Goal: Task Accomplishment & Management: Complete application form

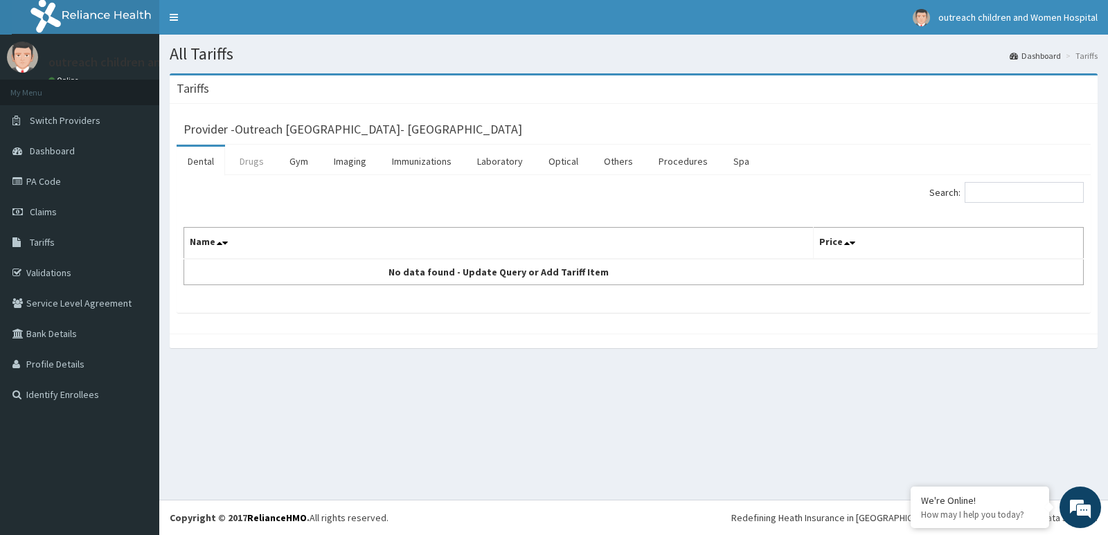
click at [267, 165] on link "Drugs" at bounding box center [251, 161] width 46 height 29
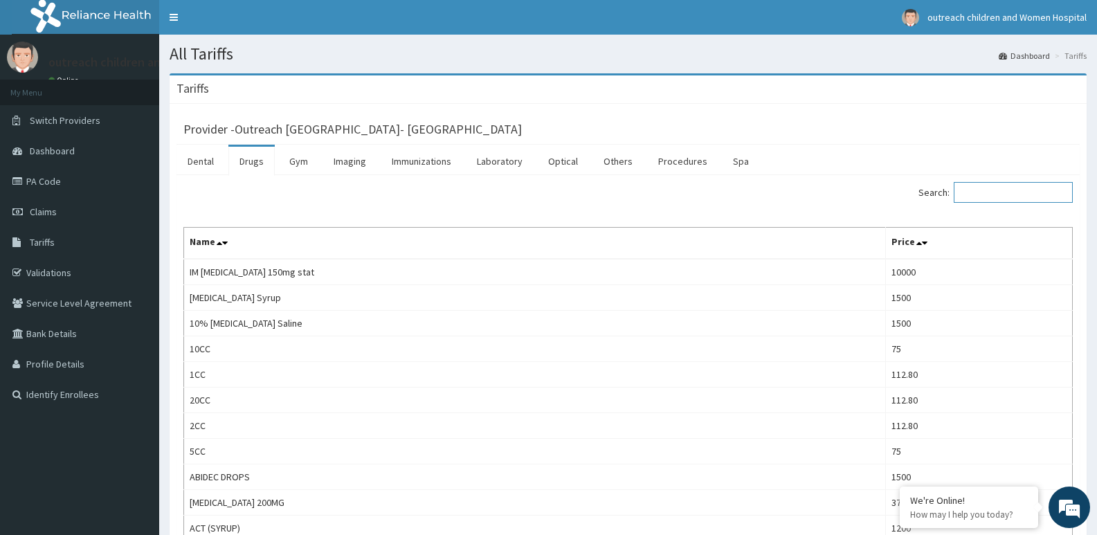
click at [973, 188] on input "Search:" at bounding box center [1013, 192] width 119 height 21
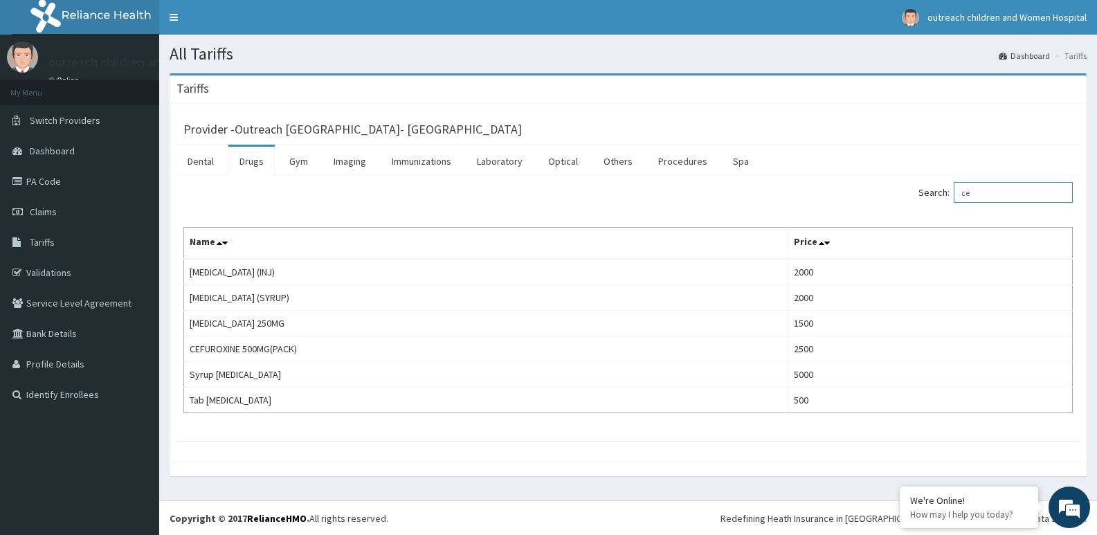
type input "c"
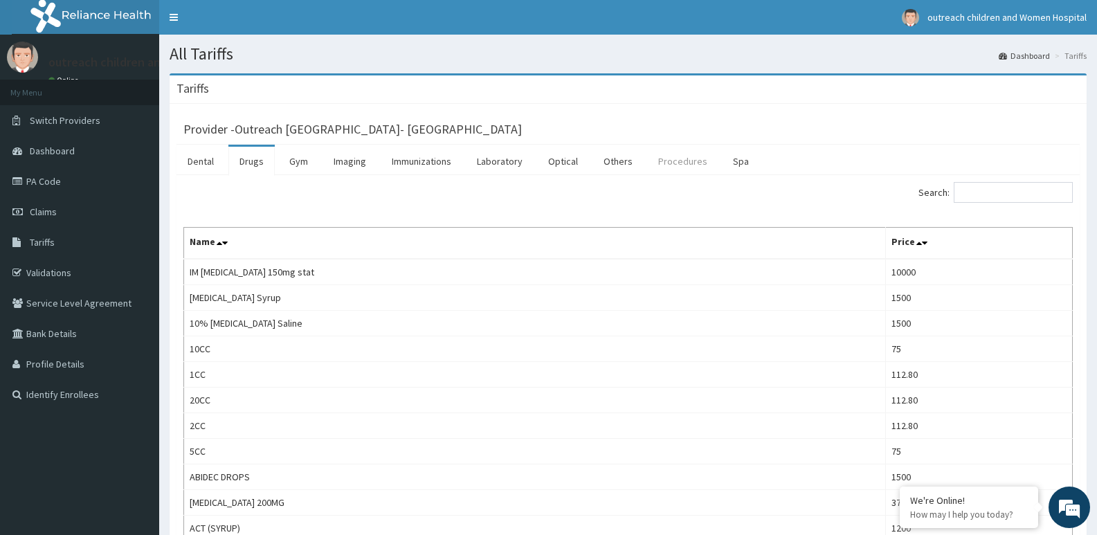
click at [662, 163] on link "Procedures" at bounding box center [682, 161] width 71 height 29
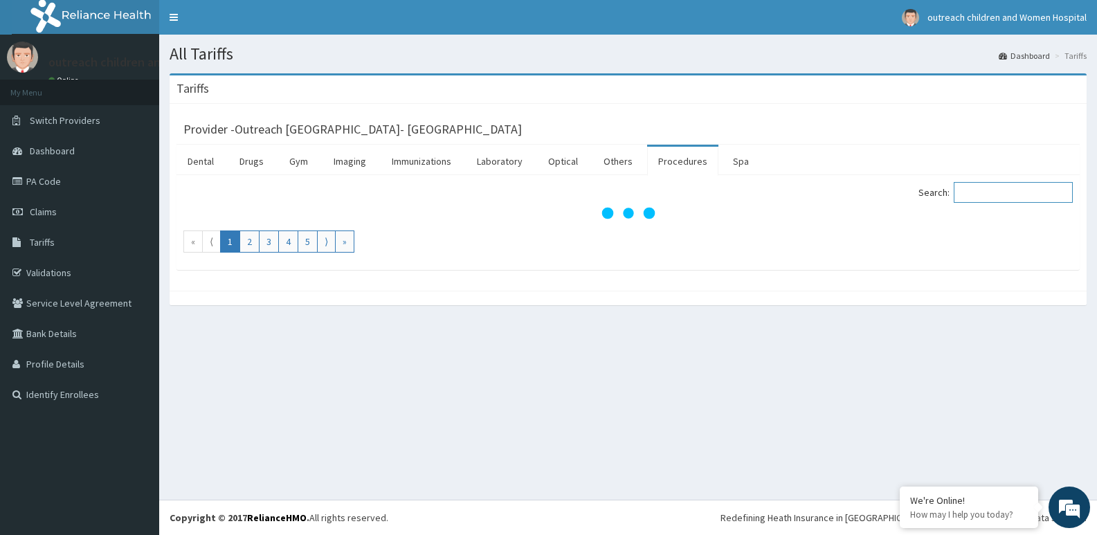
click at [996, 193] on input "Search:" at bounding box center [1013, 192] width 119 height 21
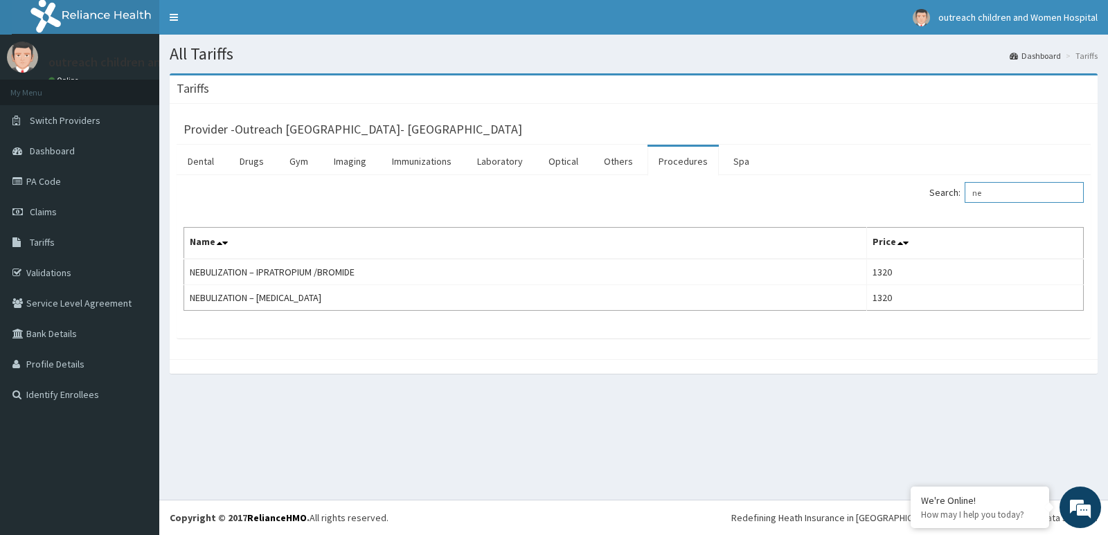
type input "n"
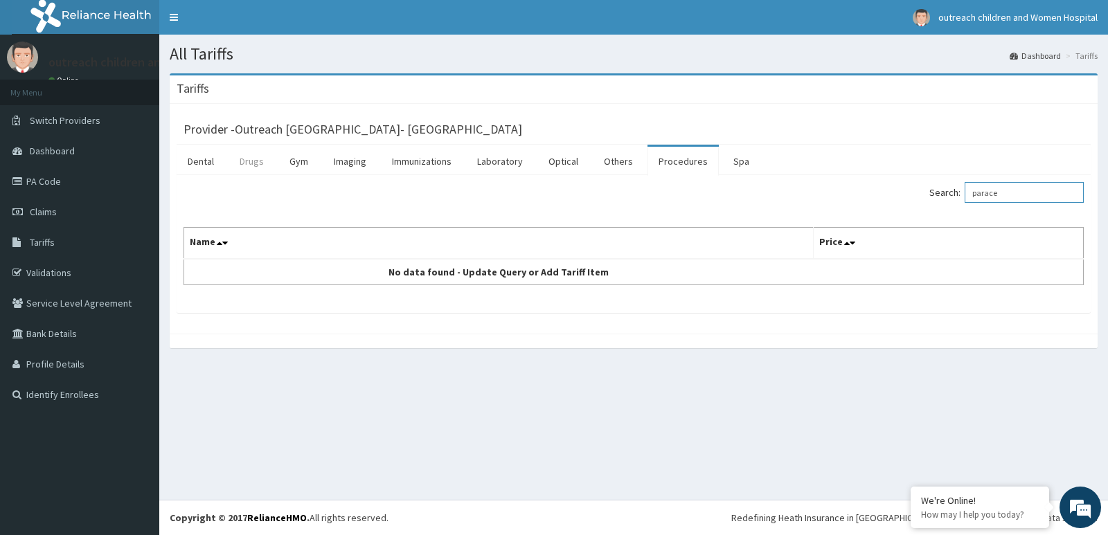
type input "parace"
click at [245, 172] on link "Drugs" at bounding box center [251, 161] width 46 height 29
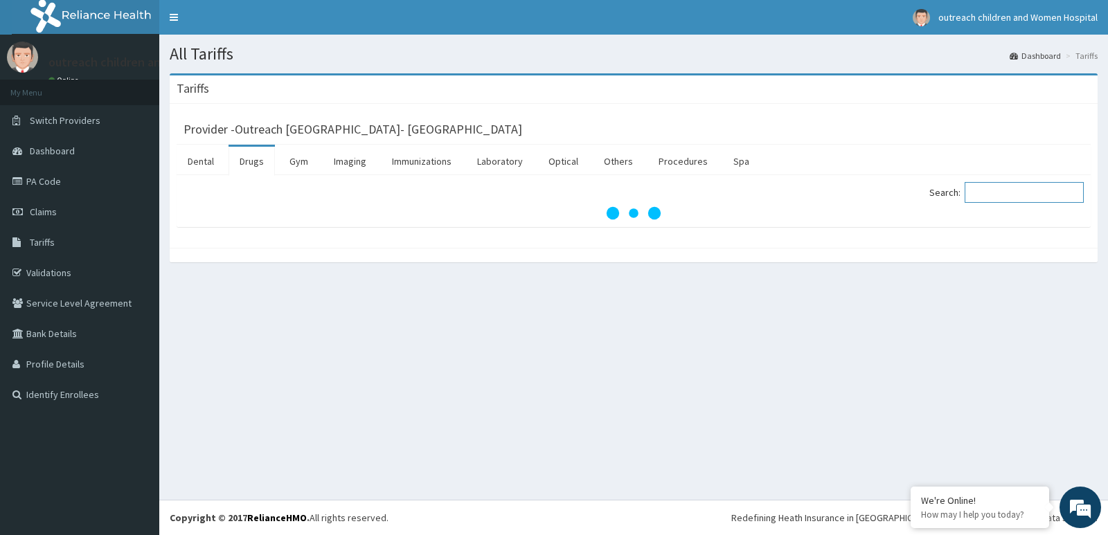
click at [1009, 199] on input "Search:" at bounding box center [1023, 192] width 119 height 21
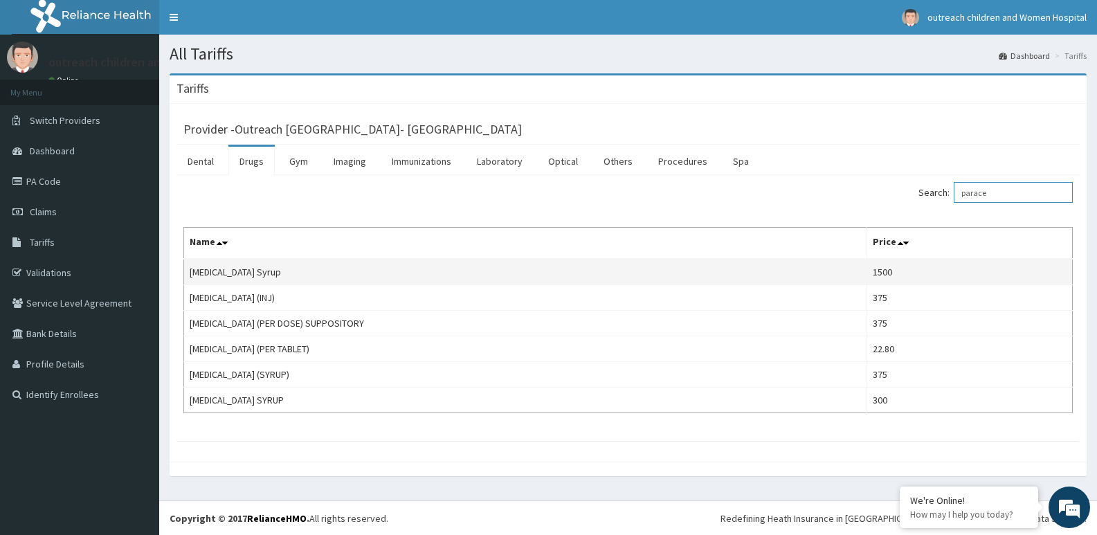
scroll to position [1, 0]
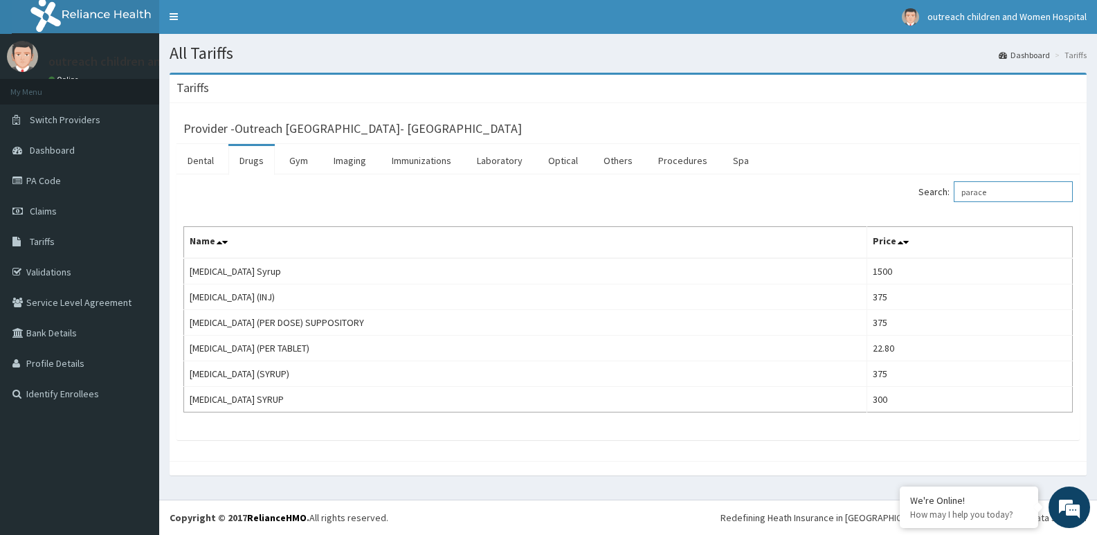
type input "parace"
click at [76, 219] on link "Claims" at bounding box center [79, 211] width 159 height 30
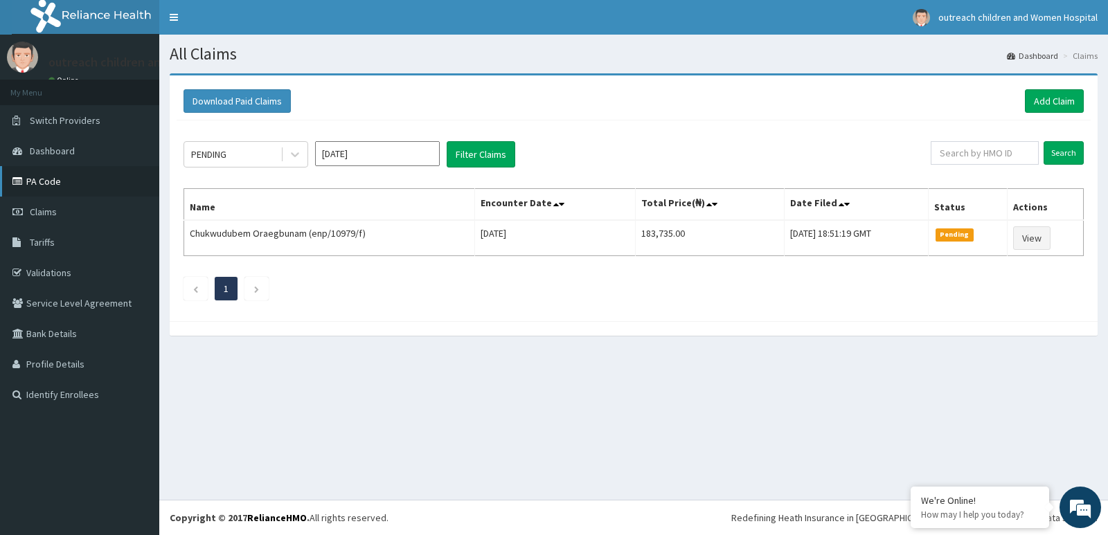
click at [72, 183] on link "PA Code" at bounding box center [79, 181] width 159 height 30
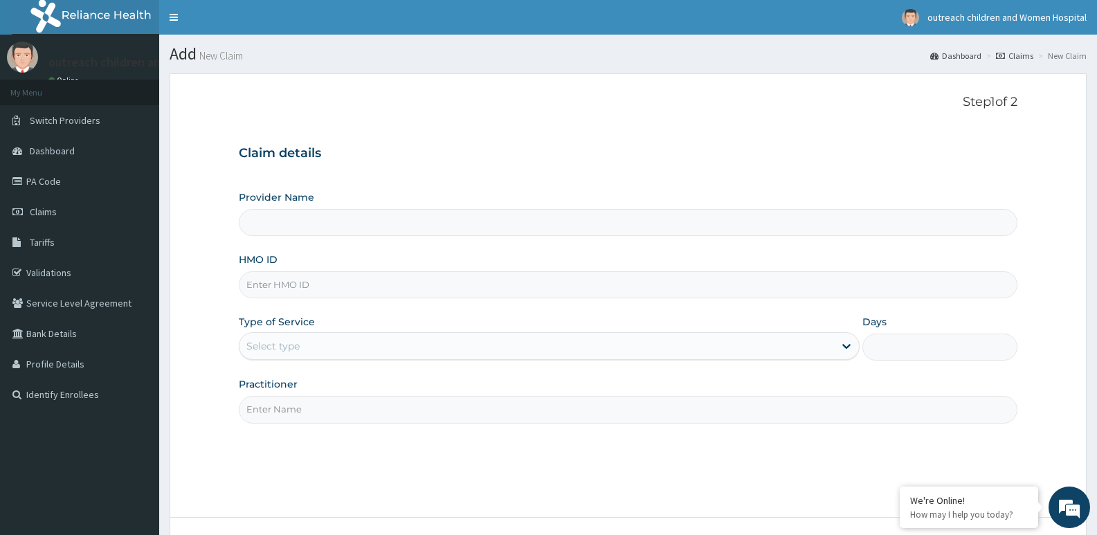
click at [283, 287] on input "HMO ID" at bounding box center [628, 284] width 779 height 27
type input "Outreach [GEOGRAPHIC_DATA]- [GEOGRAPHIC_DATA]"
type input "LEP/10156/B"
click at [760, 352] on div "Select type" at bounding box center [537, 346] width 594 height 22
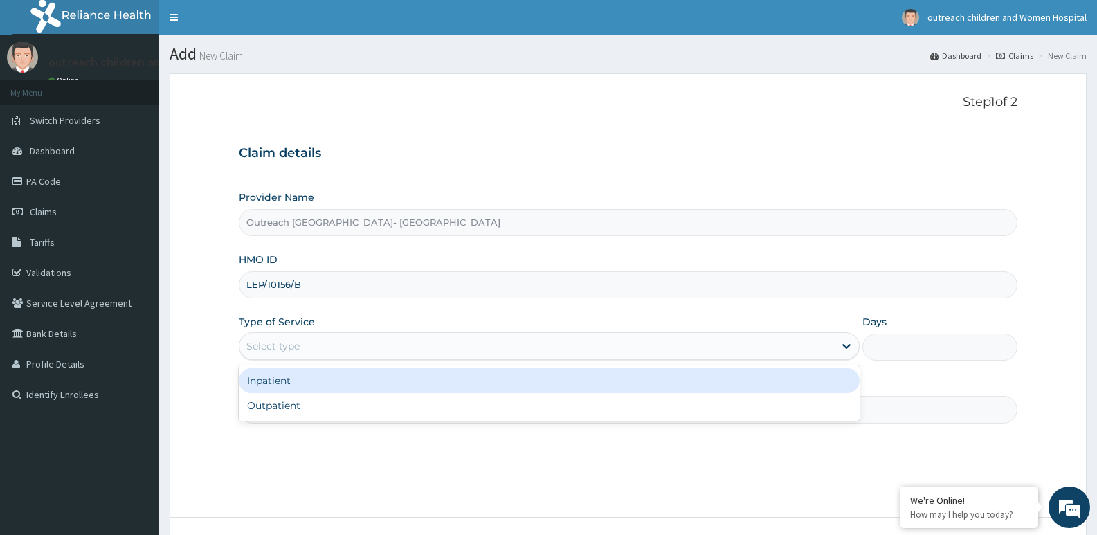
click at [539, 384] on div "Inpatient" at bounding box center [549, 380] width 620 height 25
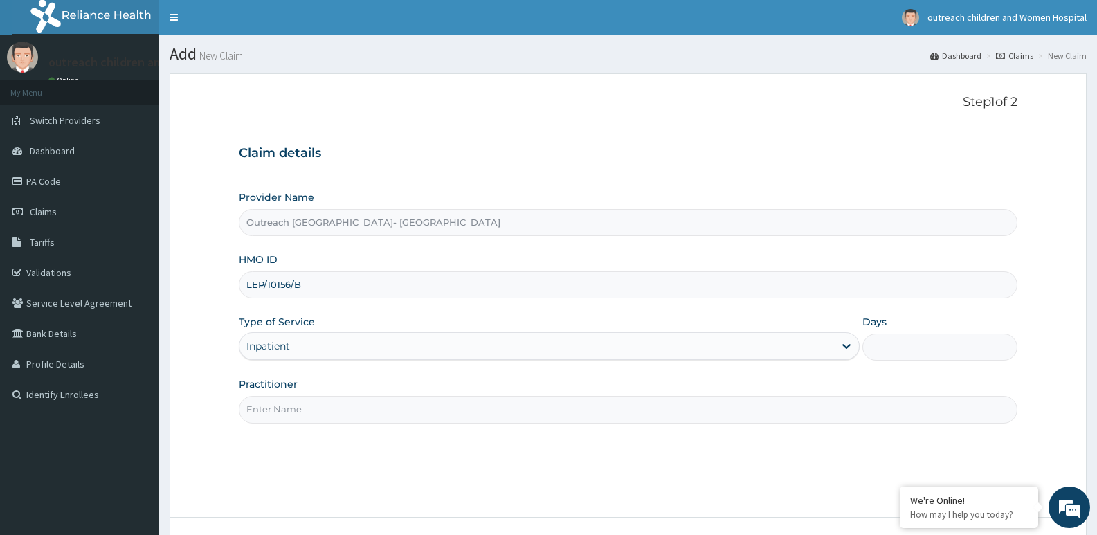
click at [940, 345] on input "Days" at bounding box center [940, 347] width 155 height 27
type input "3"
click at [424, 417] on input "Practitioner" at bounding box center [628, 409] width 779 height 27
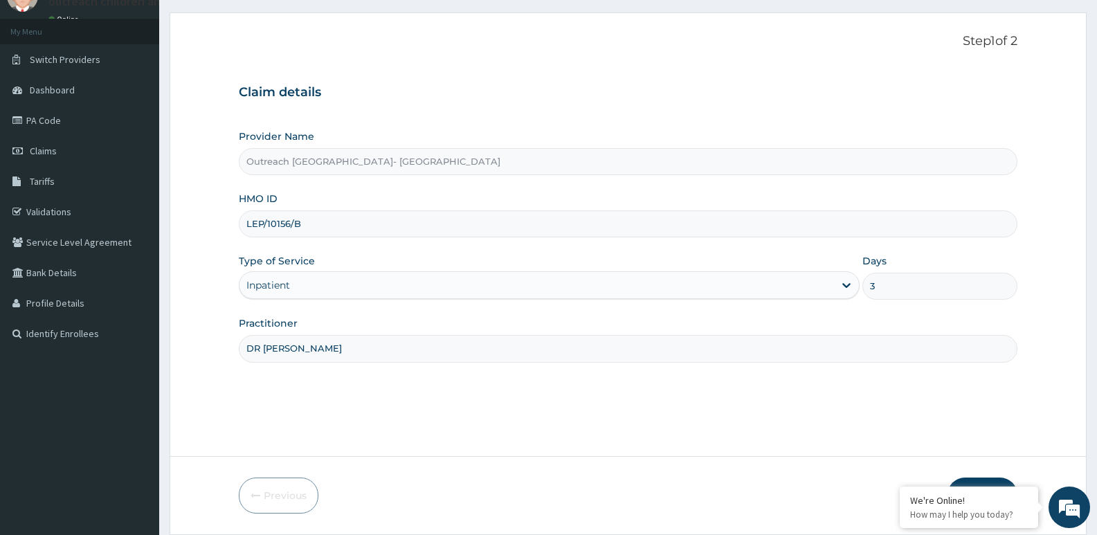
scroll to position [107, 0]
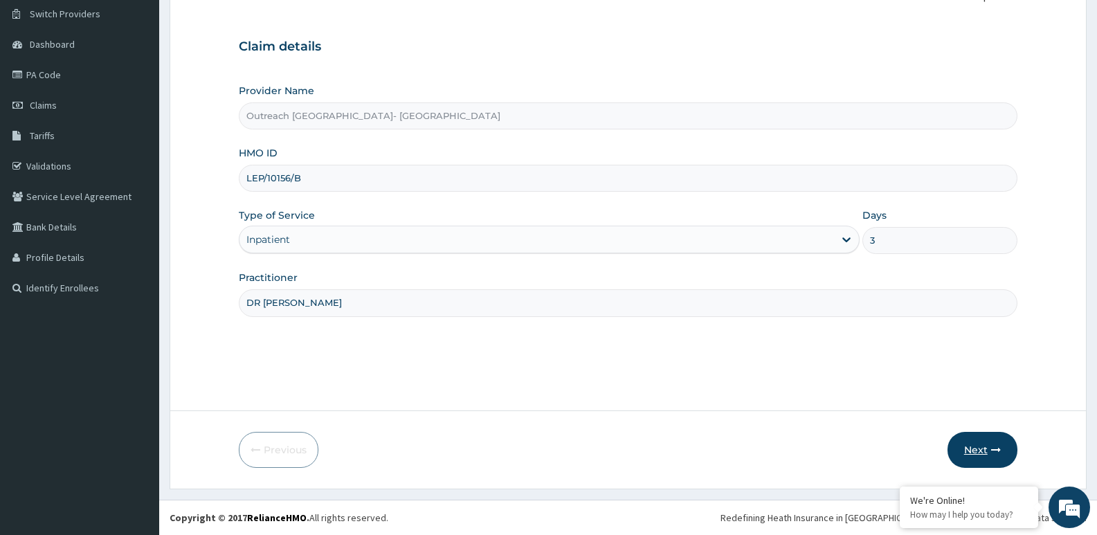
type input "DR [PERSON_NAME]"
click at [986, 438] on button "Next" at bounding box center [983, 450] width 70 height 36
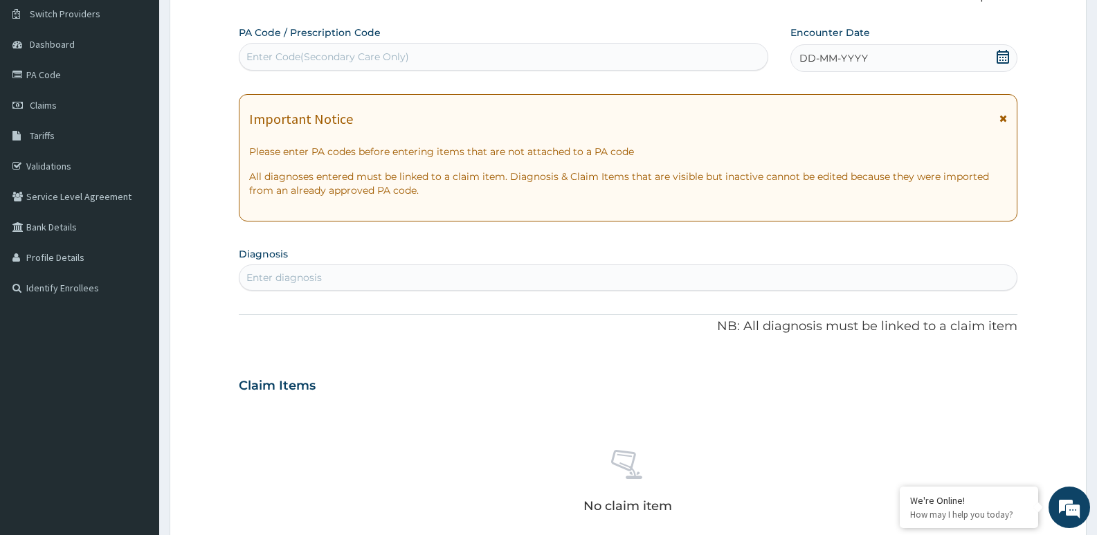
click at [688, 65] on div "Enter Code(Secondary Care Only)" at bounding box center [504, 57] width 528 height 22
type input "PA/39A23A"
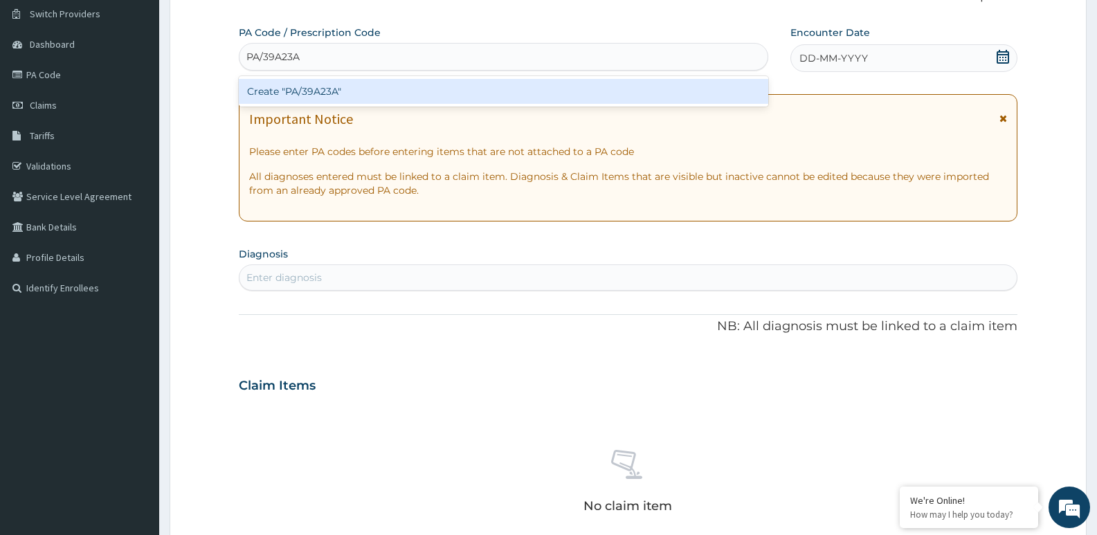
click at [711, 98] on div "Create "PA/39A23A"" at bounding box center [504, 91] width 530 height 25
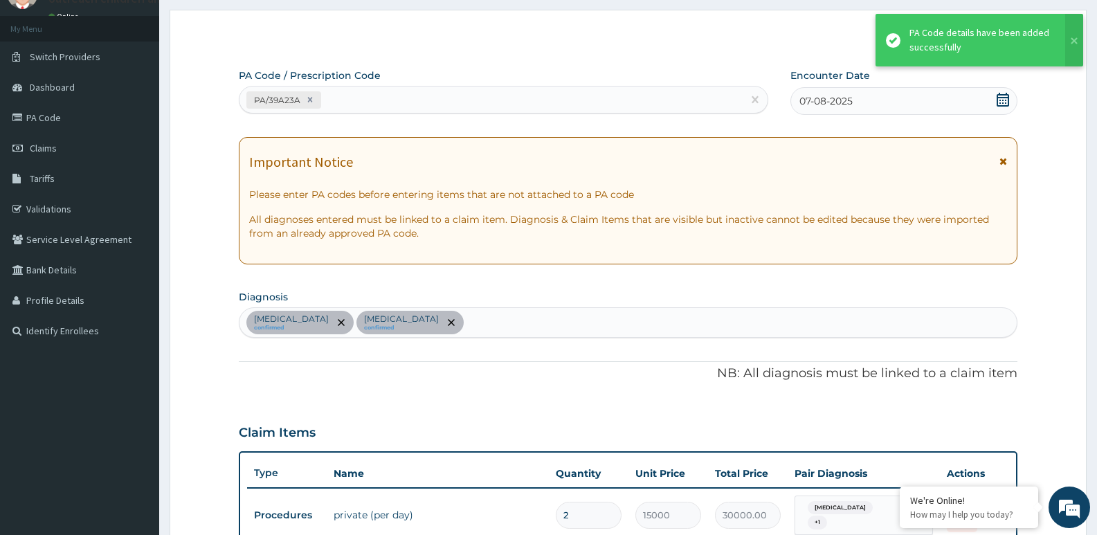
scroll to position [58, 0]
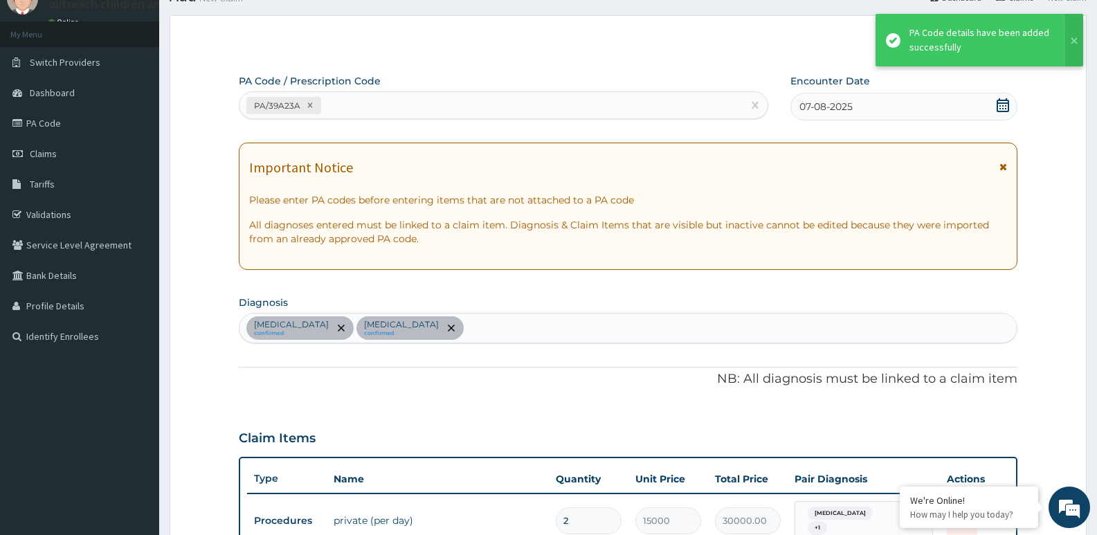
click at [383, 108] on div "PA/39A23A" at bounding box center [491, 105] width 503 height 23
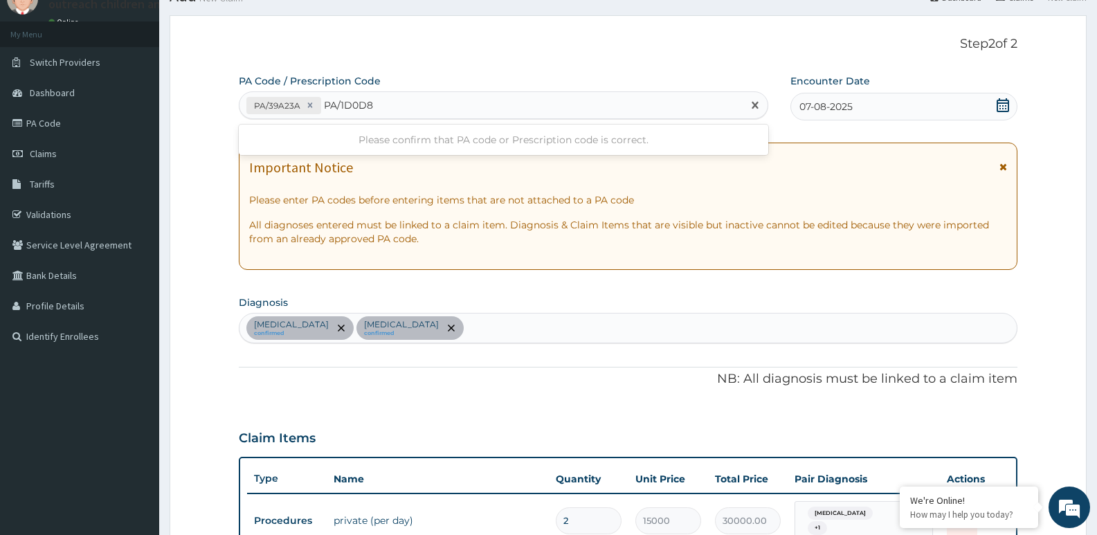
type input "PA/1D0D8E"
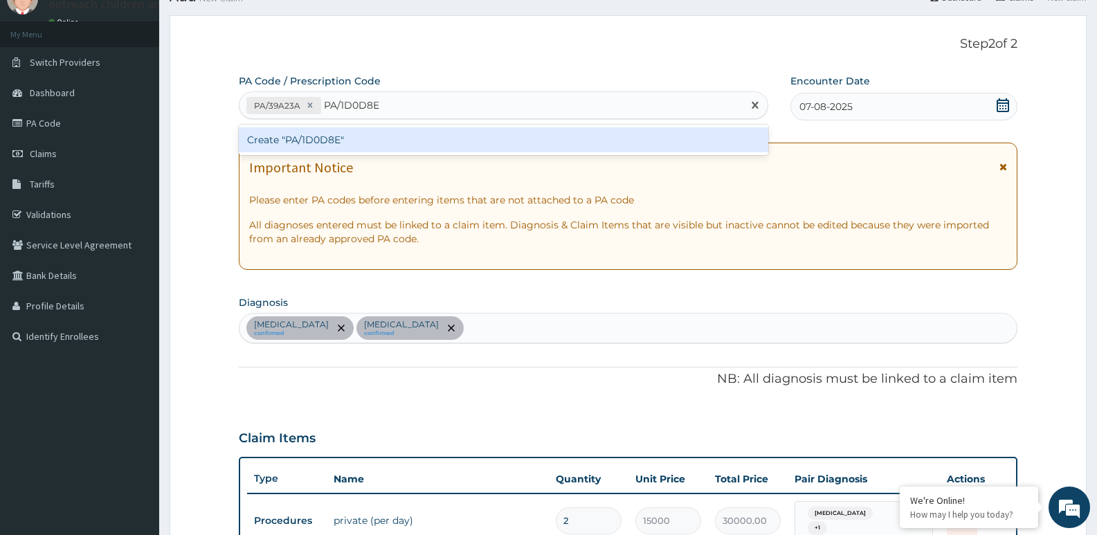
click at [713, 146] on div "Create "PA/1D0D8E"" at bounding box center [504, 139] width 530 height 25
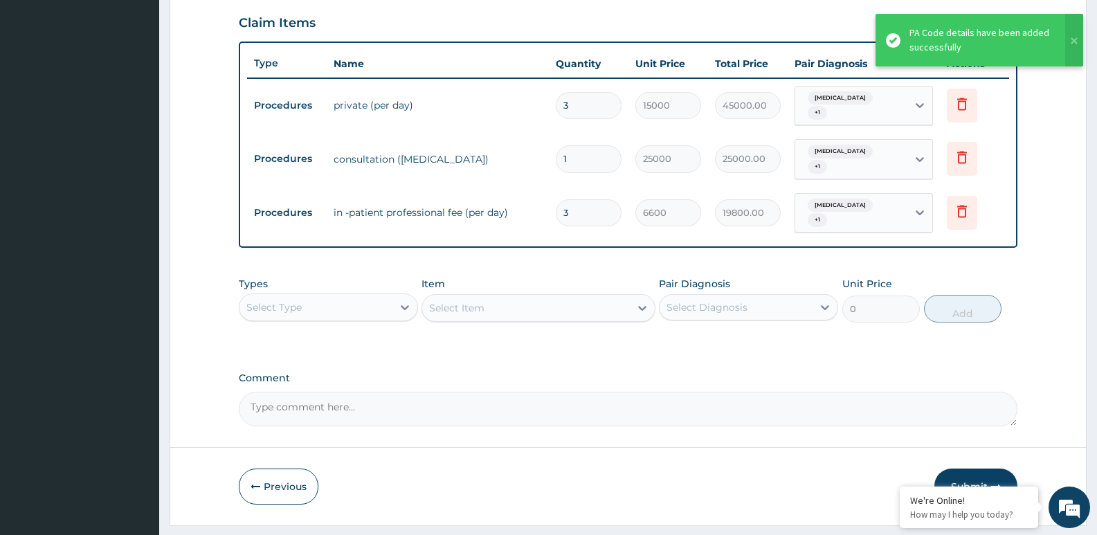
scroll to position [493, 0]
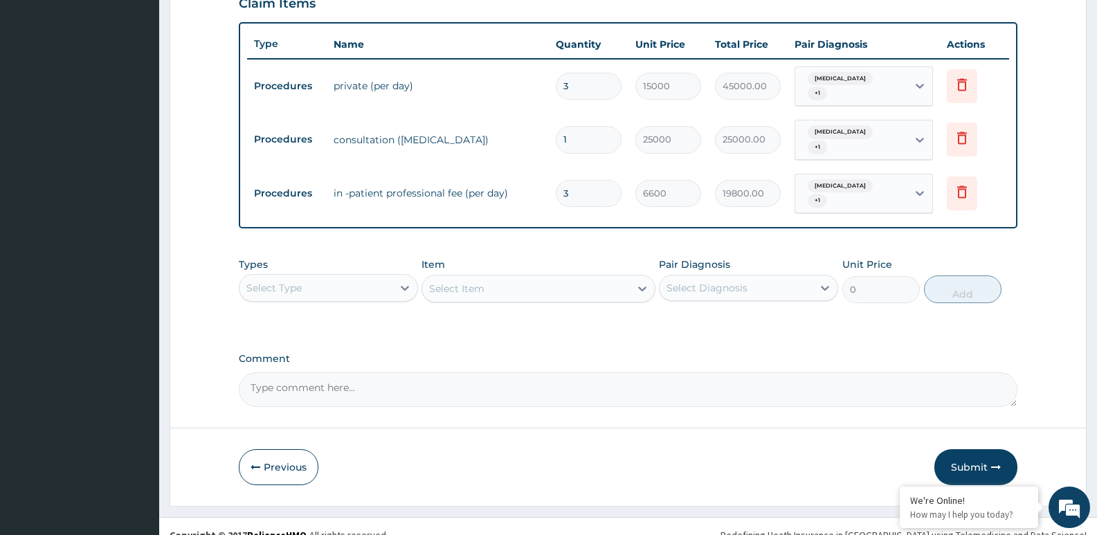
click at [346, 277] on div "Select Type" at bounding box center [316, 288] width 153 height 22
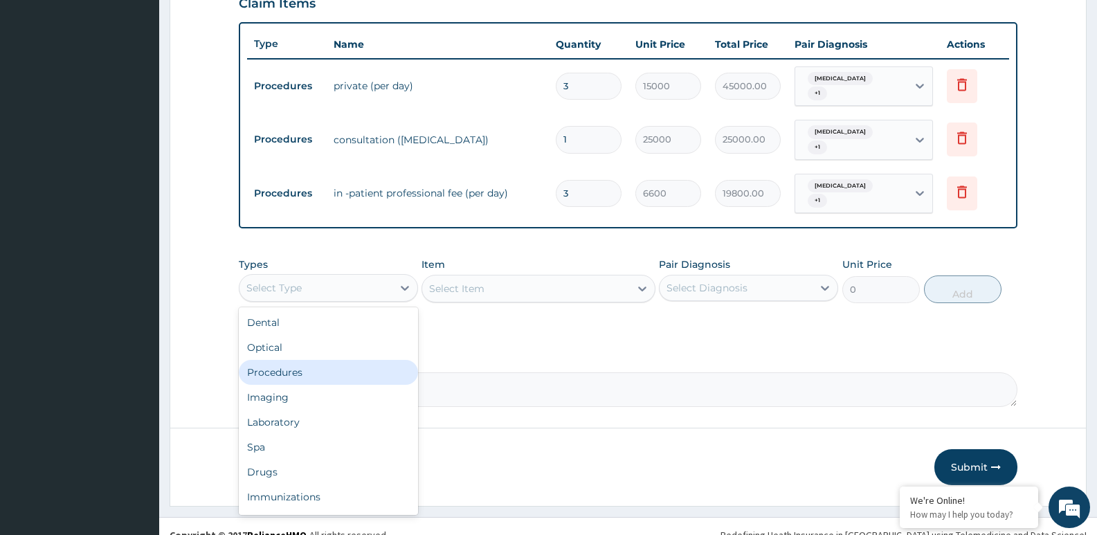
click at [323, 366] on div "Procedures" at bounding box center [328, 372] width 179 height 25
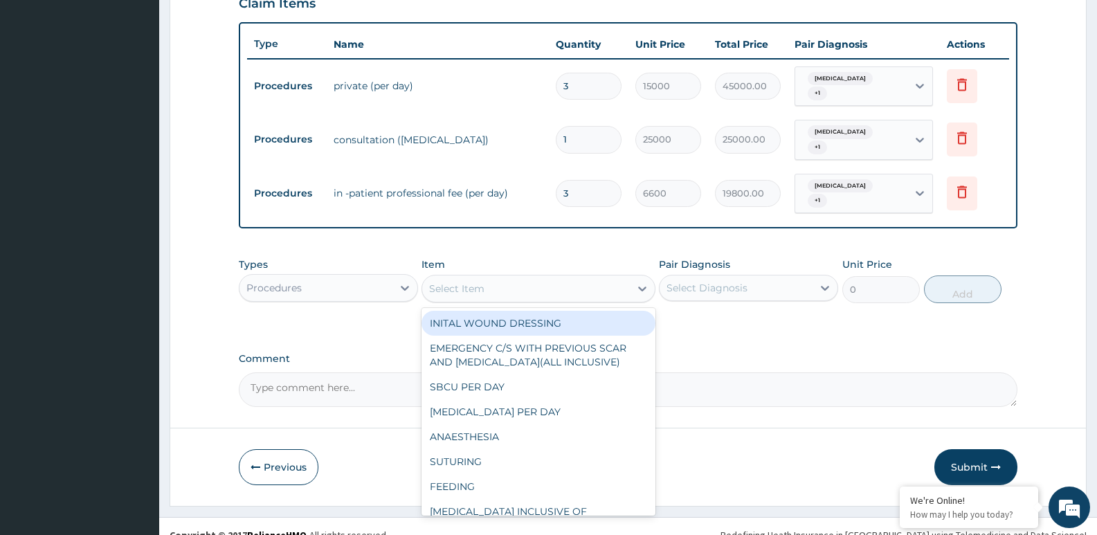
click at [510, 278] on div "Select Item" at bounding box center [525, 289] width 207 height 22
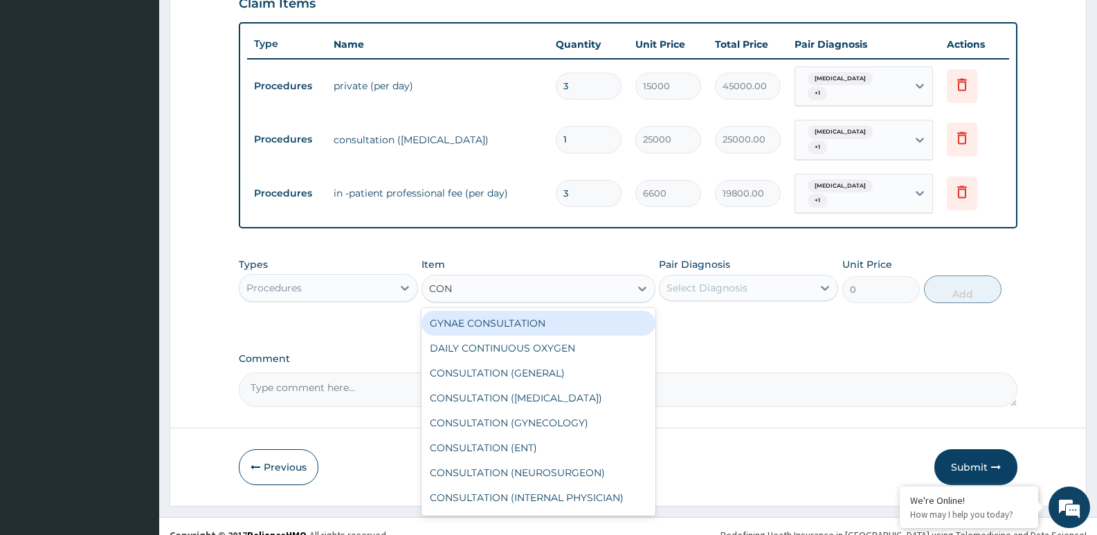
type input "CONS"
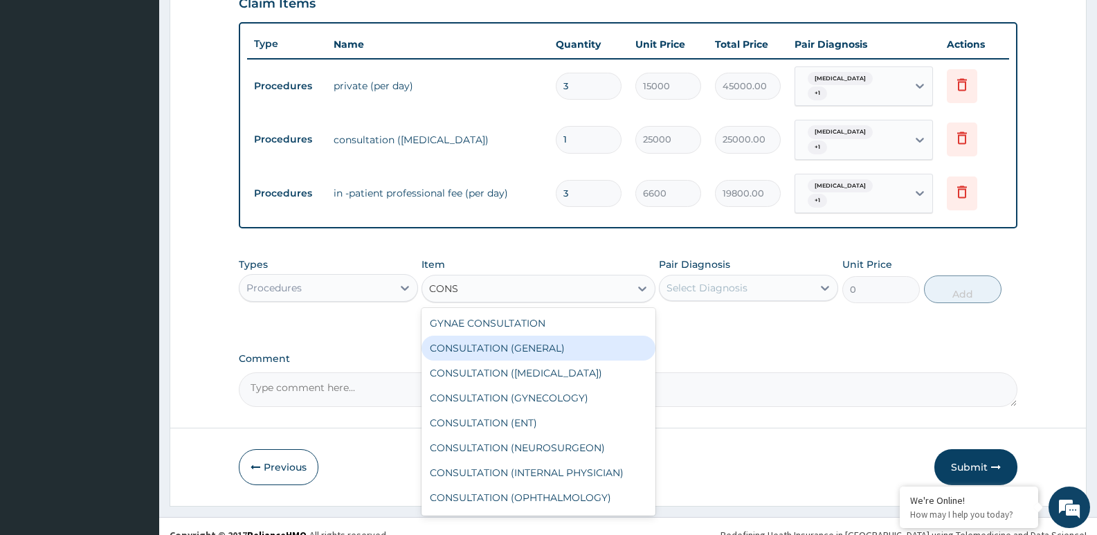
click at [586, 341] on div "CONSULTATION (GENERAL)" at bounding box center [538, 348] width 233 height 25
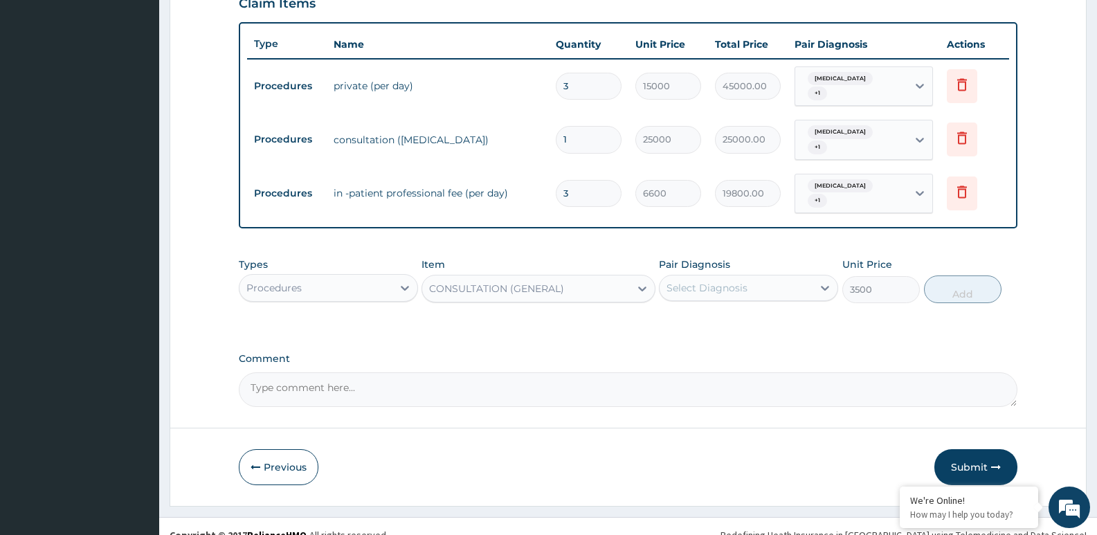
type input "3500"
click at [786, 277] on div "Select Diagnosis" at bounding box center [736, 288] width 153 height 22
click at [768, 309] on div "[MEDICAL_DATA]" at bounding box center [748, 323] width 179 height 28
click at [764, 316] on div "[MEDICAL_DATA]" at bounding box center [748, 323] width 179 height 28
click at [764, 311] on div "[MEDICAL_DATA]" at bounding box center [748, 323] width 179 height 28
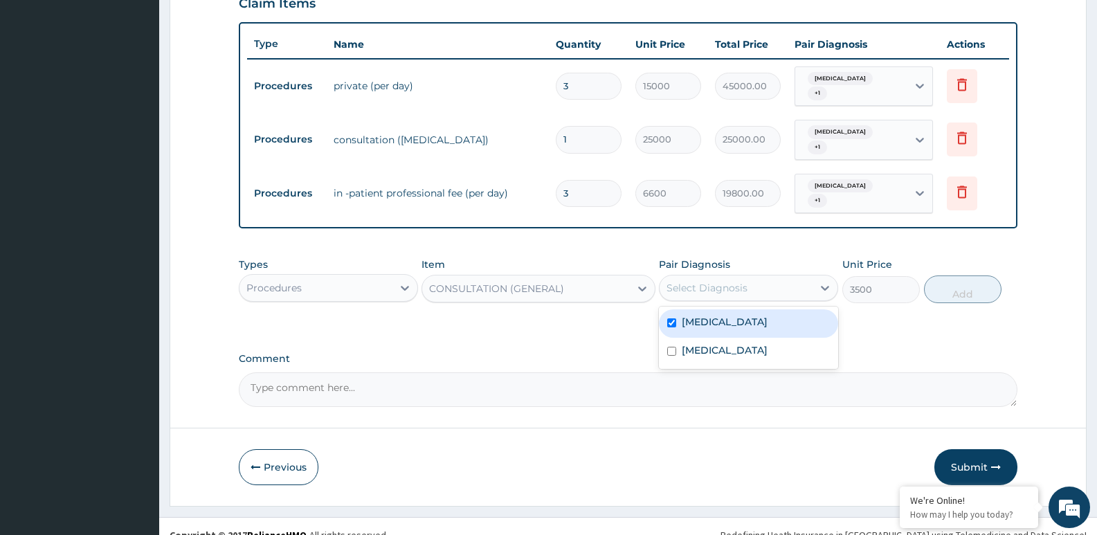
checkbox input "true"
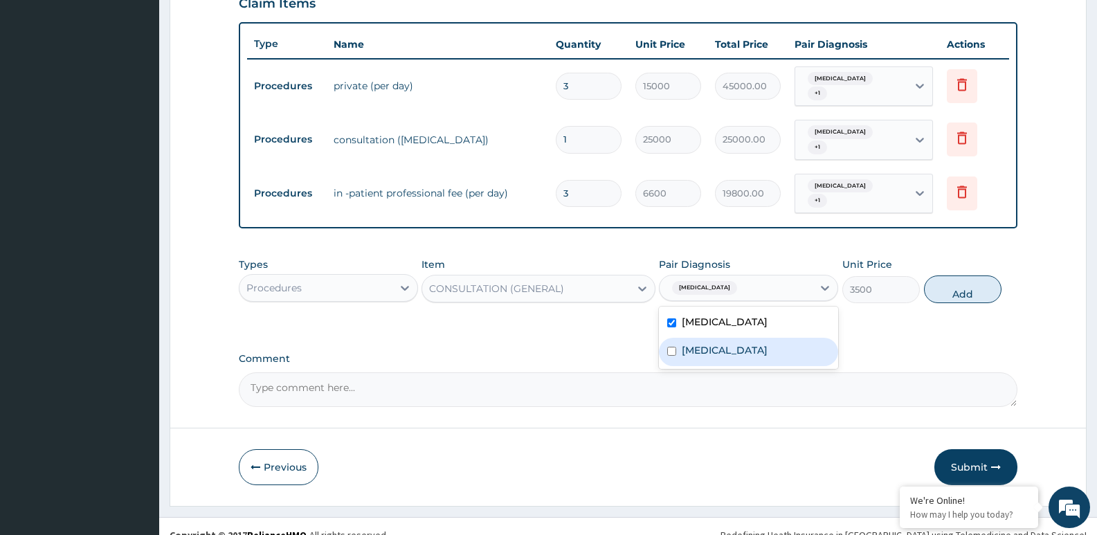
click at [756, 338] on div "[MEDICAL_DATA]" at bounding box center [748, 352] width 179 height 28
checkbox input "true"
click at [974, 276] on button "Add" at bounding box center [963, 290] width 78 height 28
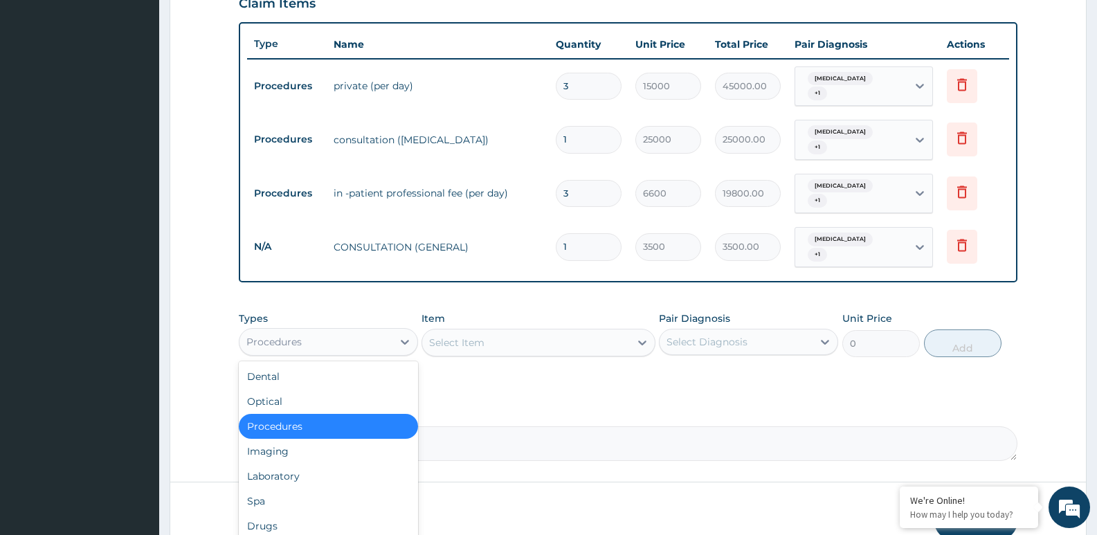
drag, startPoint x: 310, startPoint y: 318, endPoint x: 312, endPoint y: 385, distance: 67.2
click at [310, 331] on div "Procedures" at bounding box center [316, 342] width 153 height 22
drag, startPoint x: 278, startPoint y: 460, endPoint x: 323, endPoint y: 413, distance: 65.1
click at [296, 435] on div "Dental Optical Procedures Imaging Laboratory Spa Drugs Immunizations Others Gym" at bounding box center [328, 465] width 179 height 208
click at [305, 464] on div "Laboratory" at bounding box center [328, 476] width 179 height 25
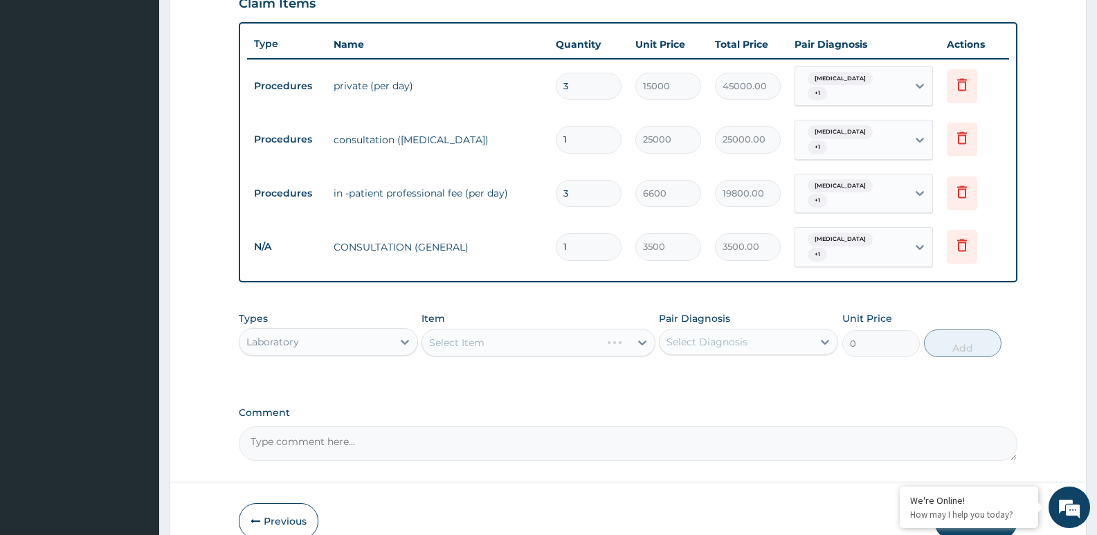
click at [539, 329] on div "Select Item" at bounding box center [538, 343] width 233 height 28
click at [547, 331] on div "Select Item" at bounding box center [538, 343] width 233 height 28
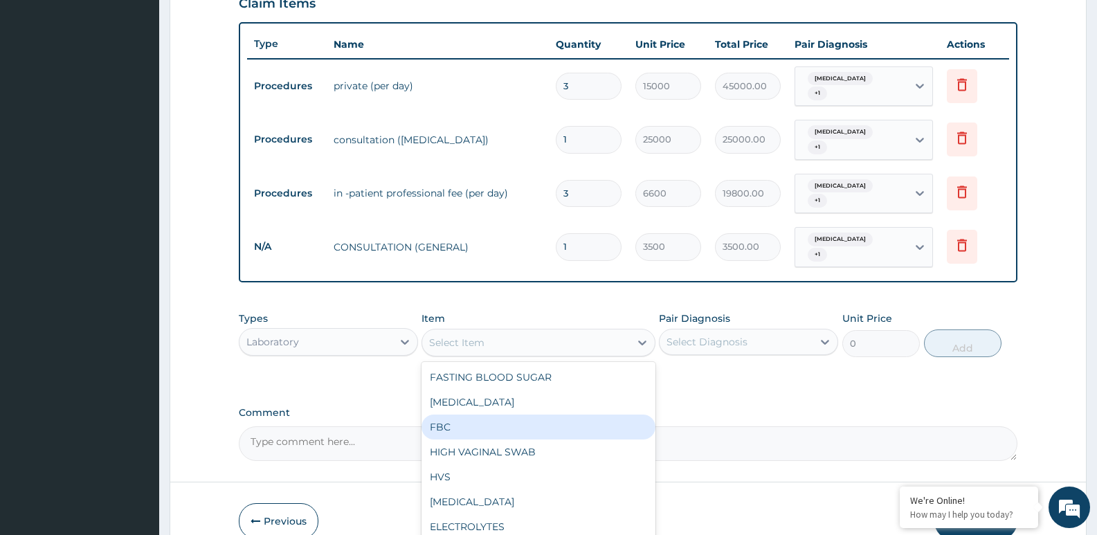
click at [492, 415] on div "FBC" at bounding box center [538, 427] width 233 height 25
type input "2500"
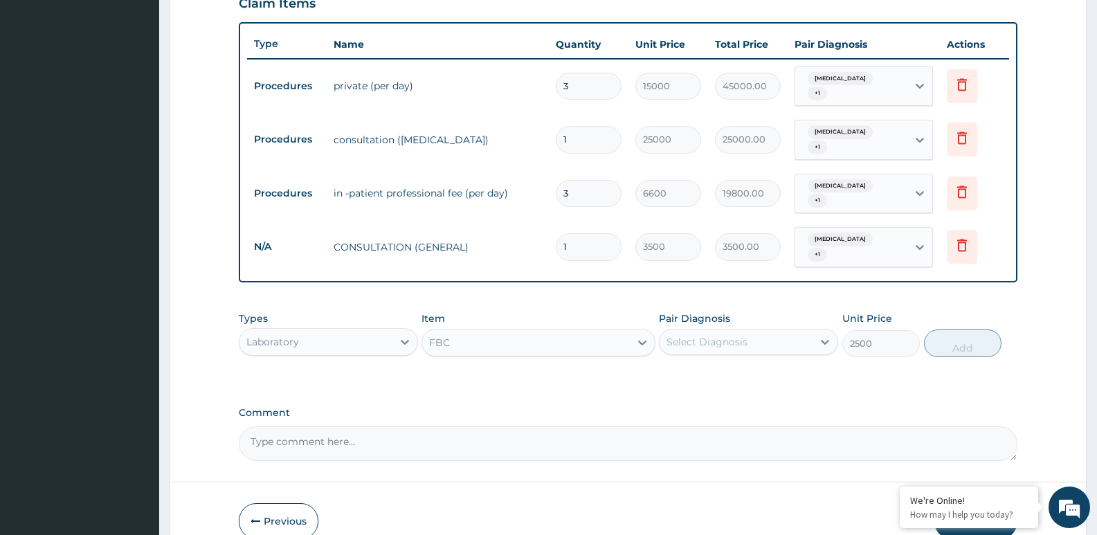
click at [735, 331] on div "Select Diagnosis" at bounding box center [736, 342] width 153 height 22
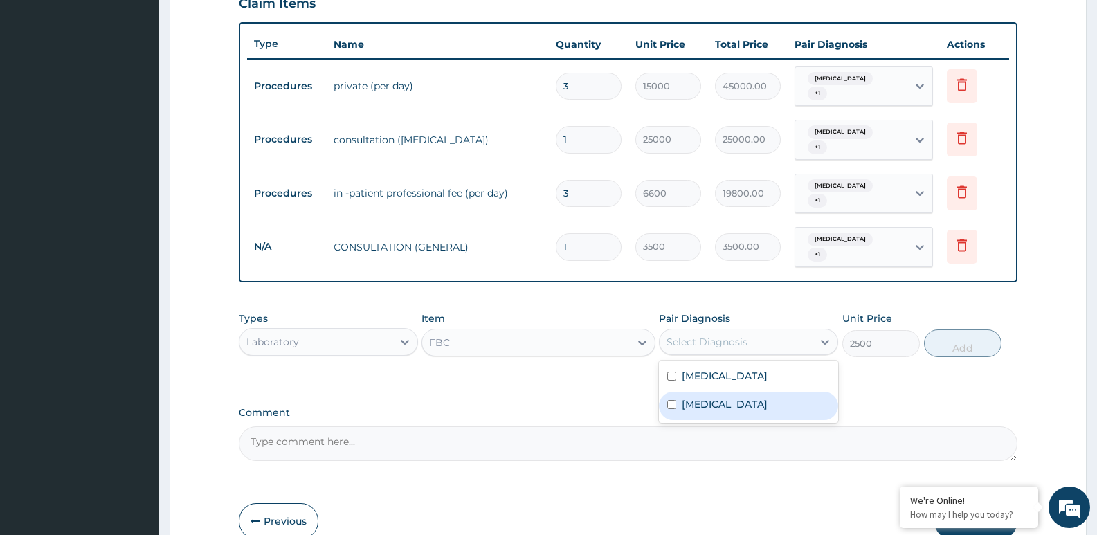
click at [724, 392] on div "[MEDICAL_DATA]" at bounding box center [748, 406] width 179 height 28
checkbox input "true"
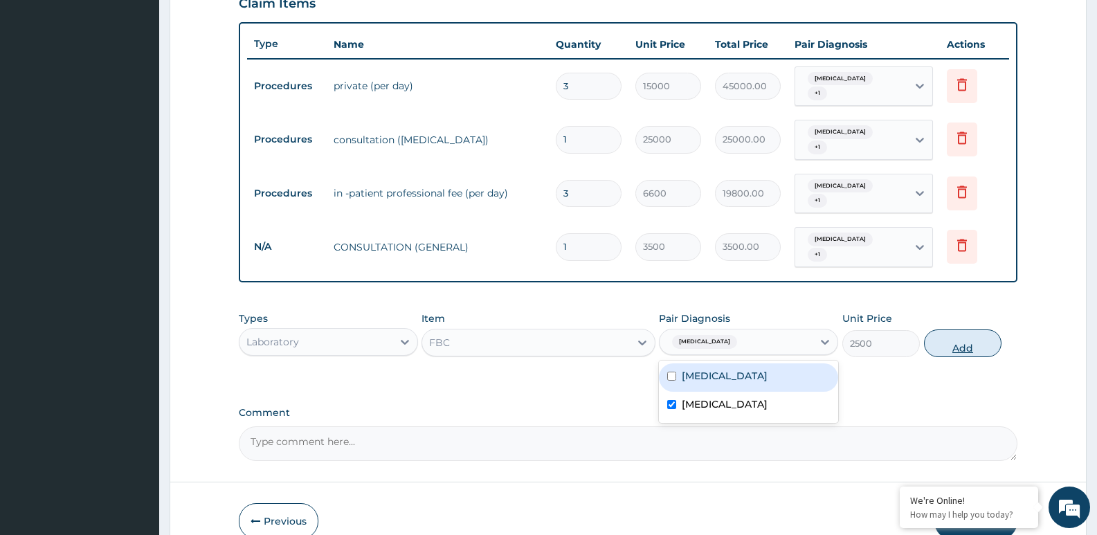
click at [978, 330] on button "Add" at bounding box center [963, 344] width 78 height 28
type input "0"
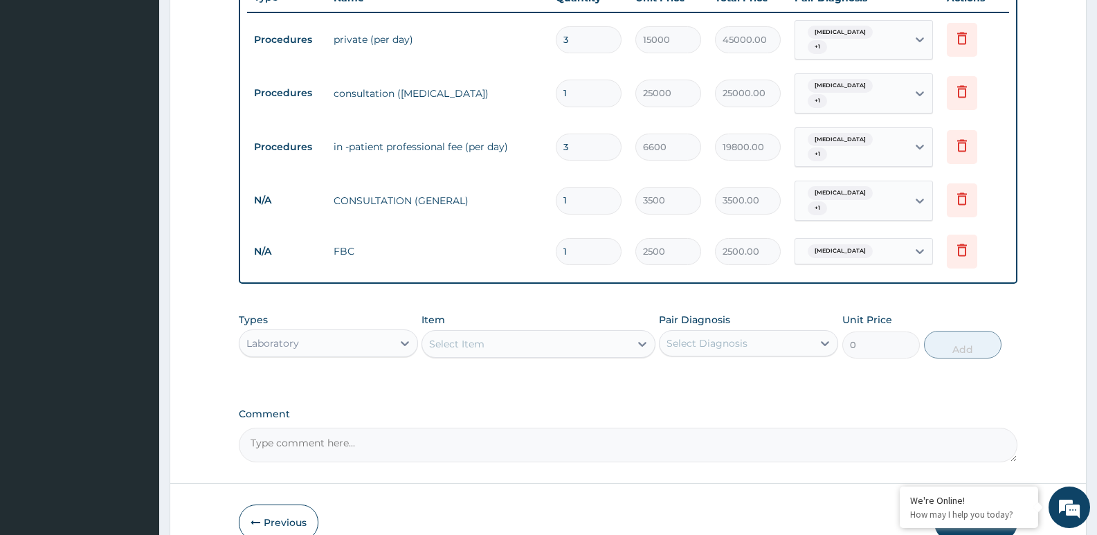
scroll to position [588, 0]
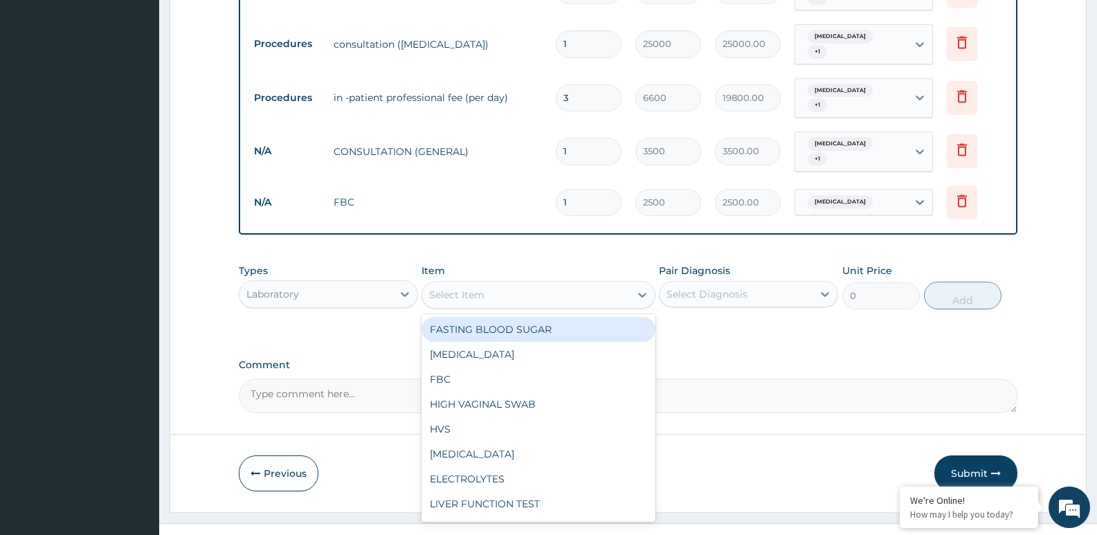
click at [565, 284] on div "Select Item" at bounding box center [525, 295] width 207 height 22
type input "ESR"
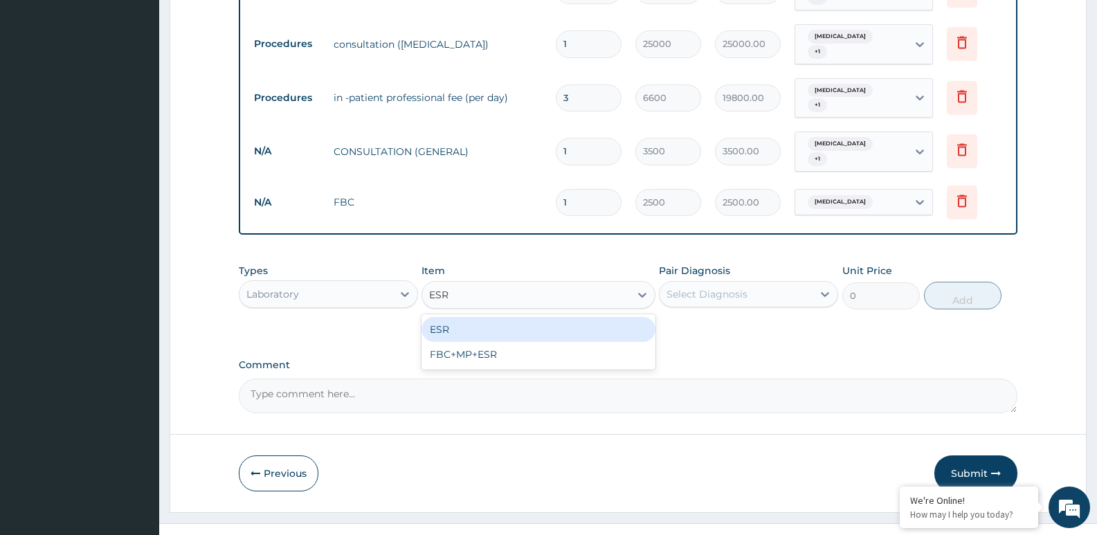
click at [561, 317] on div "ESR" at bounding box center [538, 329] width 233 height 25
type input "1500"
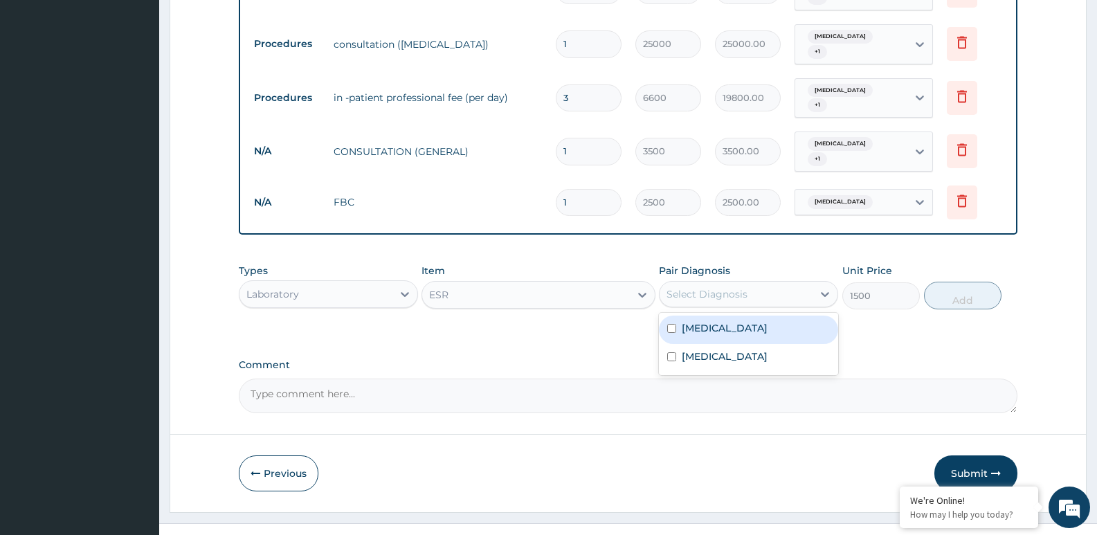
click at [717, 287] on div "Select Diagnosis" at bounding box center [707, 294] width 81 height 14
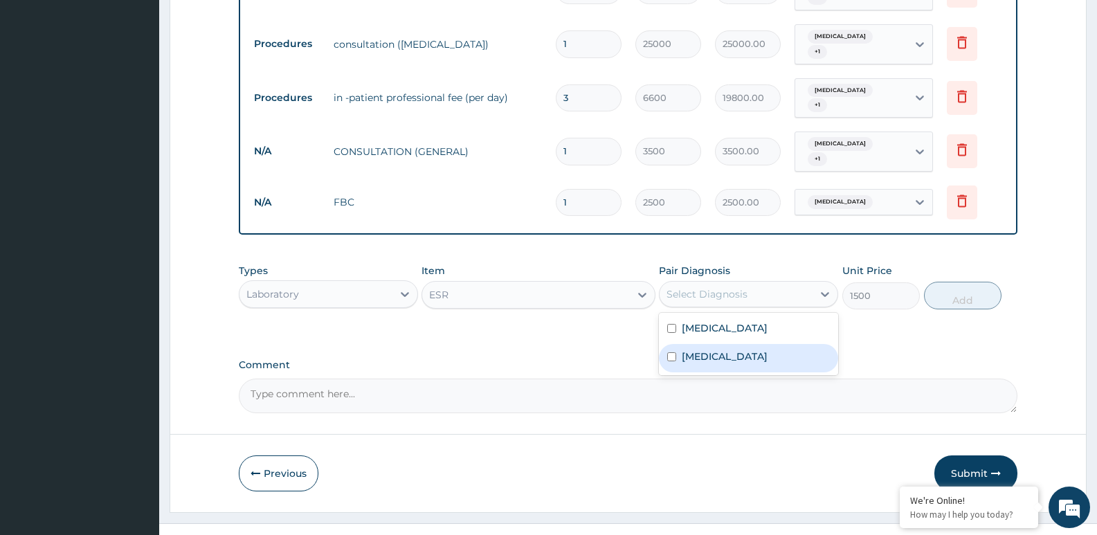
drag, startPoint x: 721, startPoint y: 337, endPoint x: 849, endPoint y: 309, distance: 131.2
click at [734, 344] on div "[MEDICAL_DATA]" at bounding box center [748, 358] width 179 height 28
checkbox input "true"
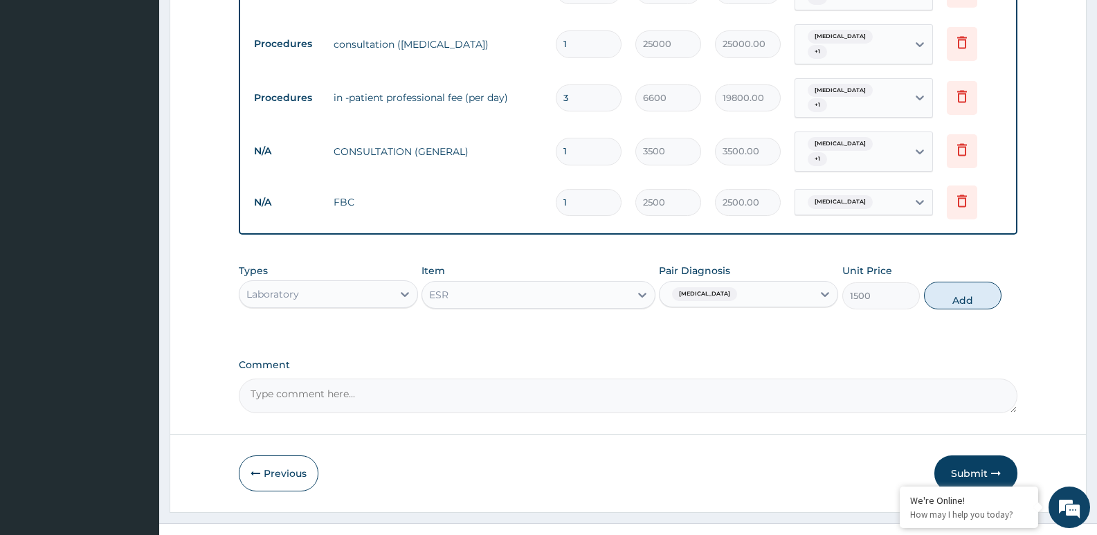
drag, startPoint x: 970, startPoint y: 274, endPoint x: 669, endPoint y: 343, distance: 308.3
click at [962, 282] on button "Add" at bounding box center [963, 296] width 78 height 28
type input "0"
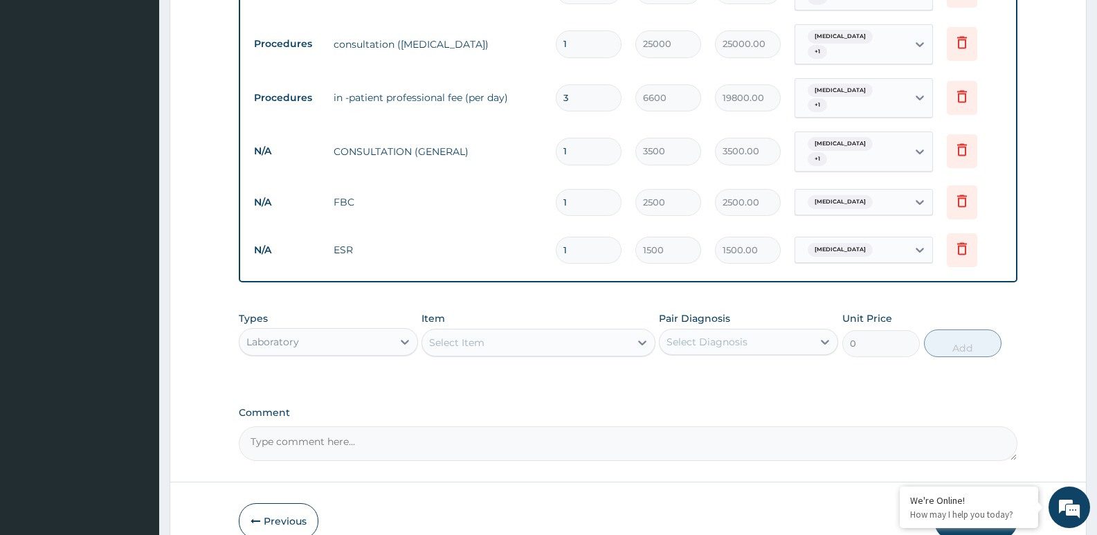
click at [521, 332] on div "Select Item" at bounding box center [525, 343] width 207 height 22
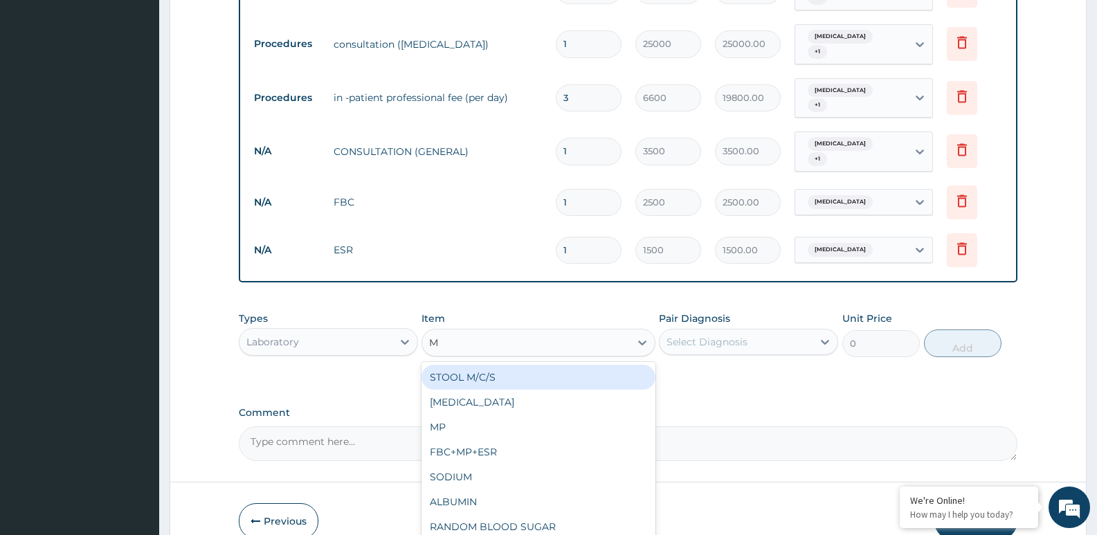
type input "MP"
click at [636, 365] on div "MP" at bounding box center [538, 377] width 233 height 25
type input "1000"
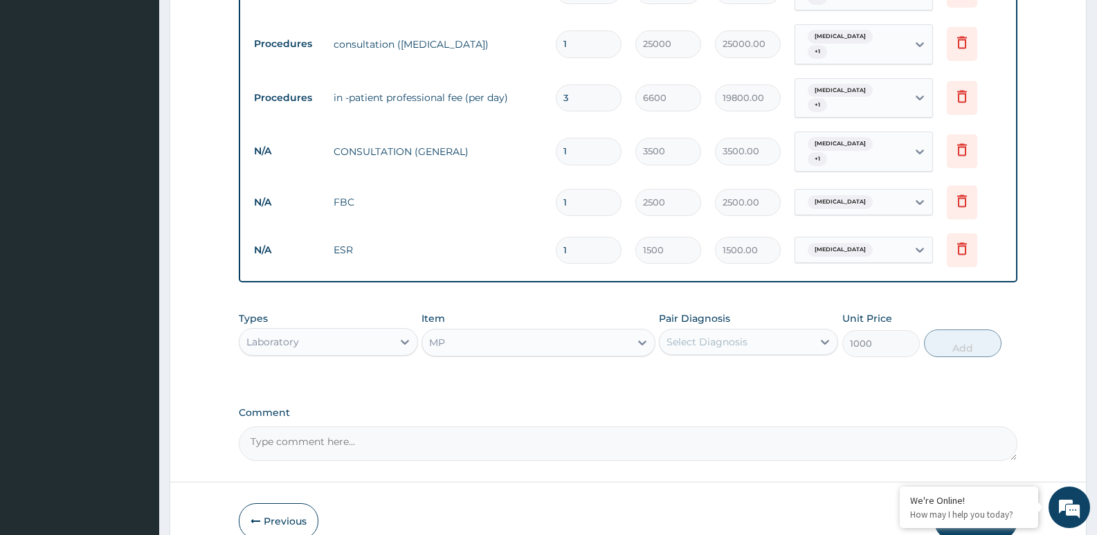
click at [721, 330] on div "Select Diagnosis" at bounding box center [748, 342] width 179 height 26
click at [696, 369] on label "[MEDICAL_DATA]" at bounding box center [725, 376] width 86 height 14
checkbox input "true"
click at [975, 330] on button "Add" at bounding box center [963, 344] width 78 height 28
type input "0"
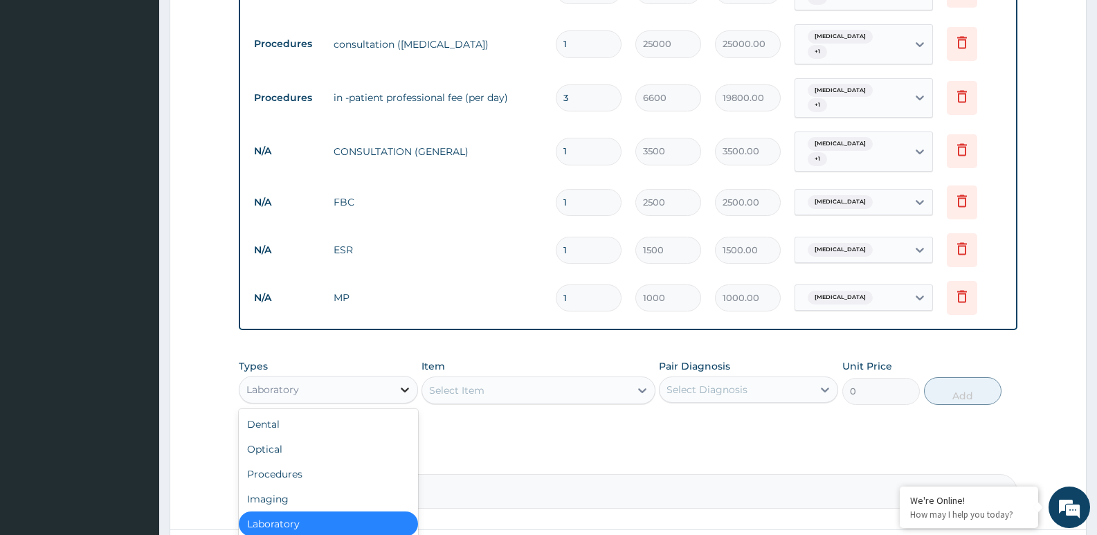
click at [393, 377] on div at bounding box center [405, 389] width 25 height 25
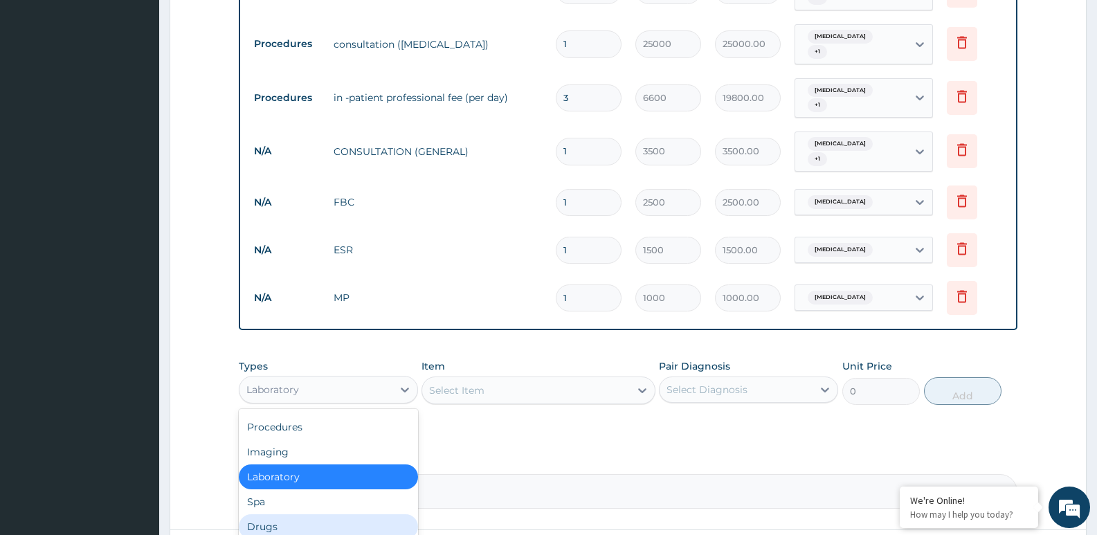
drag, startPoint x: 303, startPoint y: 501, endPoint x: 416, endPoint y: 447, distance: 125.4
click at [330, 514] on div "Drugs" at bounding box center [328, 526] width 179 height 25
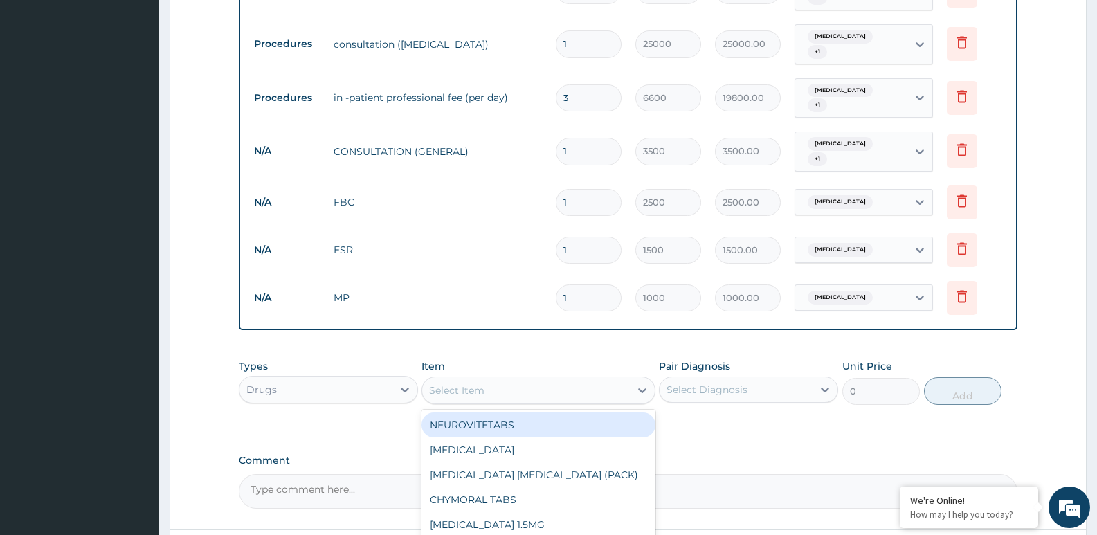
click at [508, 379] on div "Select Item" at bounding box center [525, 390] width 207 height 22
type input "LEVOF"
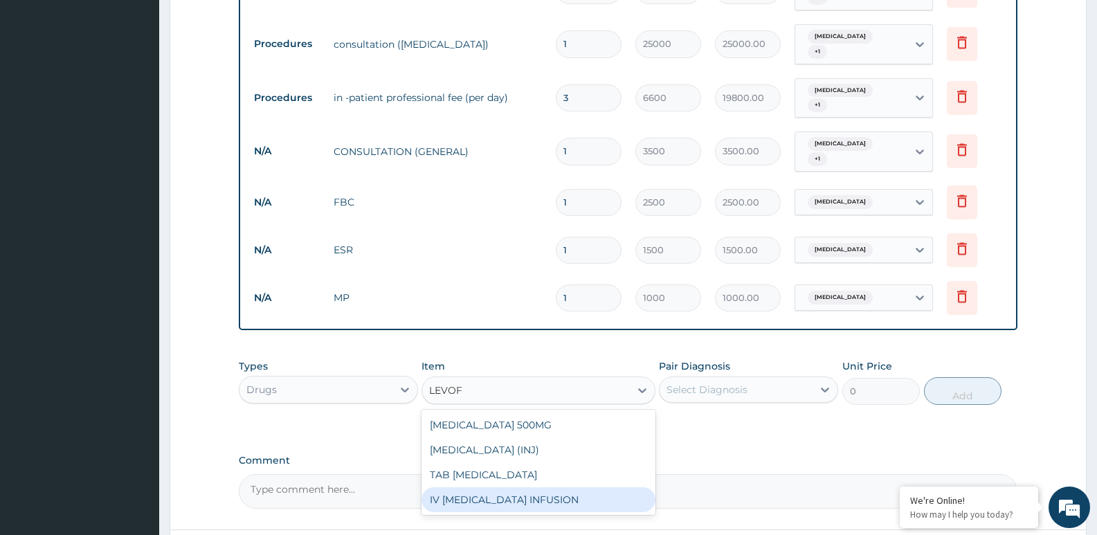
click at [536, 487] on div "IV [MEDICAL_DATA] INFUSION" at bounding box center [538, 499] width 233 height 25
type input "2500"
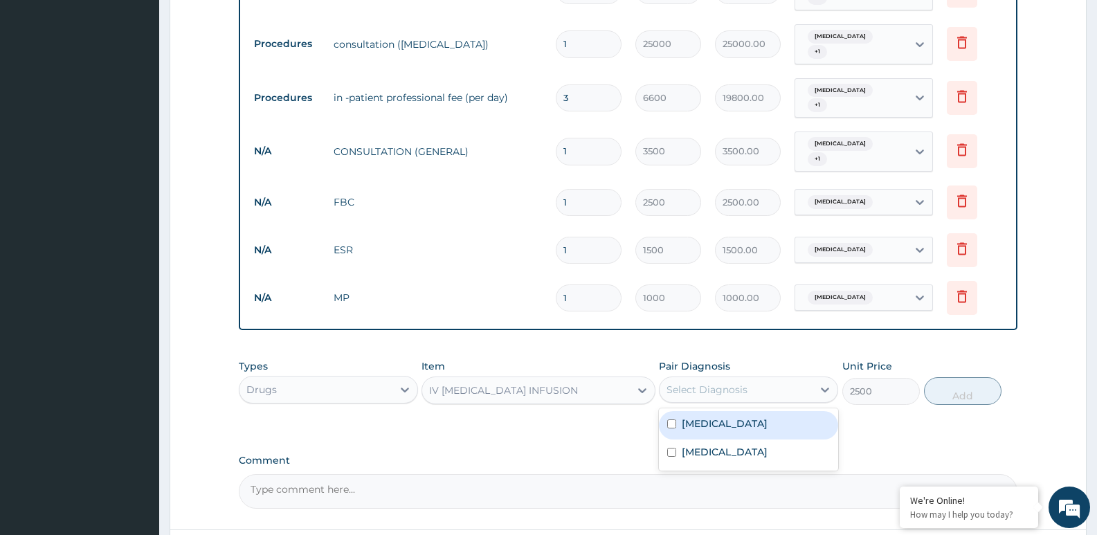
click at [724, 383] on div "Select Diagnosis" at bounding box center [707, 390] width 81 height 14
click at [715, 440] on div "[MEDICAL_DATA]" at bounding box center [748, 454] width 179 height 28
checkbox input "true"
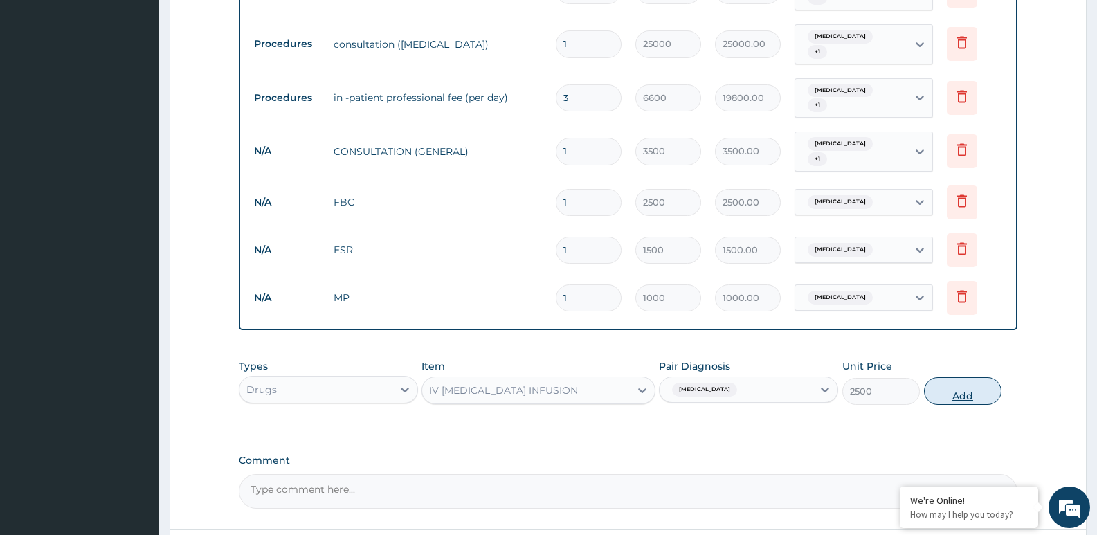
click at [951, 377] on button "Add" at bounding box center [963, 391] width 78 height 28
type input "0"
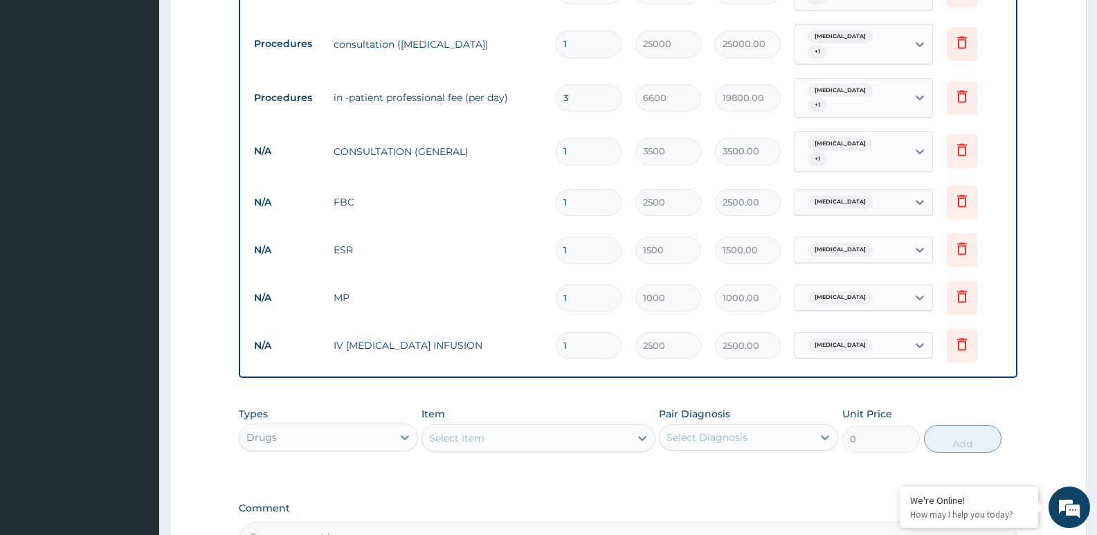
type input "0.00"
type input "7"
type input "17500.00"
type input "7"
click at [509, 436] on div "Types Drugs Item Select Item Pair Diagnosis Select Diagnosis Unit Price 0 Add" at bounding box center [628, 440] width 779 height 80
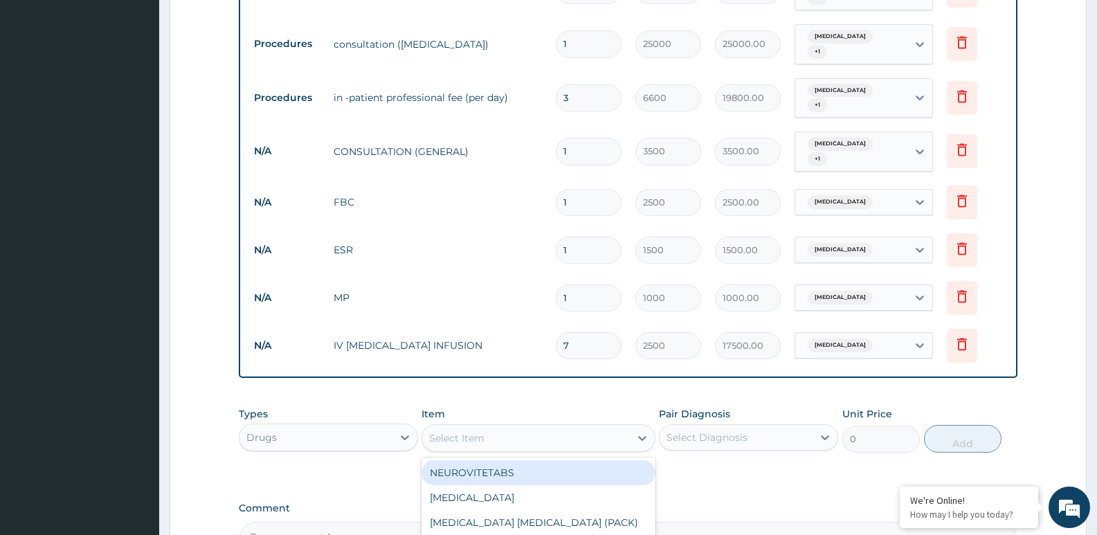
click at [534, 427] on div "Select Item" at bounding box center [525, 438] width 207 height 22
type input "ARTES"
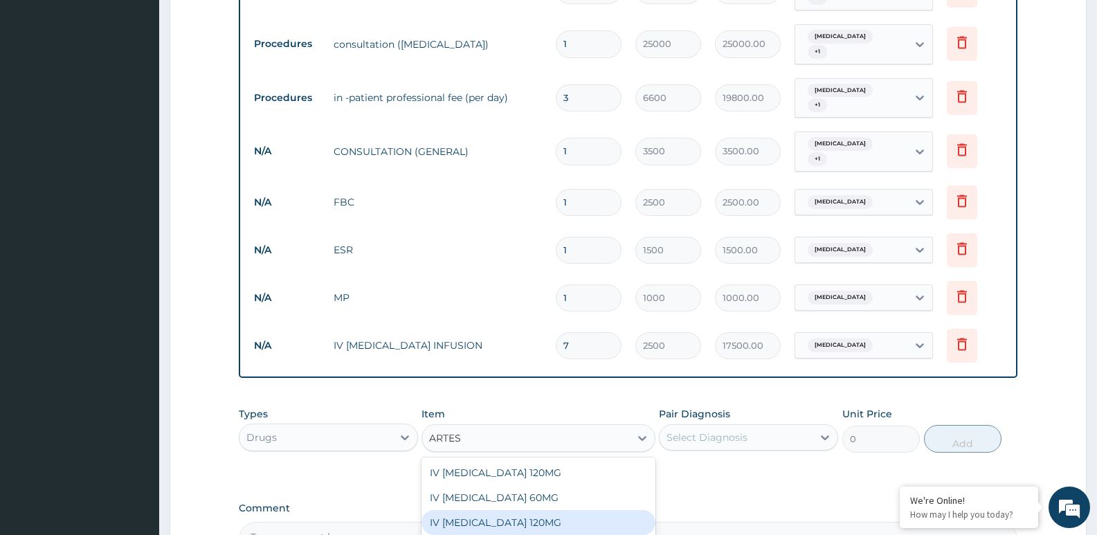
click at [519, 510] on div "IV [MEDICAL_DATA] 120MG" at bounding box center [538, 522] width 233 height 25
type input "4000"
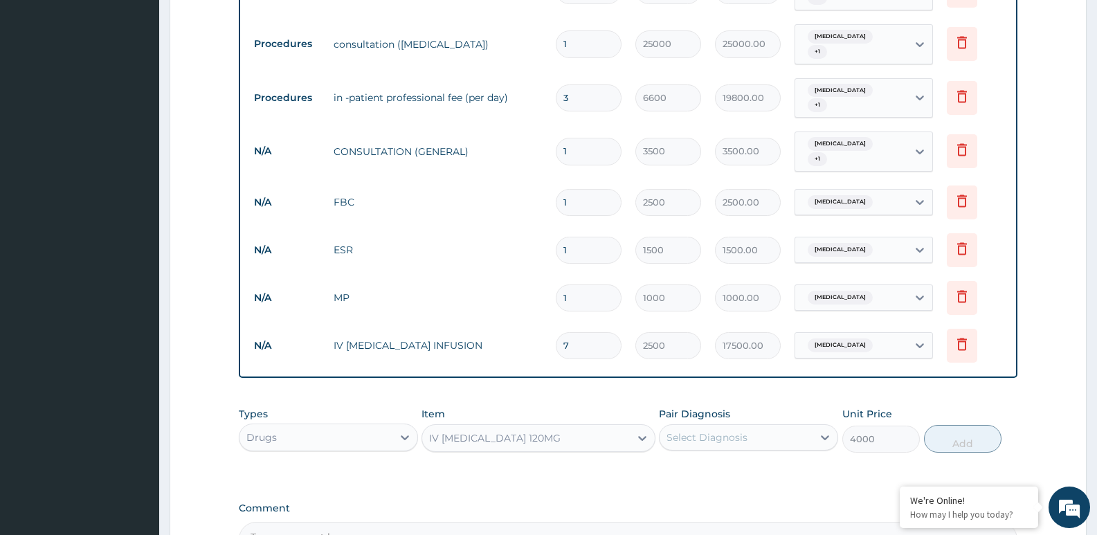
click at [720, 426] on div "Select Diagnosis" at bounding box center [736, 437] width 153 height 22
click at [701, 465] on label "[MEDICAL_DATA]" at bounding box center [725, 472] width 86 height 14
checkbox input "true"
click at [969, 425] on button "Add" at bounding box center [963, 439] width 78 height 28
type input "0"
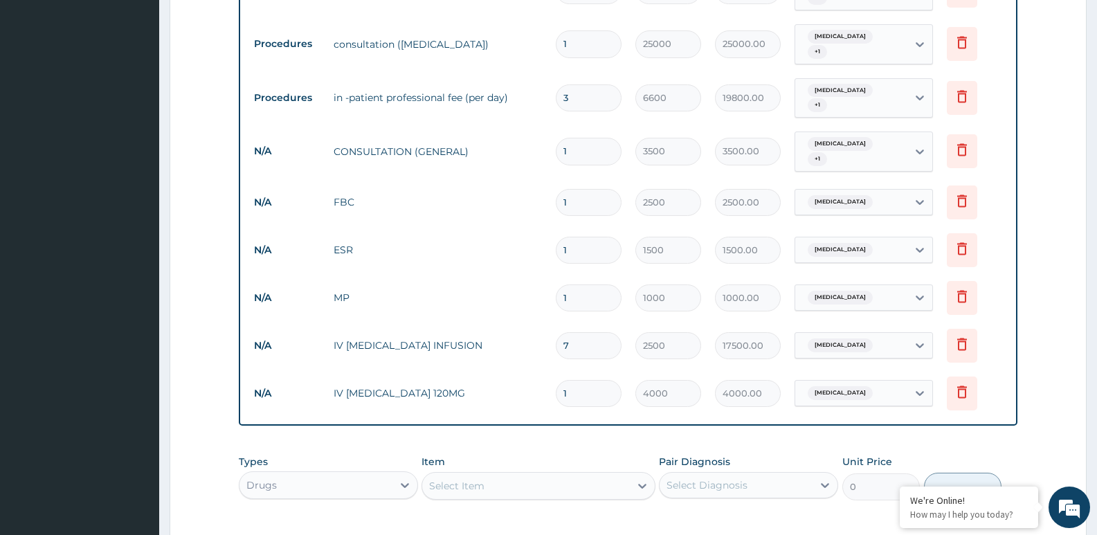
type input "0.00"
type input "3"
type input "12000.00"
type input "3"
click at [442, 475] on div "Select Item" at bounding box center [525, 486] width 207 height 22
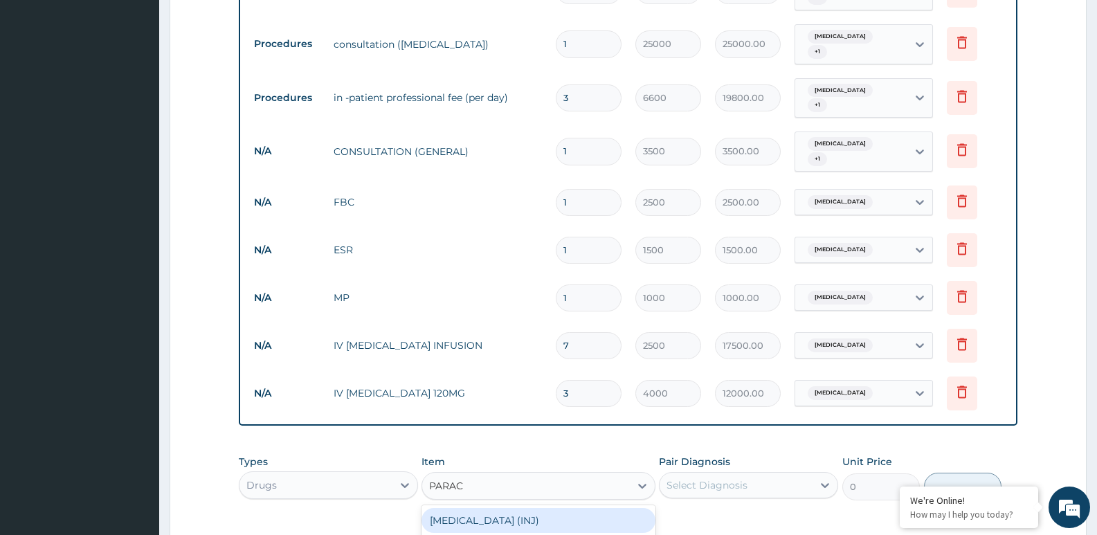
type input "PARACE"
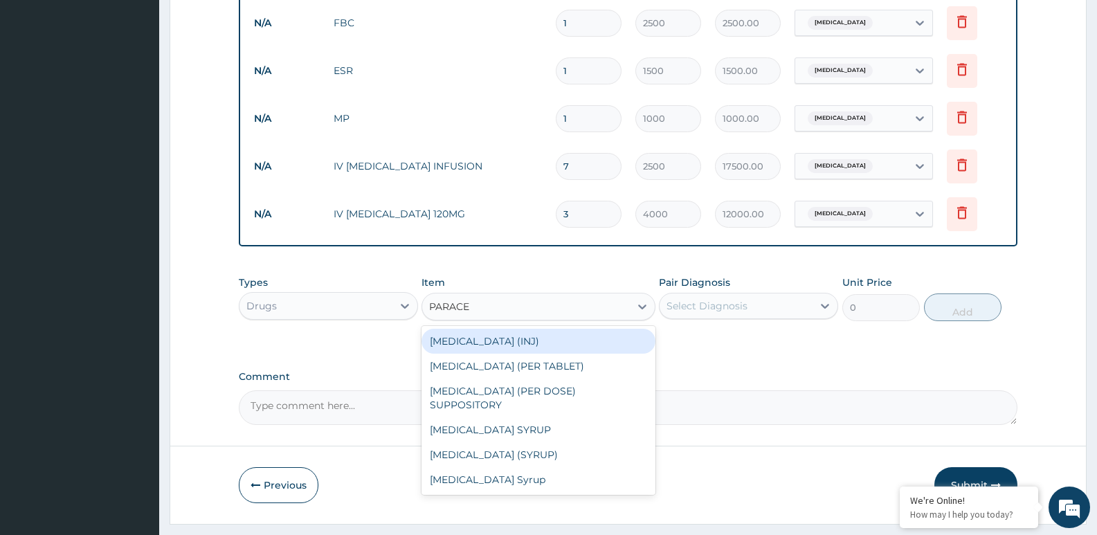
scroll to position [780, 0]
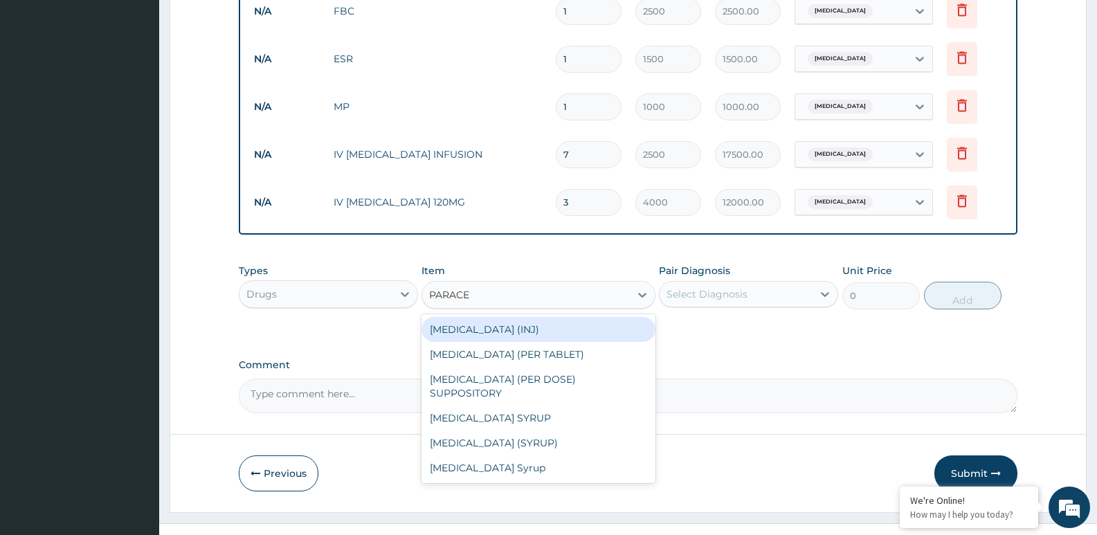
click at [593, 317] on div "[MEDICAL_DATA] (INJ)" at bounding box center [538, 329] width 233 height 25
type input "375"
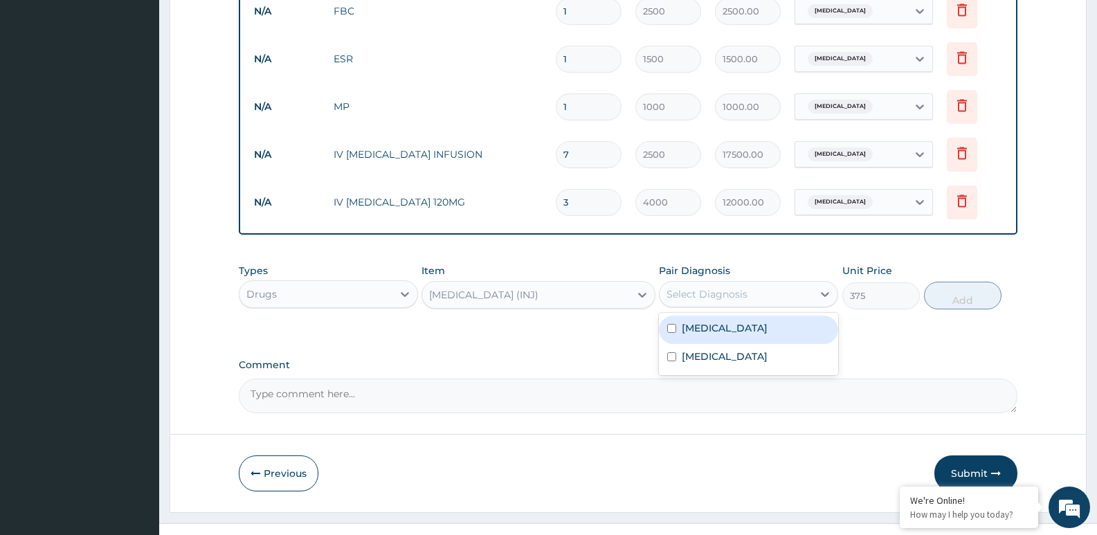
click at [788, 283] on div "Select Diagnosis" at bounding box center [736, 294] width 153 height 22
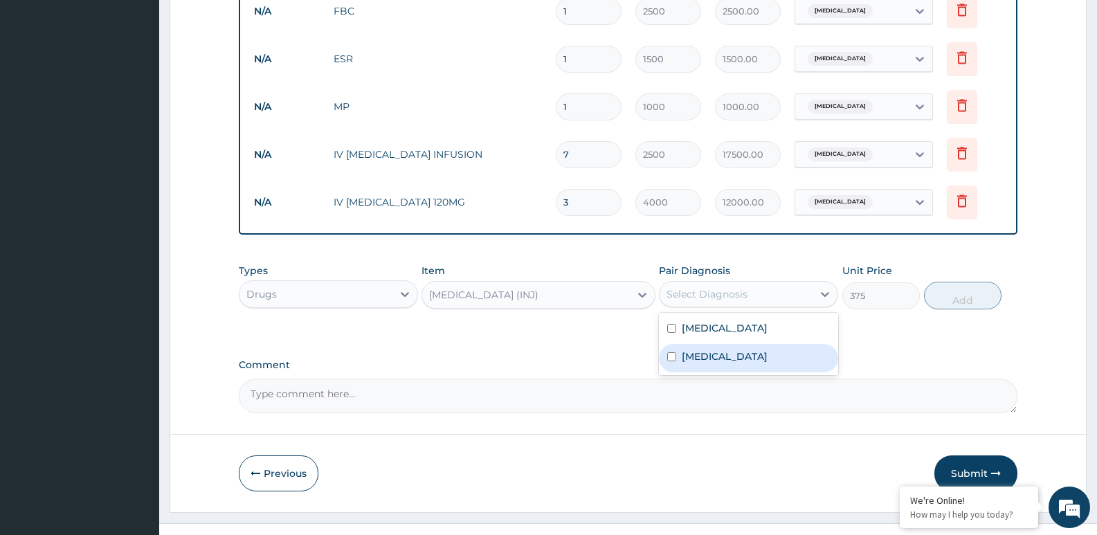
click at [712, 350] on label "[MEDICAL_DATA]" at bounding box center [725, 357] width 86 height 14
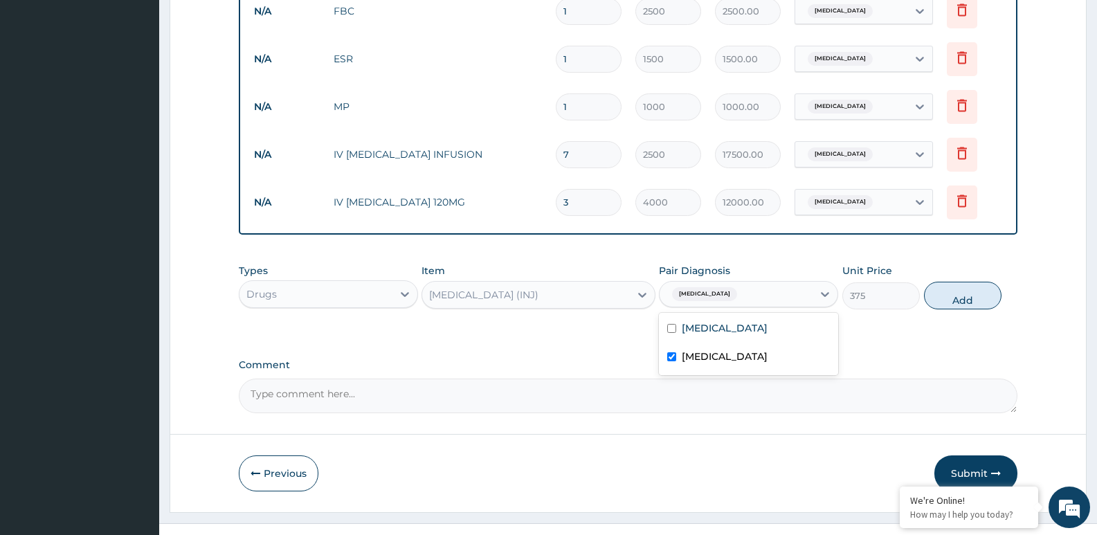
checkbox input "true"
click at [730, 316] on div "[MEDICAL_DATA]" at bounding box center [748, 330] width 179 height 28
checkbox input "true"
click at [972, 282] on button "Add" at bounding box center [963, 296] width 78 height 28
type input "0"
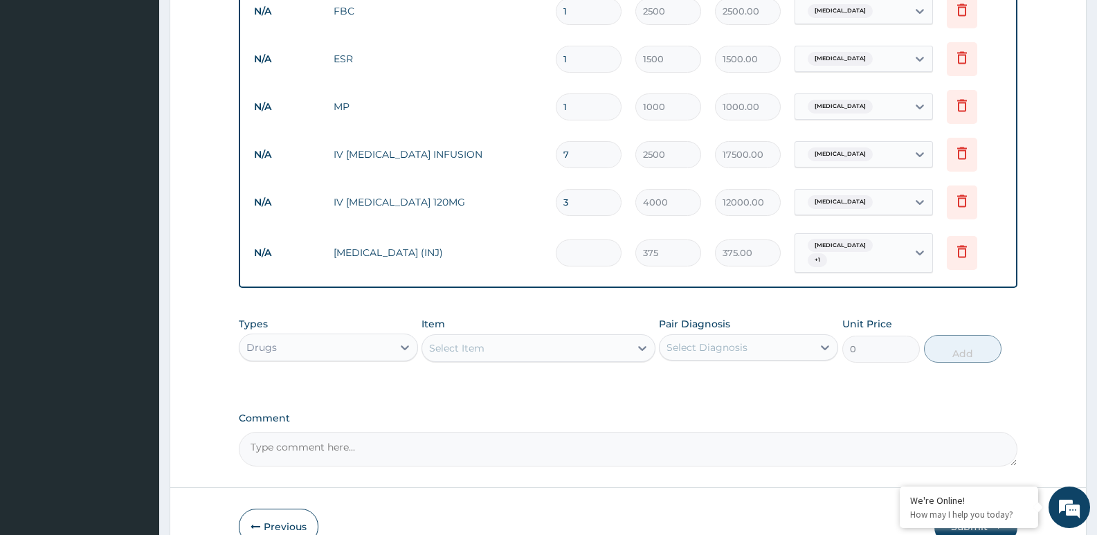
type input "0.00"
type input "4"
type input "1500.00"
type input "4"
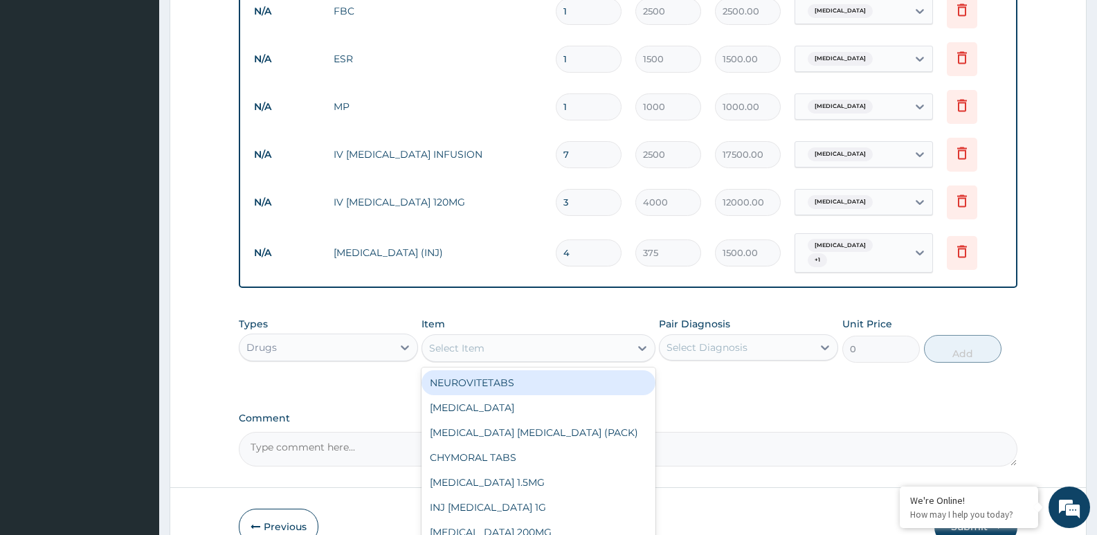
click at [527, 337] on div "Select Item" at bounding box center [525, 348] width 207 height 22
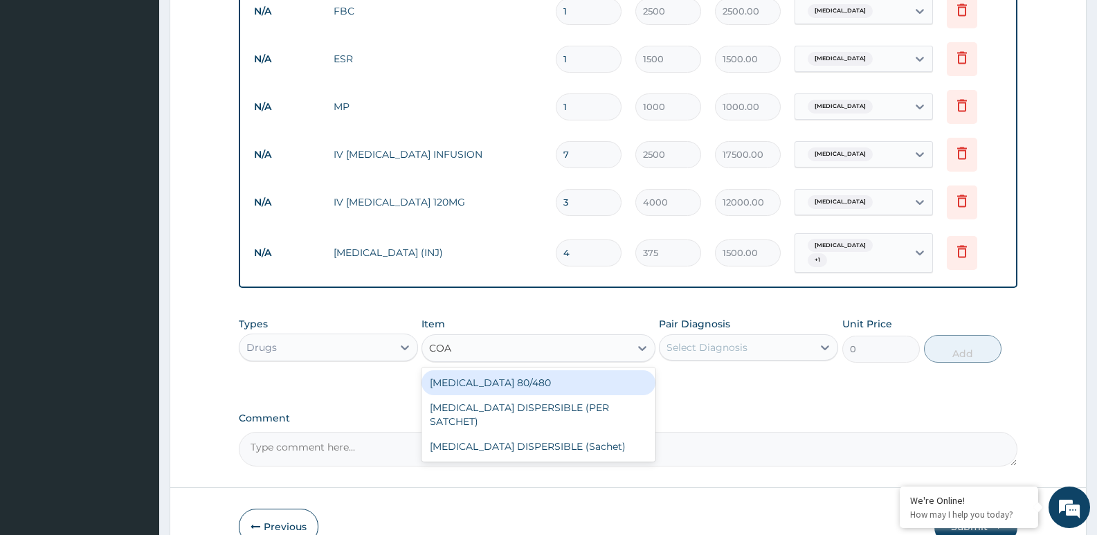
type input "[PERSON_NAME]"
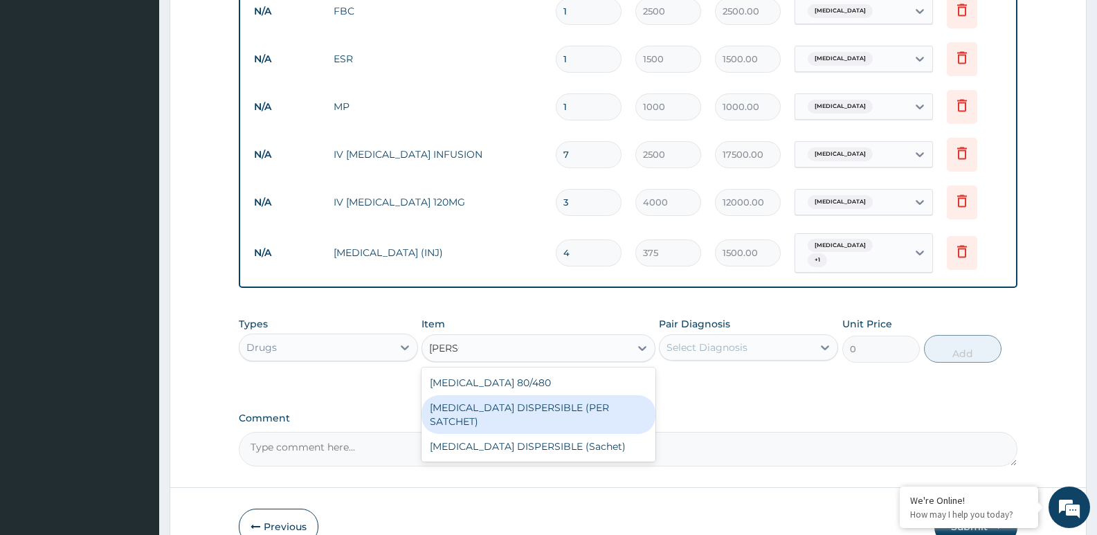
drag, startPoint x: 598, startPoint y: 367, endPoint x: 603, endPoint y: 377, distance: 10.8
click at [600, 395] on div "[MEDICAL_DATA] DISPERSIBLE (PER SATCHET)" at bounding box center [538, 414] width 233 height 39
type input "375"
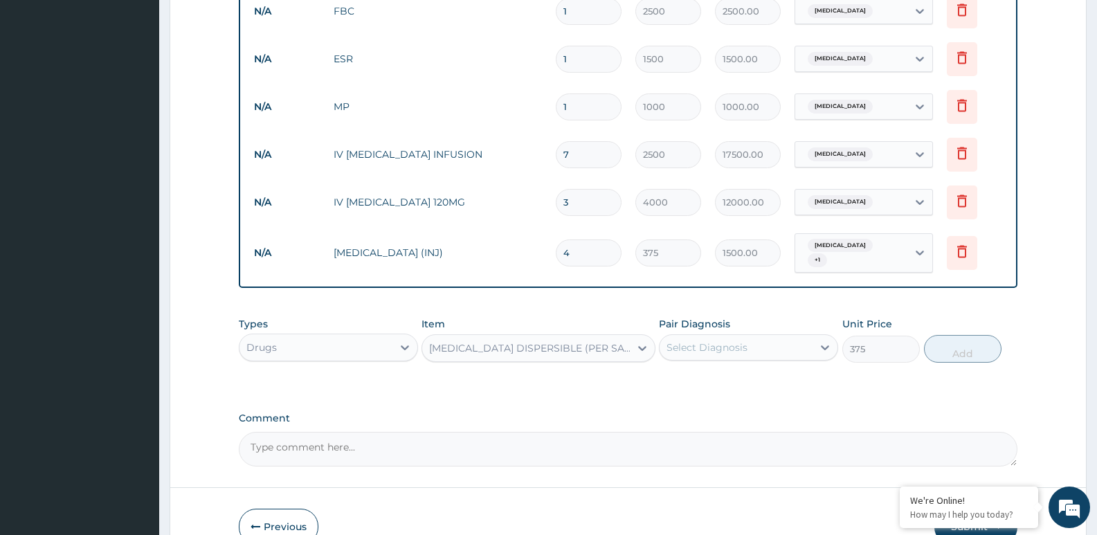
click at [608, 341] on div "[MEDICAL_DATA] DISPERSIBLE (PER SATCHET)" at bounding box center [529, 348] width 201 height 14
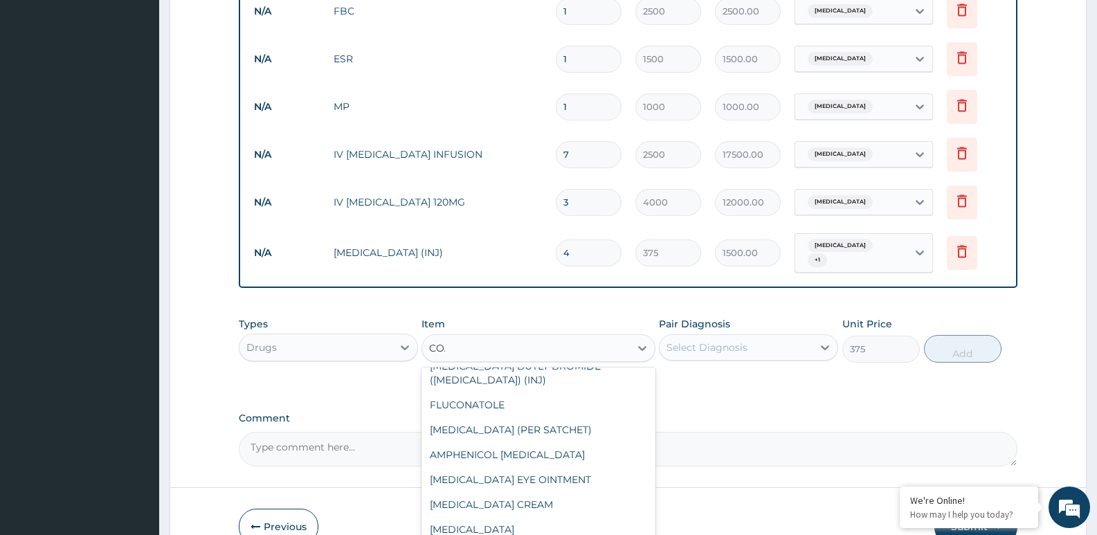
scroll to position [0, 0]
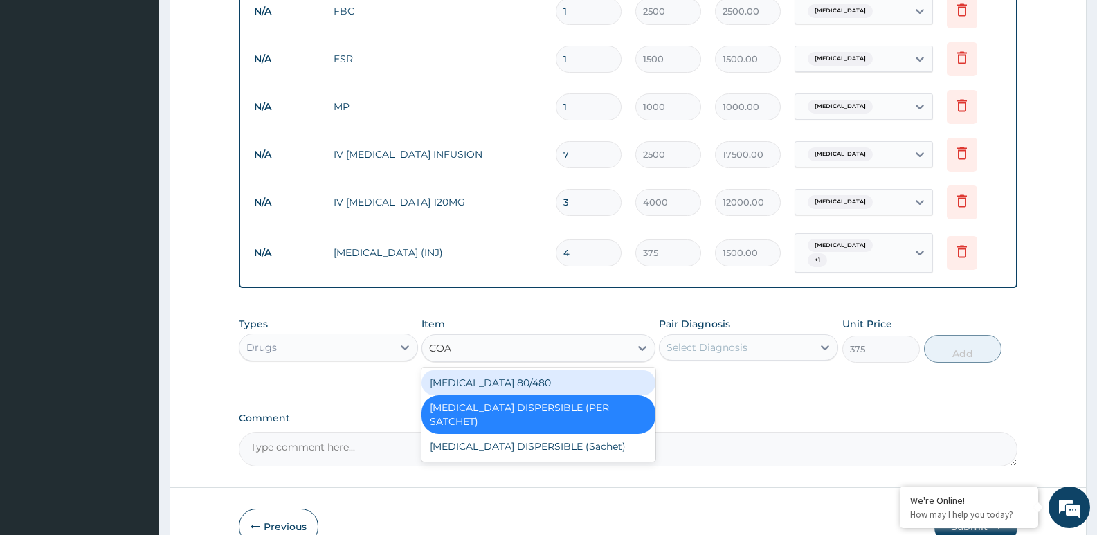
type input "[PERSON_NAME]"
click at [570, 370] on div "[MEDICAL_DATA] 80/480" at bounding box center [538, 382] width 233 height 25
type input "1200"
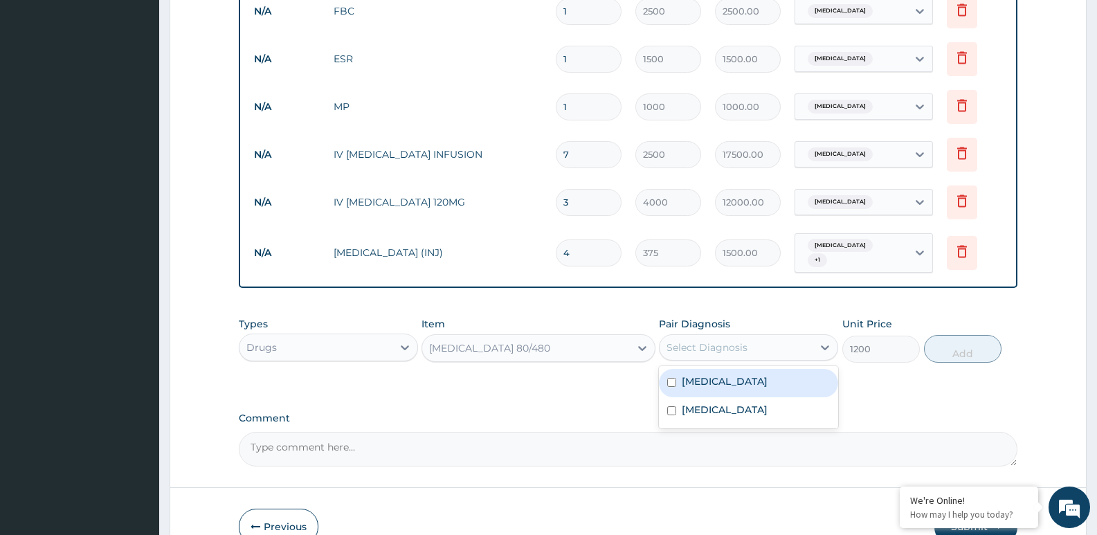
click at [756, 336] on div "Select Diagnosis" at bounding box center [736, 347] width 153 height 22
click at [744, 369] on div "[MEDICAL_DATA]" at bounding box center [748, 383] width 179 height 28
checkbox input "true"
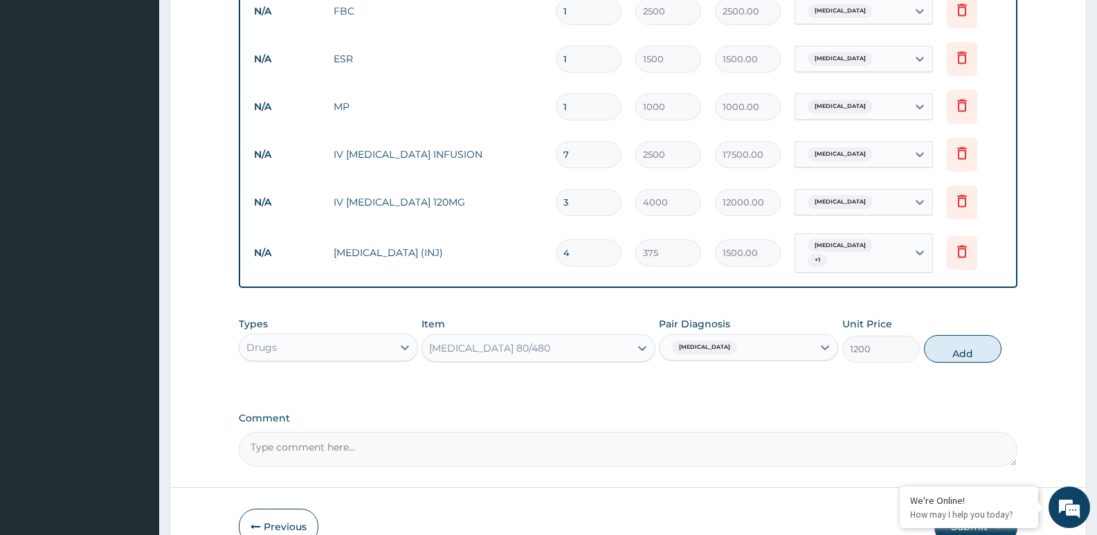
click at [1001, 332] on div "Types Drugs Item COARTEM 80/480 Pair Diagnosis Malaria Unit Price 1200 Add" at bounding box center [628, 340] width 779 height 60
click at [972, 335] on button "Add" at bounding box center [963, 349] width 78 height 28
type input "0"
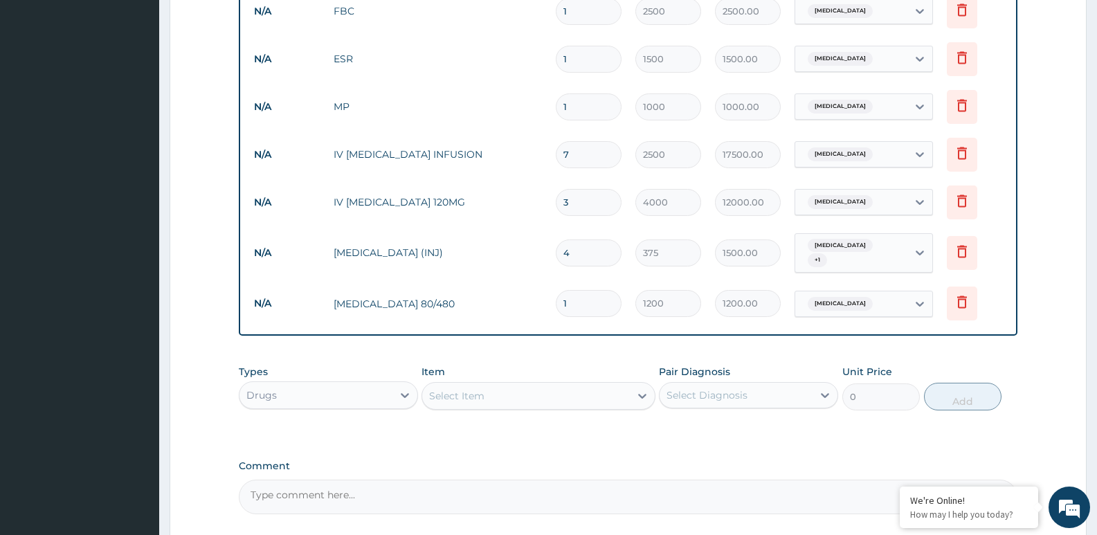
click at [558, 385] on div "Select Item" at bounding box center [525, 396] width 207 height 22
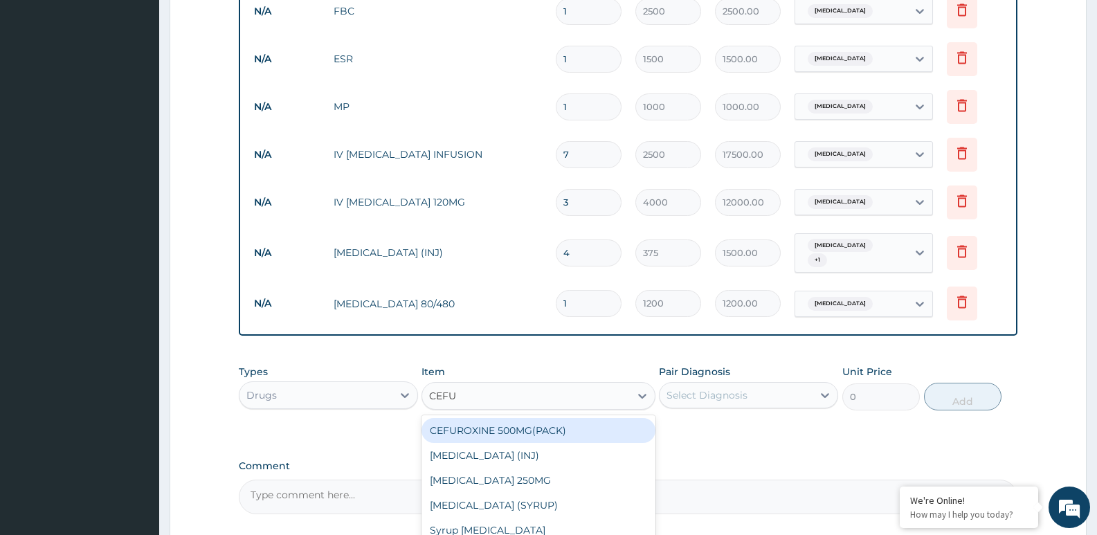
type input "CEFUR"
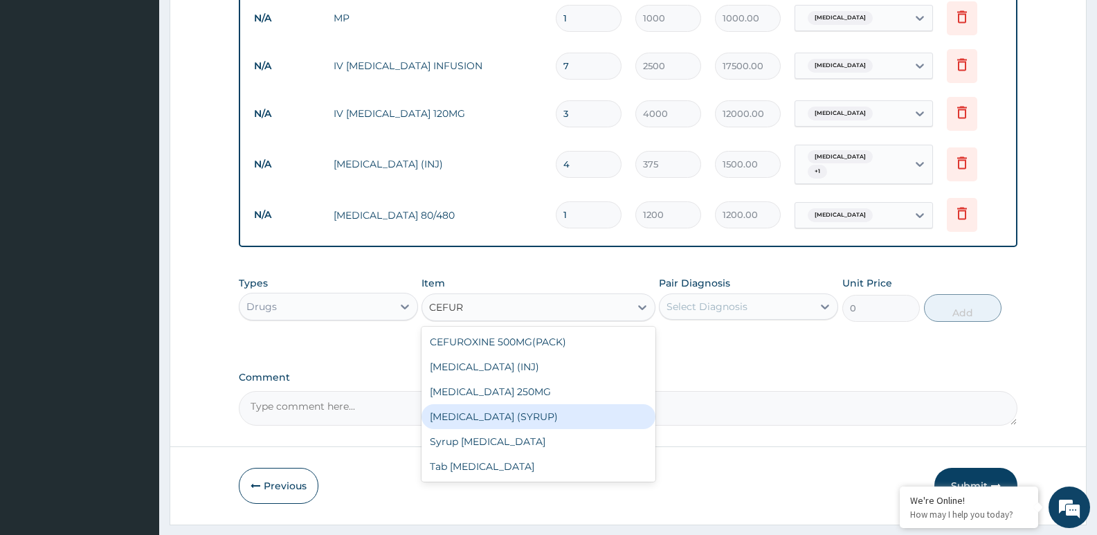
scroll to position [875, 0]
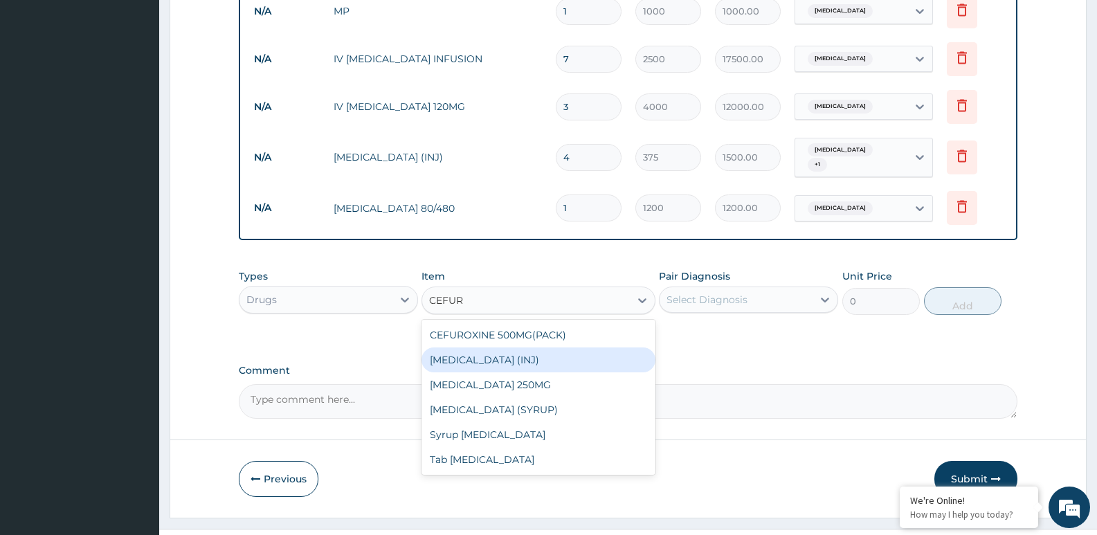
click at [528, 348] on div "[MEDICAL_DATA] (INJ)" at bounding box center [538, 360] width 233 height 25
type input "2000"
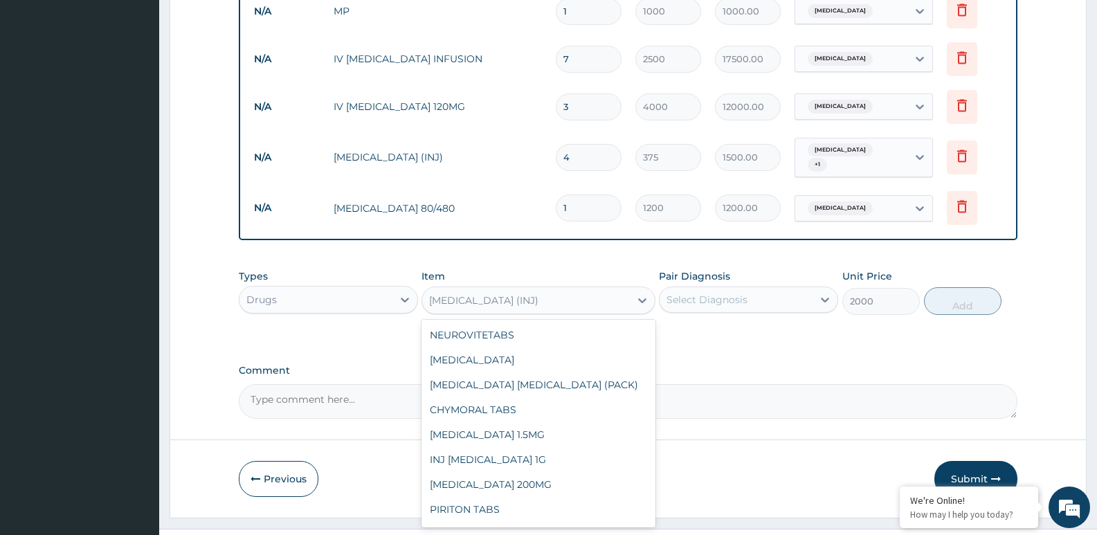
click at [583, 289] on div "[MEDICAL_DATA] (INJ)" at bounding box center [525, 300] width 207 height 22
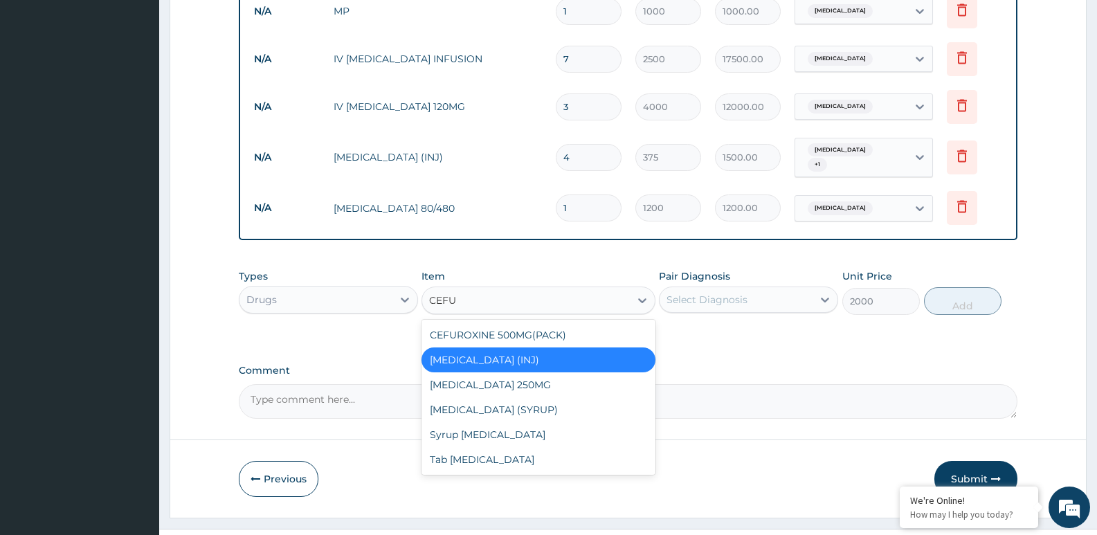
scroll to position [0, 0]
type input "CEFUR"
click at [480, 422] on div "Syrup [MEDICAL_DATA]" at bounding box center [538, 434] width 233 height 25
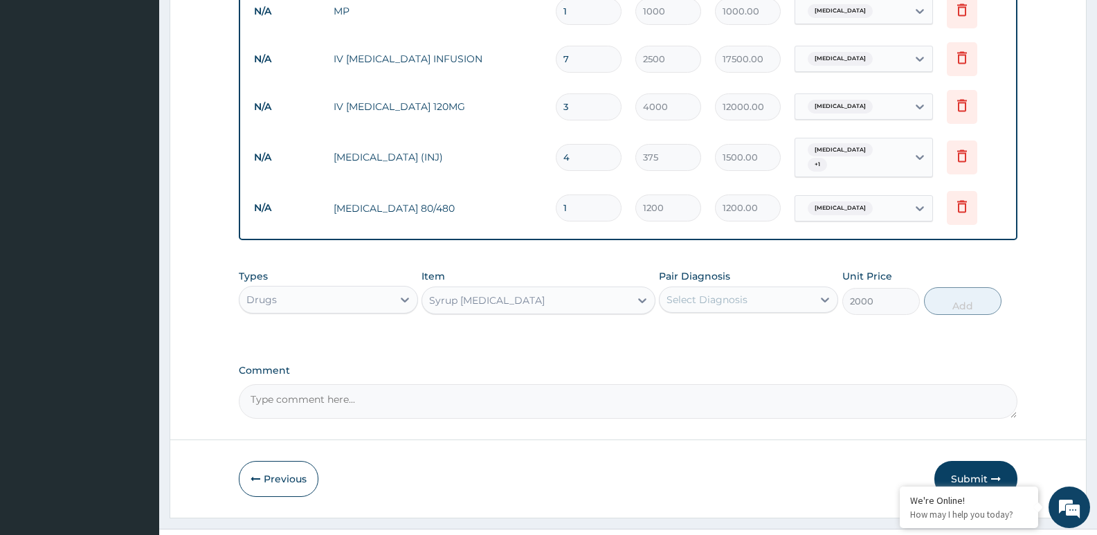
type input "5000"
click at [782, 289] on div "Select Diagnosis" at bounding box center [736, 300] width 153 height 22
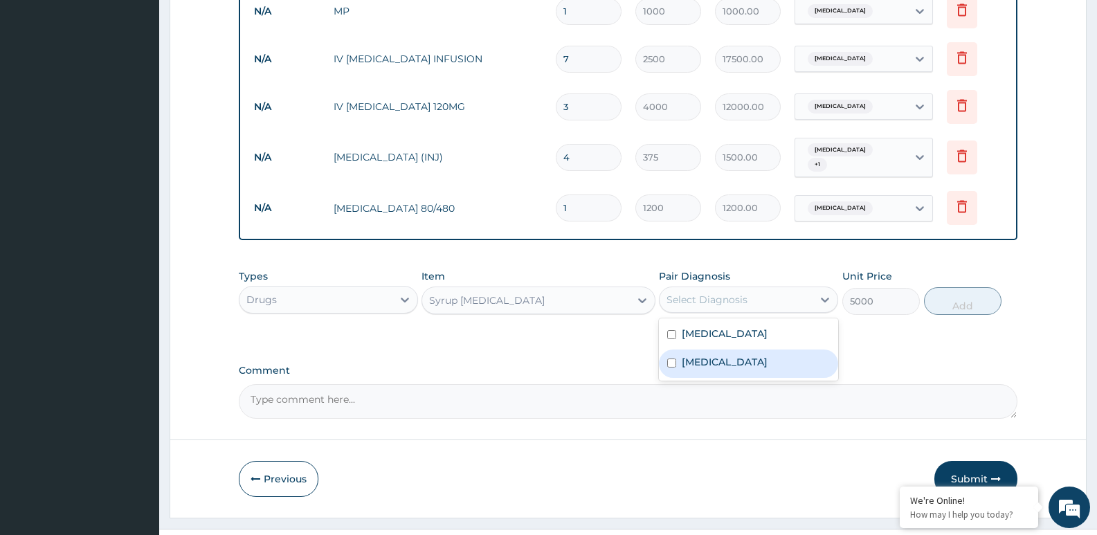
click at [723, 350] on div "[MEDICAL_DATA]" at bounding box center [748, 364] width 179 height 28
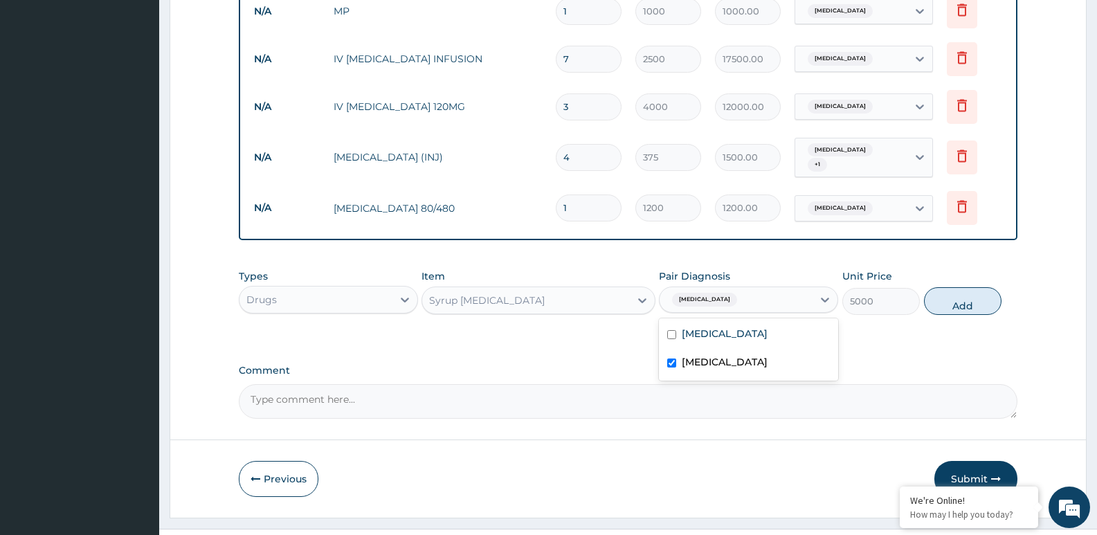
checkbox input "true"
click at [956, 287] on button "Add" at bounding box center [963, 301] width 78 height 28
type input "0"
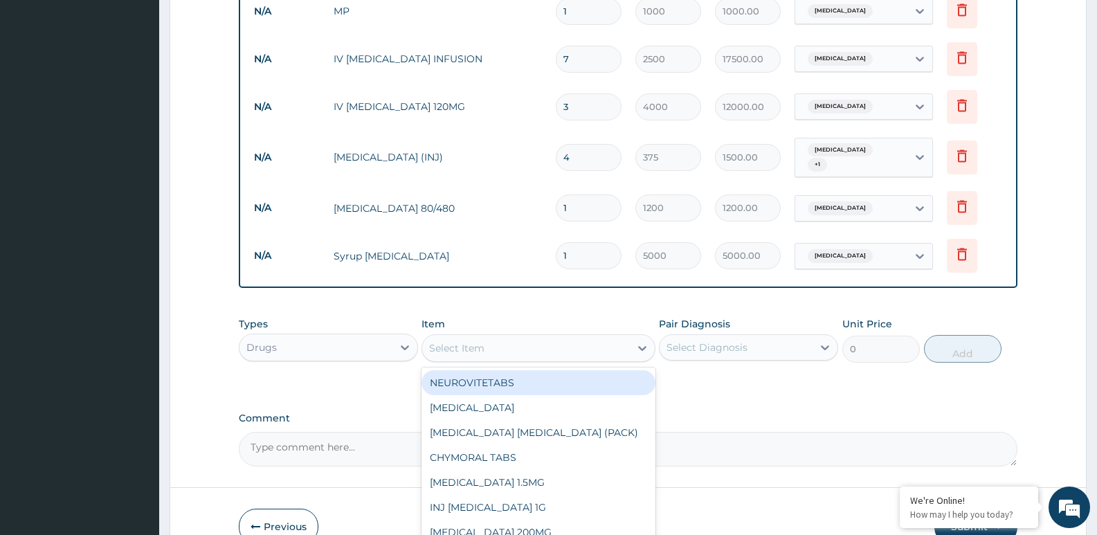
click at [584, 337] on div "Select Item" at bounding box center [525, 348] width 207 height 22
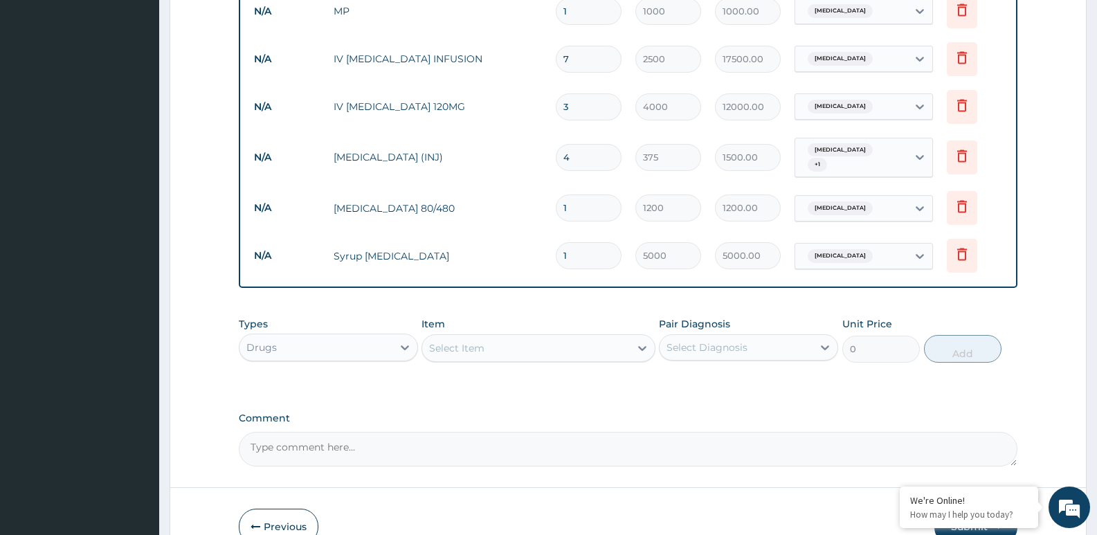
click at [730, 413] on div "Comment" at bounding box center [628, 440] width 779 height 54
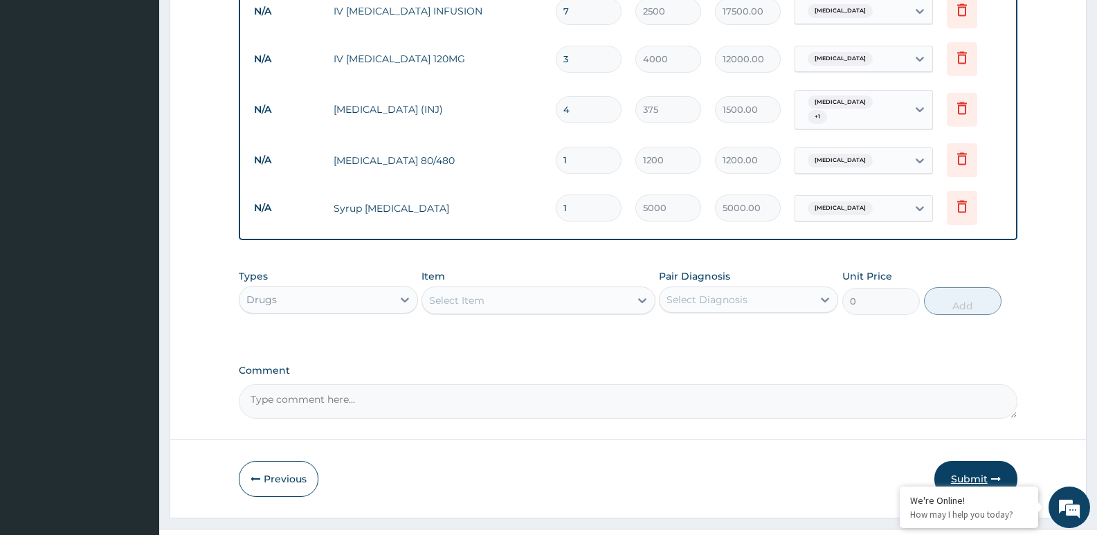
click at [963, 461] on button "Submit" at bounding box center [976, 479] width 83 height 36
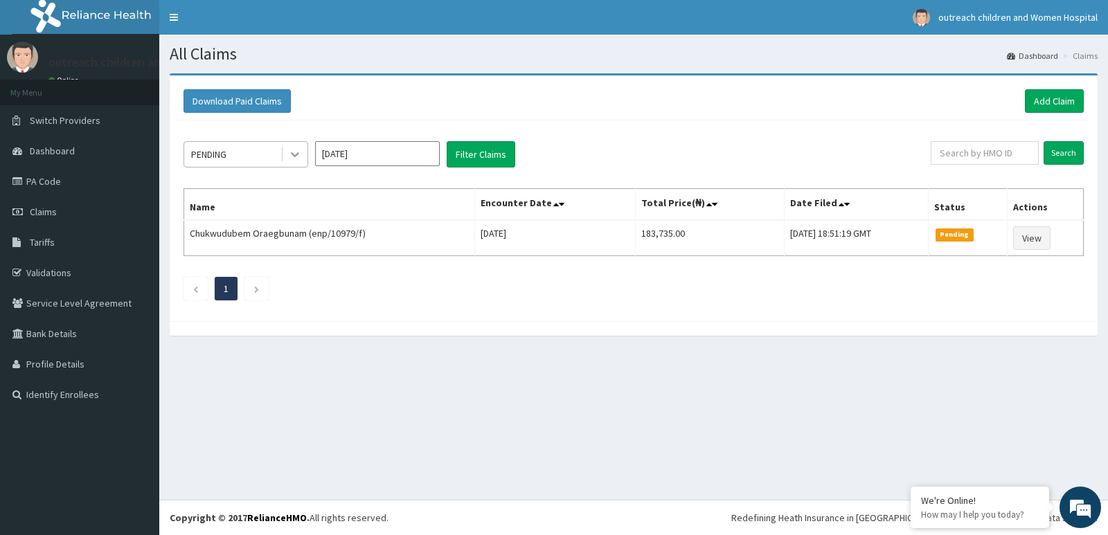
click at [300, 158] on icon at bounding box center [295, 154] width 14 height 14
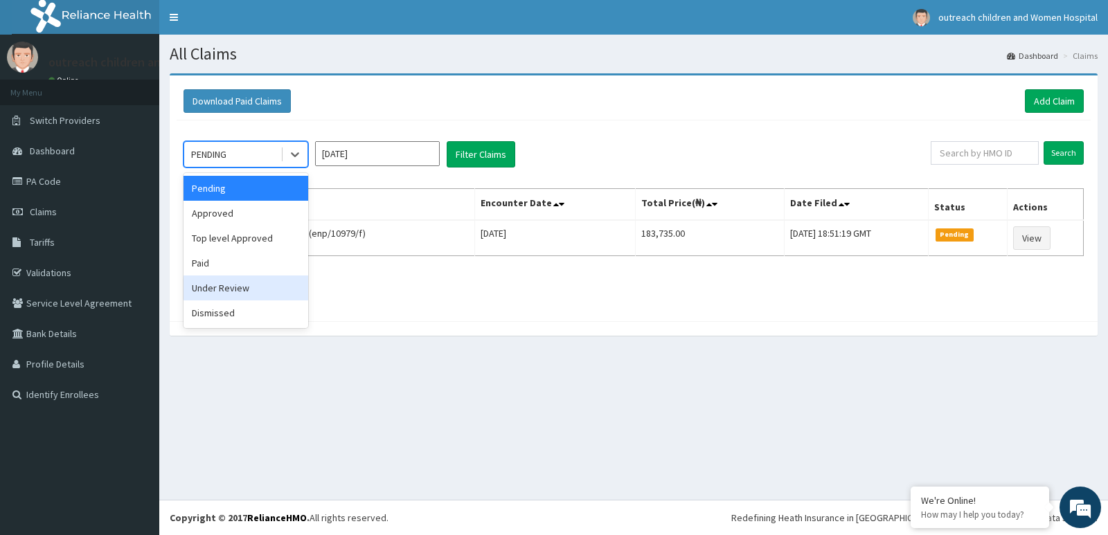
drag, startPoint x: 245, startPoint y: 278, endPoint x: 435, endPoint y: 175, distance: 215.9
click at [250, 275] on div "Pending Approved Top level Approved Paid Under Review Dismissed" at bounding box center [245, 250] width 125 height 155
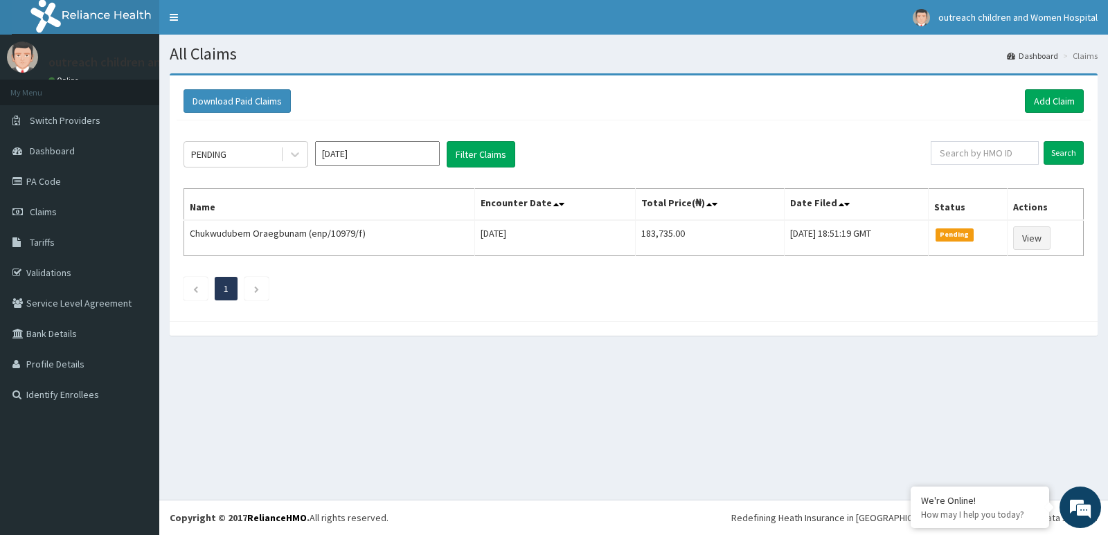
click at [509, 136] on div "PENDING Aug 2025 Filter Claims Search Name Encounter Date Total Price(₦) Date F…" at bounding box center [634, 217] width 914 height 194
click at [480, 157] on button "Filter Claims" at bounding box center [481, 154] width 69 height 26
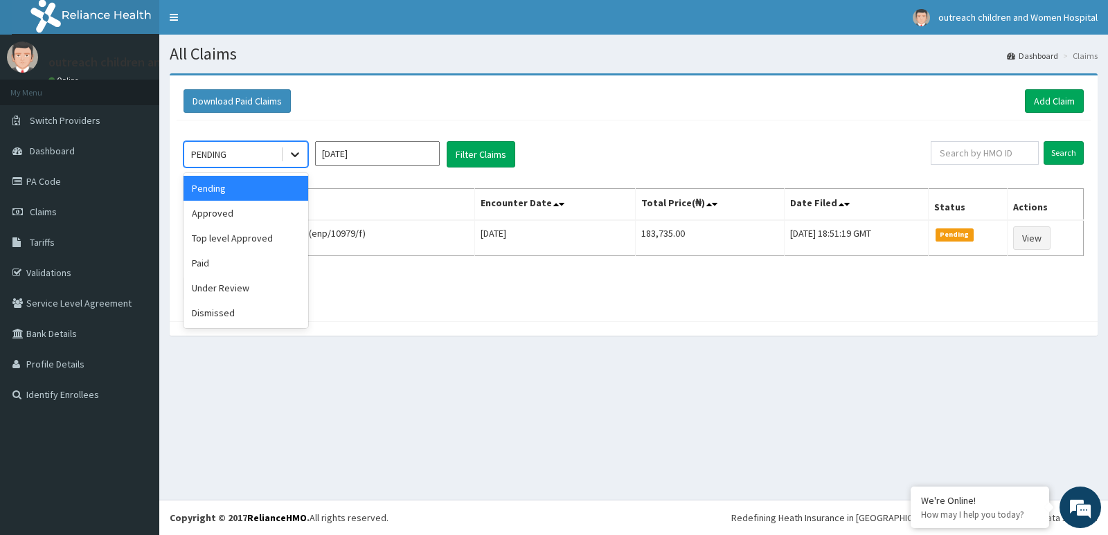
click at [297, 156] on icon at bounding box center [295, 154] width 14 height 14
click at [247, 291] on div "Under Review" at bounding box center [245, 288] width 125 height 25
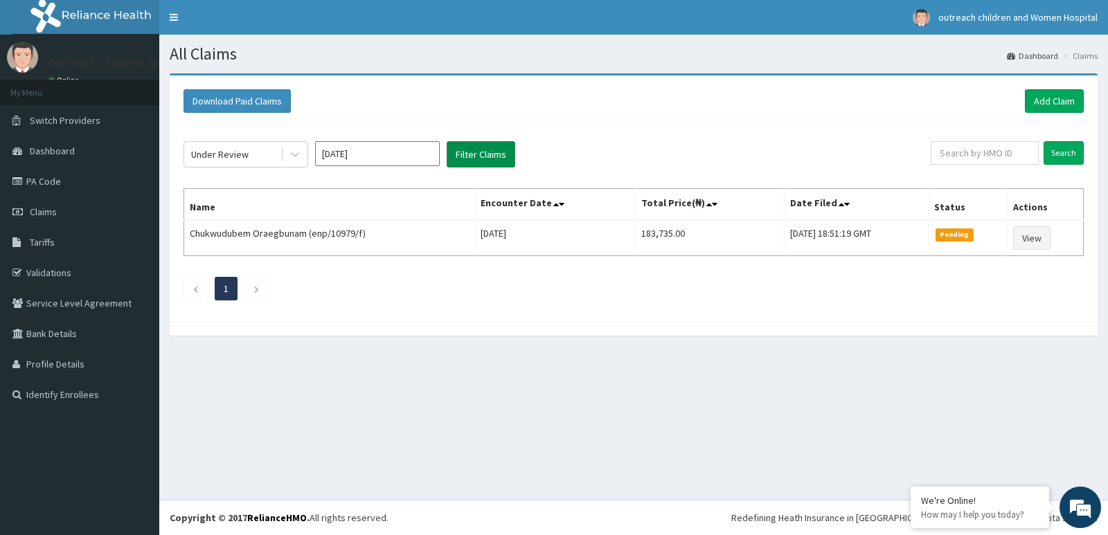
click at [478, 153] on button "Filter Claims" at bounding box center [481, 154] width 69 height 26
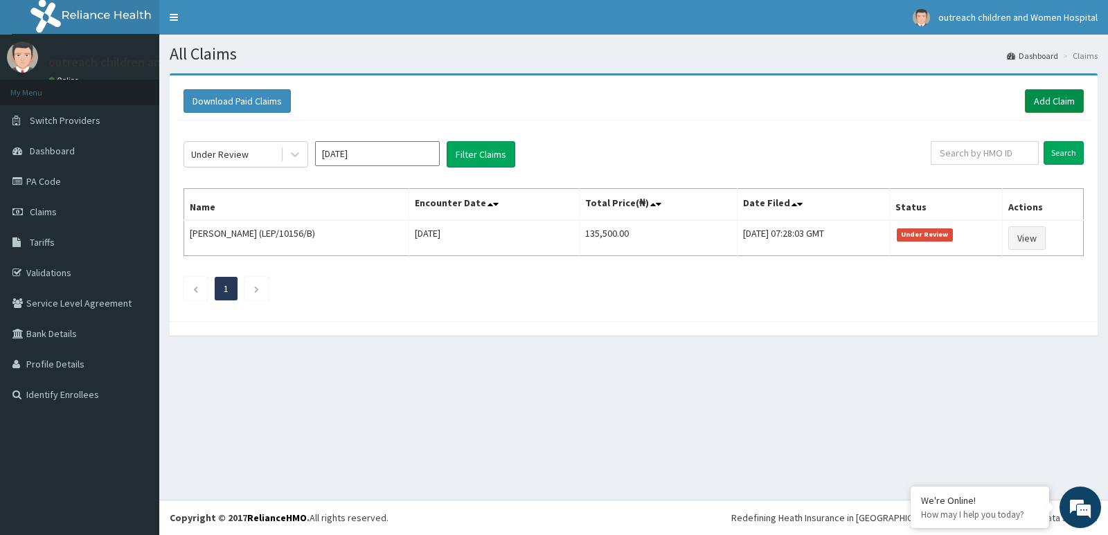
click at [1051, 99] on link "Add Claim" at bounding box center [1054, 101] width 59 height 24
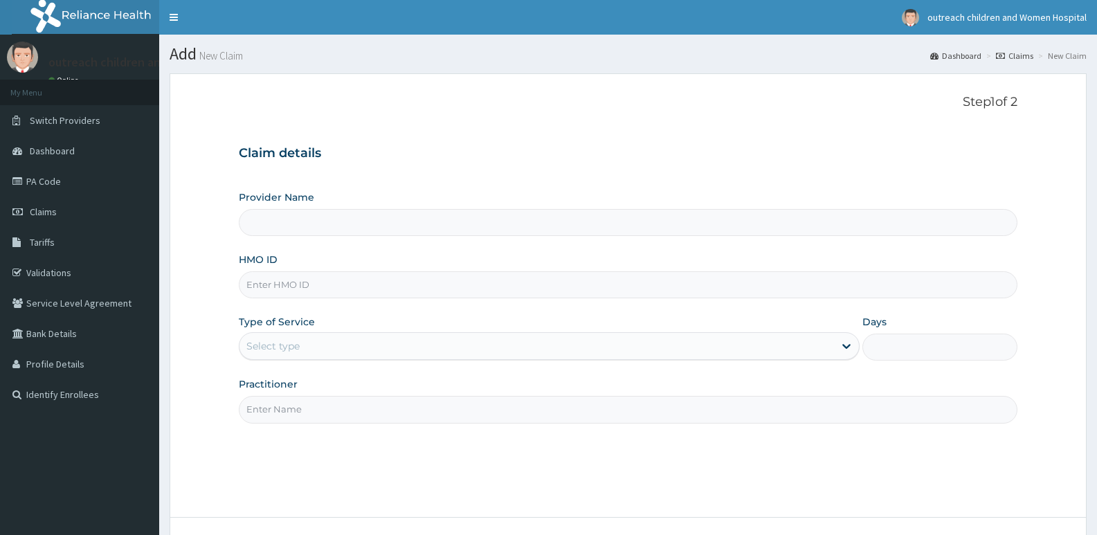
click at [388, 286] on input "HMO ID" at bounding box center [628, 284] width 779 height 27
type input "LEP"
type input "Outreach [GEOGRAPHIC_DATA]- [GEOGRAPHIC_DATA]"
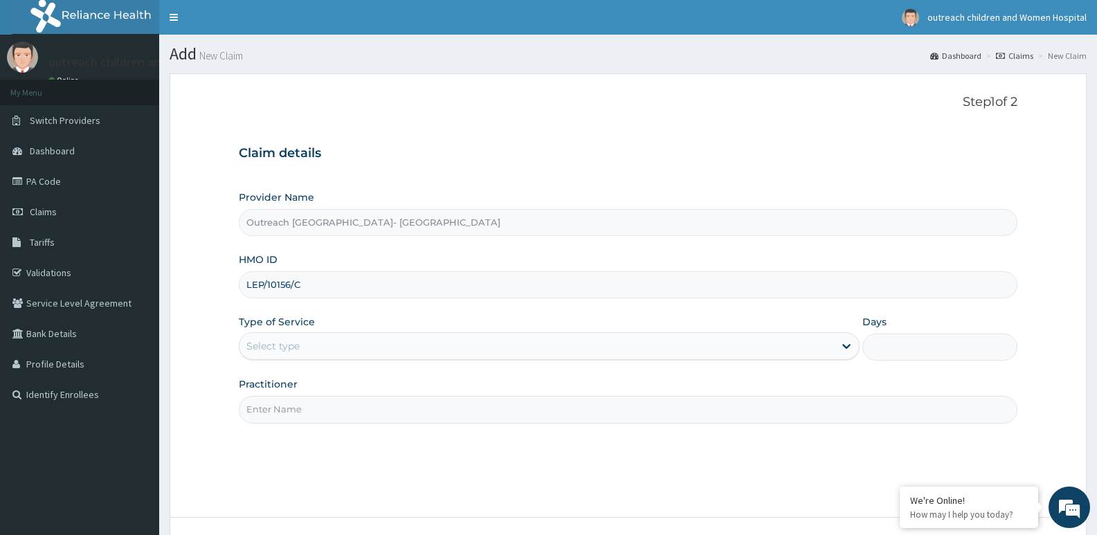
type input "LEP/10156/C"
click at [709, 345] on div "Select type" at bounding box center [537, 346] width 594 height 22
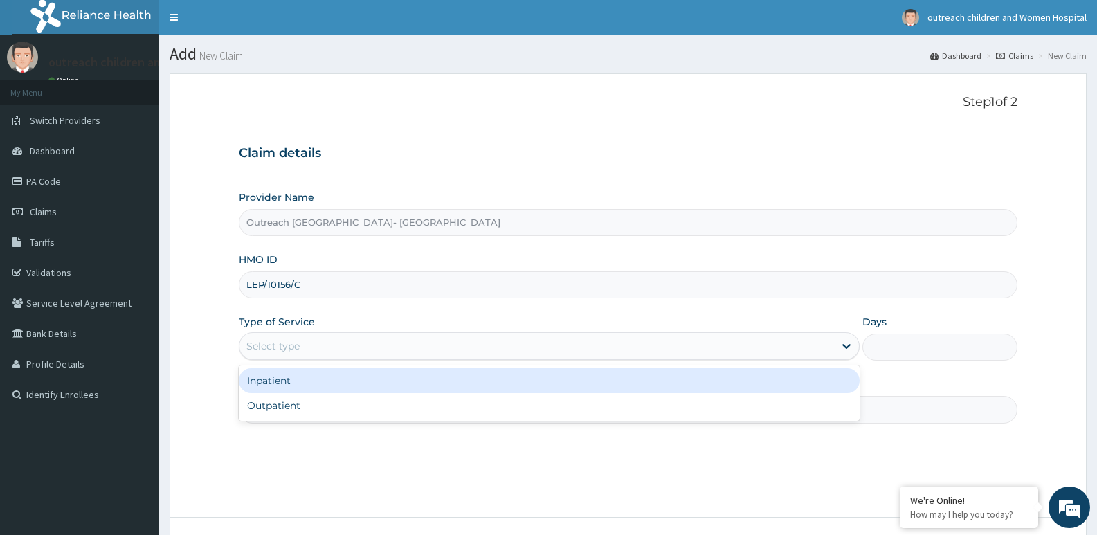
click at [628, 389] on div "Inpatient" at bounding box center [549, 380] width 620 height 25
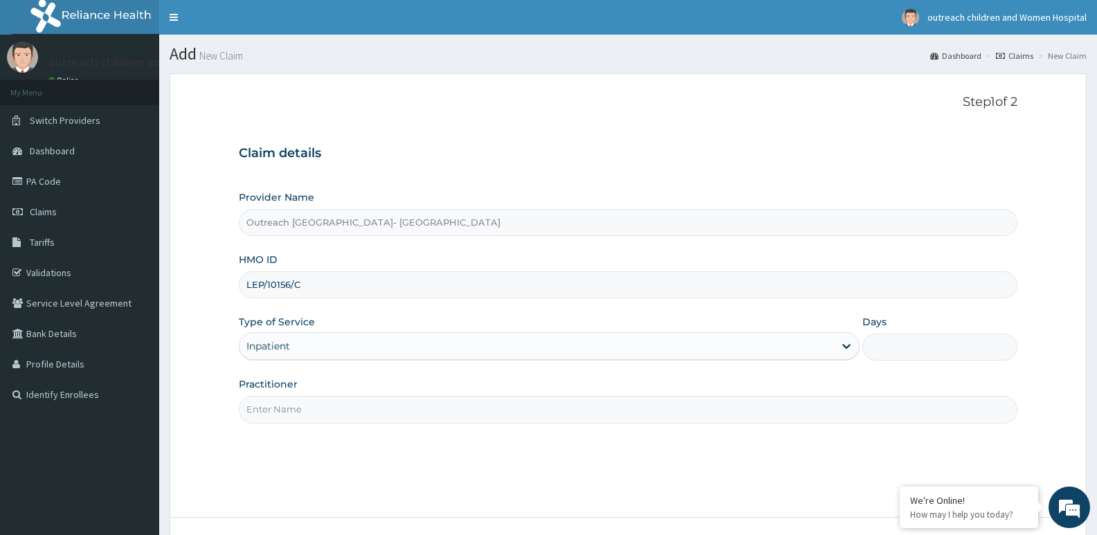
click at [880, 346] on input "Days" at bounding box center [940, 347] width 155 height 27
type input "3"
click at [686, 411] on input "Practitioner" at bounding box center [628, 409] width 779 height 27
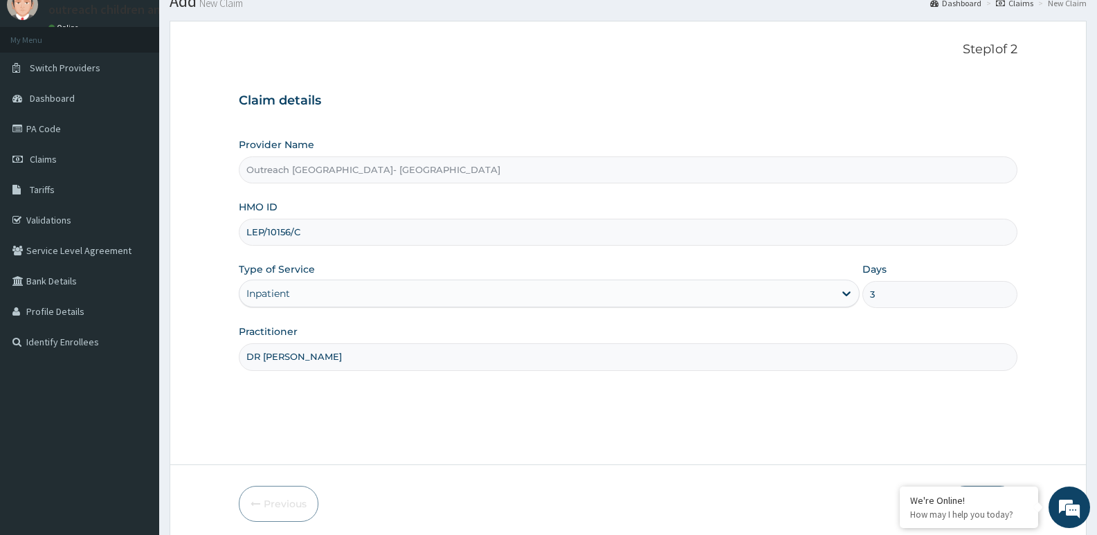
scroll to position [107, 0]
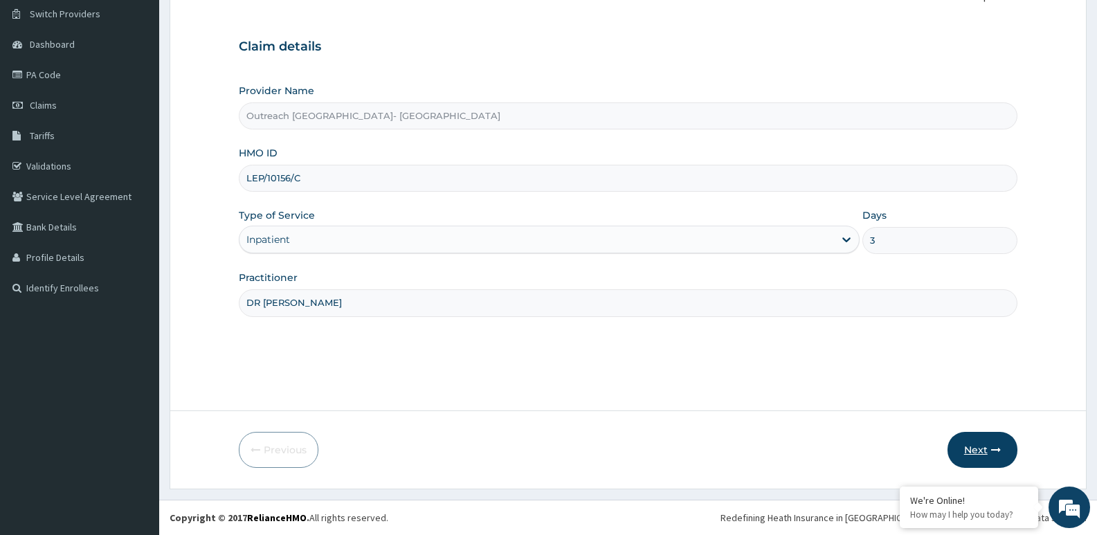
type input "DR [PERSON_NAME]"
click at [986, 440] on button "Next" at bounding box center [983, 450] width 70 height 36
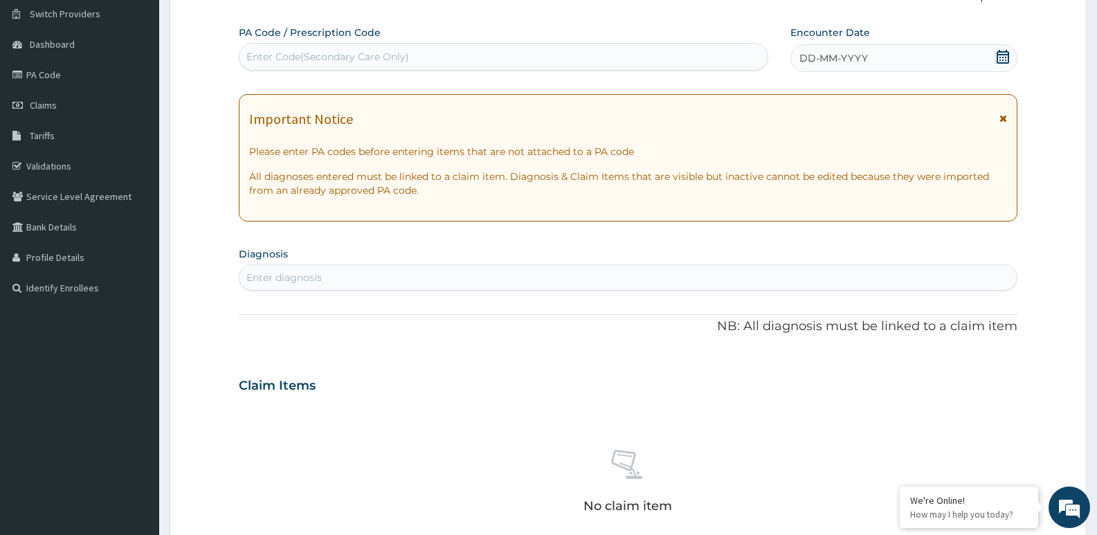
click at [466, 56] on div "Enter Code(Secondary Care Only)" at bounding box center [504, 57] width 528 height 22
type input "PA/2D57AB"
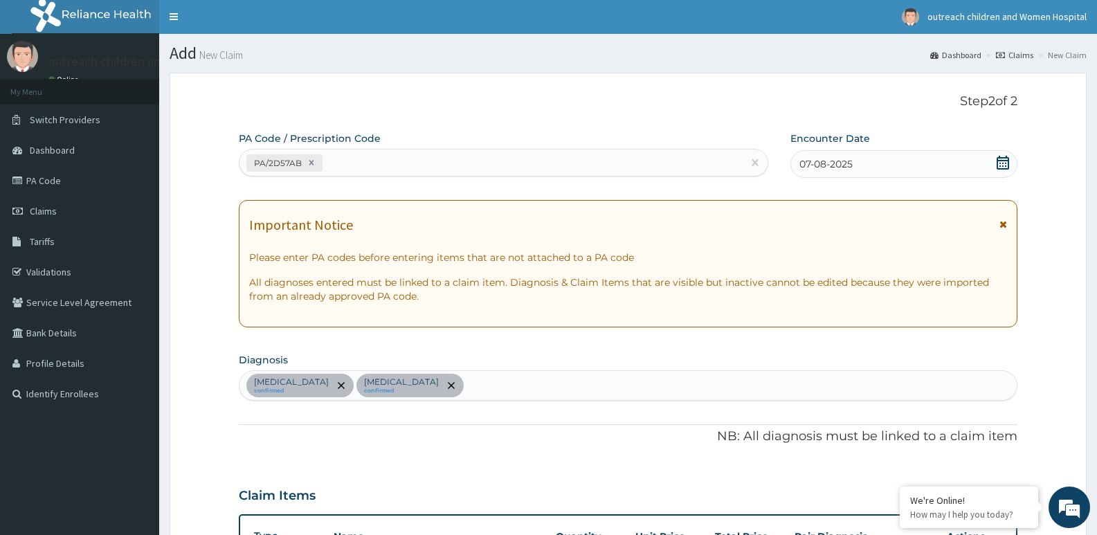
scroll to position [0, 0]
click at [489, 159] on div "PA/2D57AB" at bounding box center [491, 163] width 503 height 23
type input "PA/5FBD22"
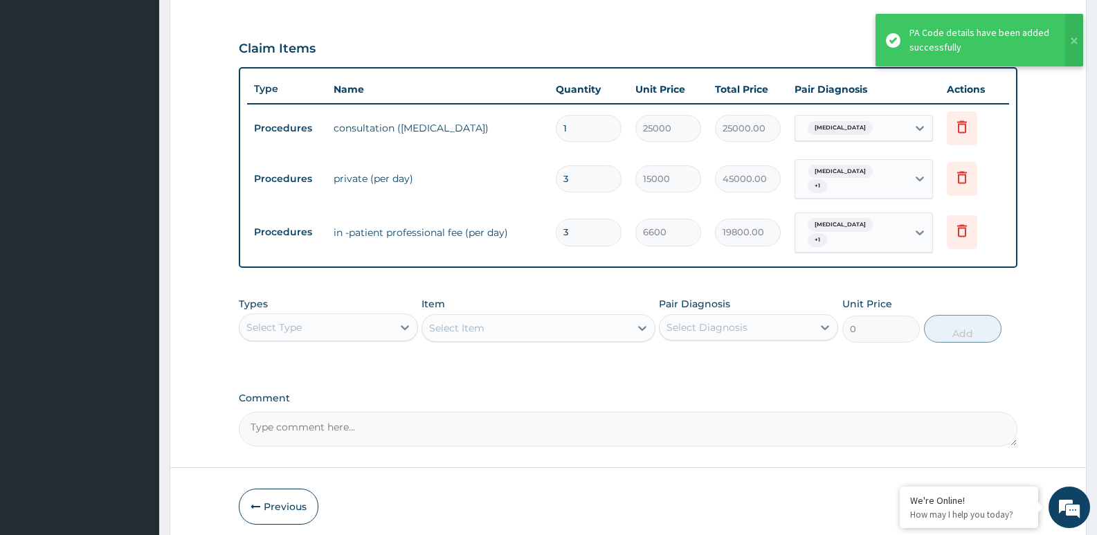
scroll to position [493, 0]
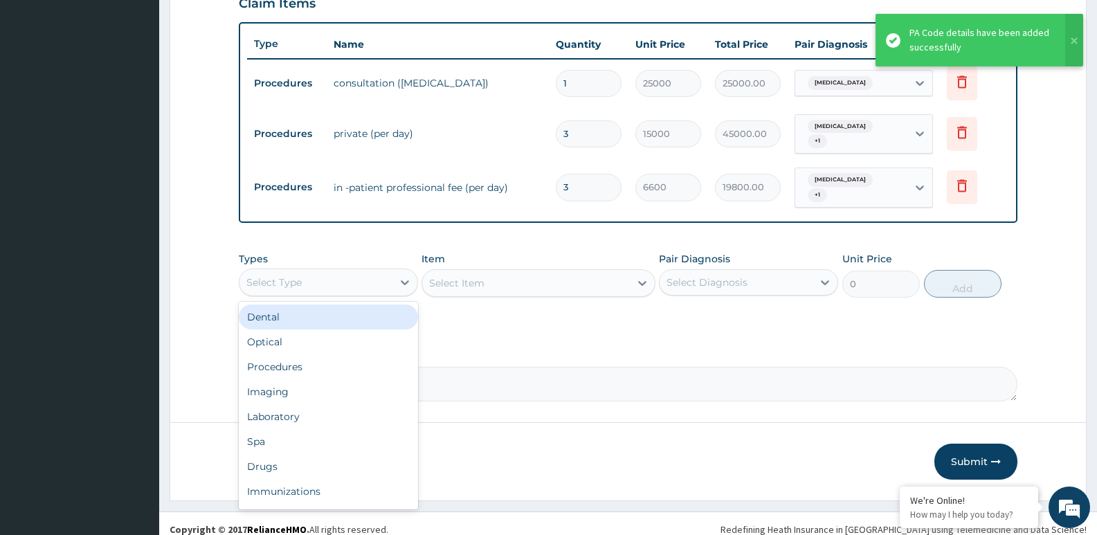
click at [300, 276] on div "Select Type" at bounding box center [273, 283] width 55 height 14
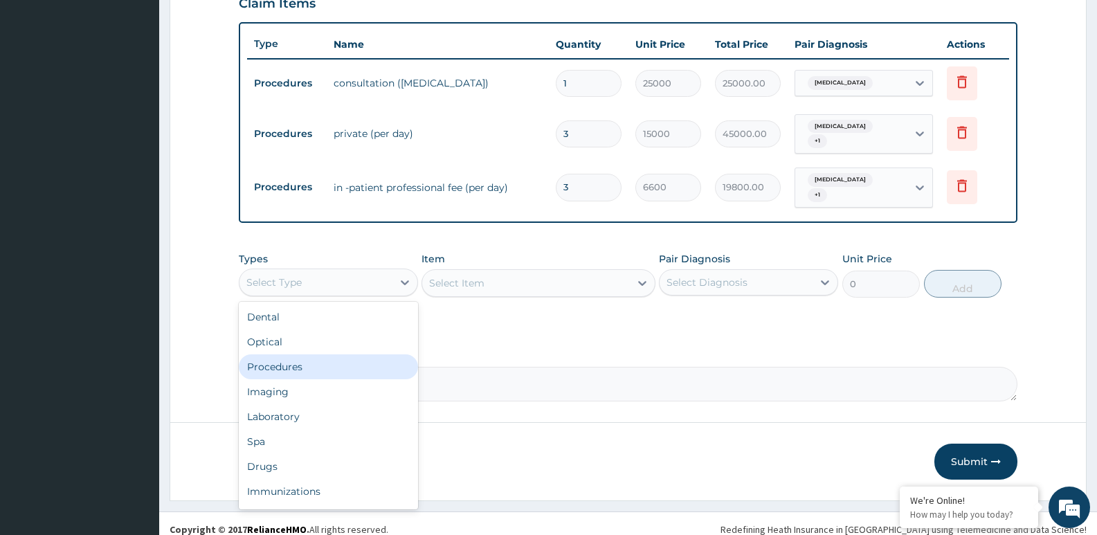
click at [348, 362] on div "Procedures" at bounding box center [328, 366] width 179 height 25
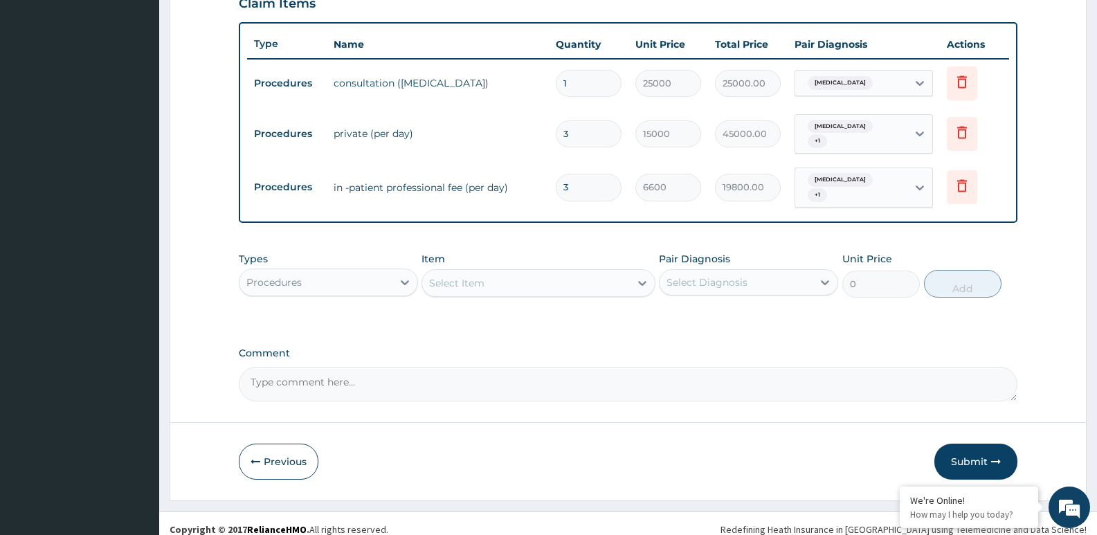
click at [557, 275] on div "Select Item" at bounding box center [525, 283] width 207 height 22
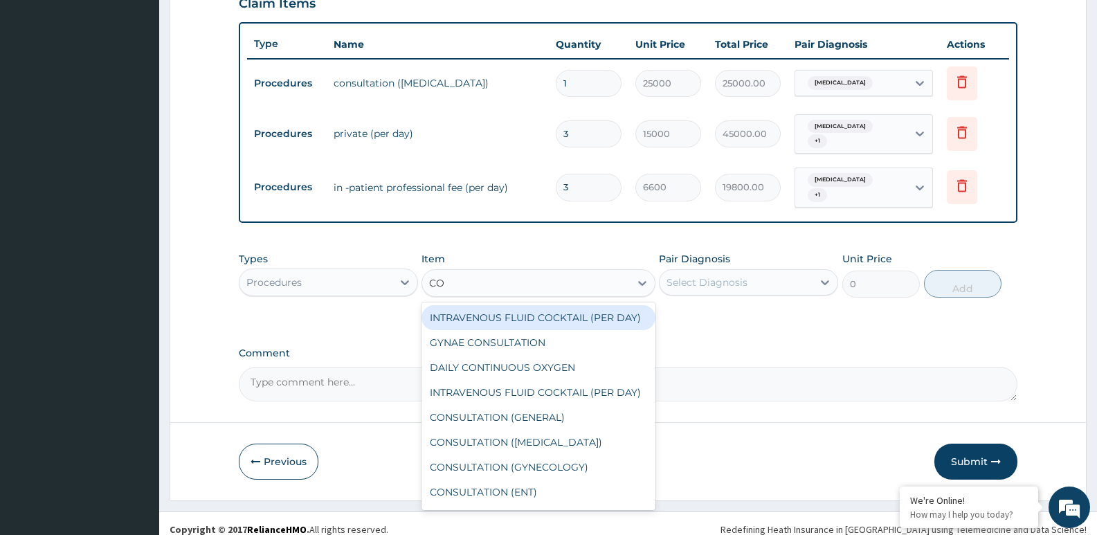
type input "CON"
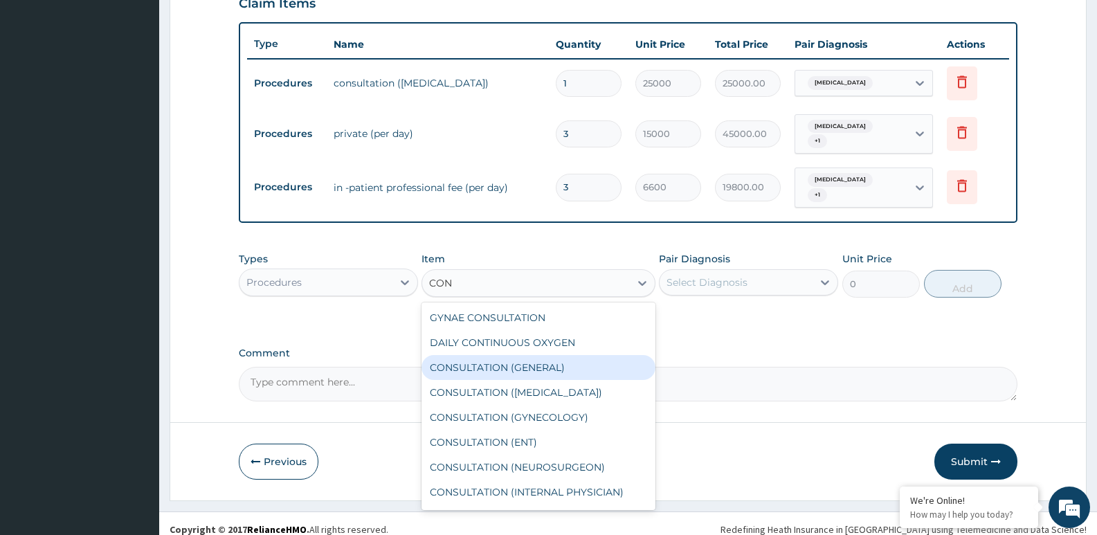
click at [557, 361] on div "CONSULTATION (GENERAL)" at bounding box center [538, 367] width 233 height 25
type input "3500"
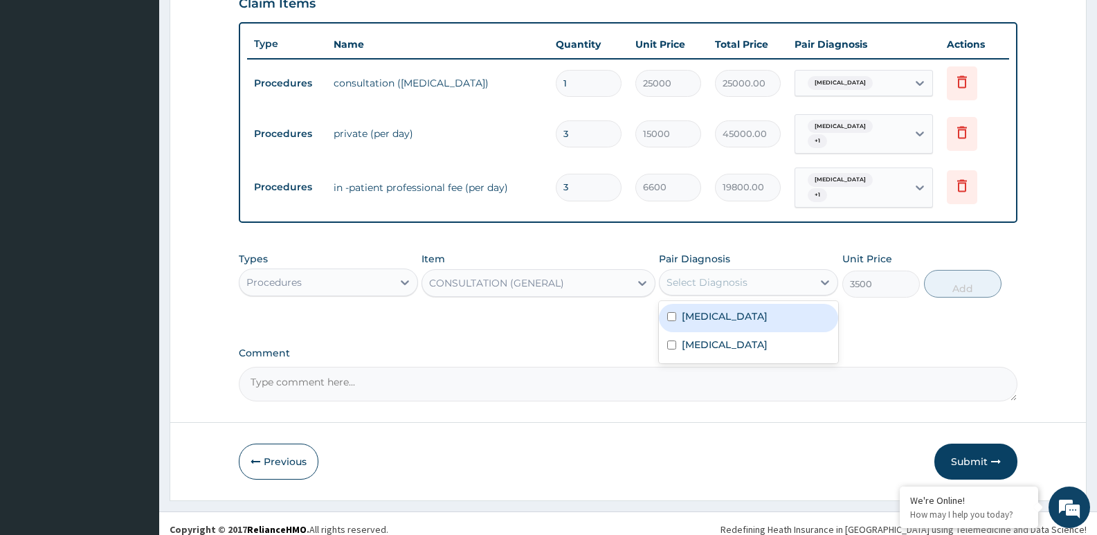
click at [757, 273] on div "Select Diagnosis" at bounding box center [736, 282] width 153 height 22
click at [764, 304] on div "[MEDICAL_DATA]" at bounding box center [748, 318] width 179 height 28
checkbox input "true"
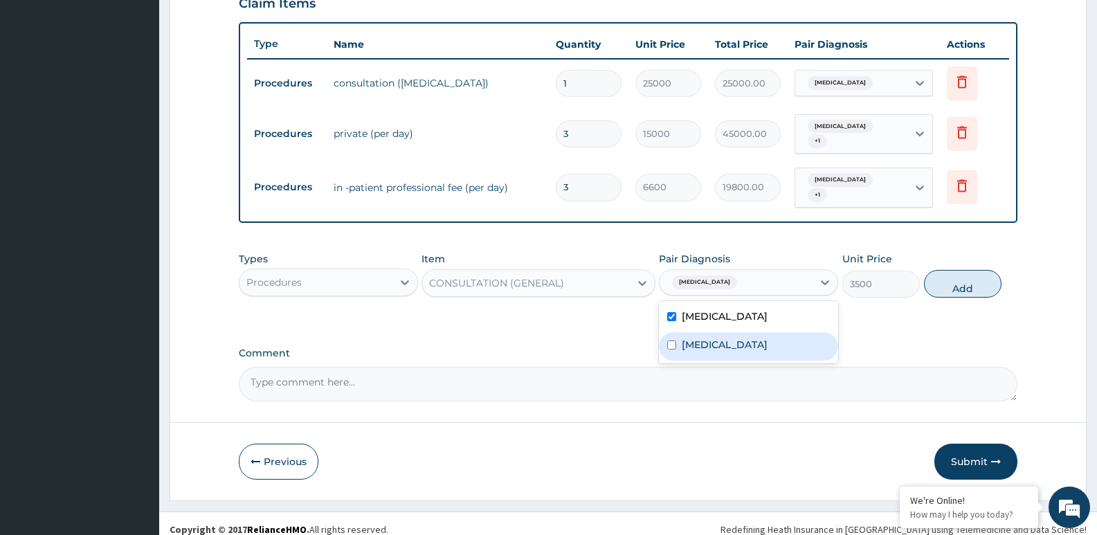
click at [756, 332] on div "[MEDICAL_DATA]" at bounding box center [748, 346] width 179 height 28
checkbox input "true"
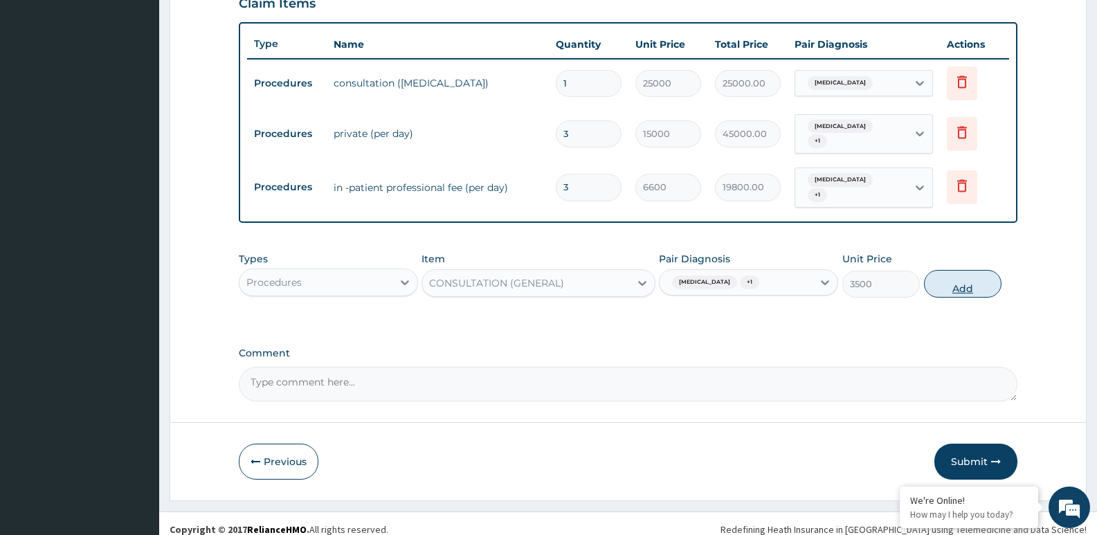
click at [985, 279] on button "Add" at bounding box center [963, 284] width 78 height 28
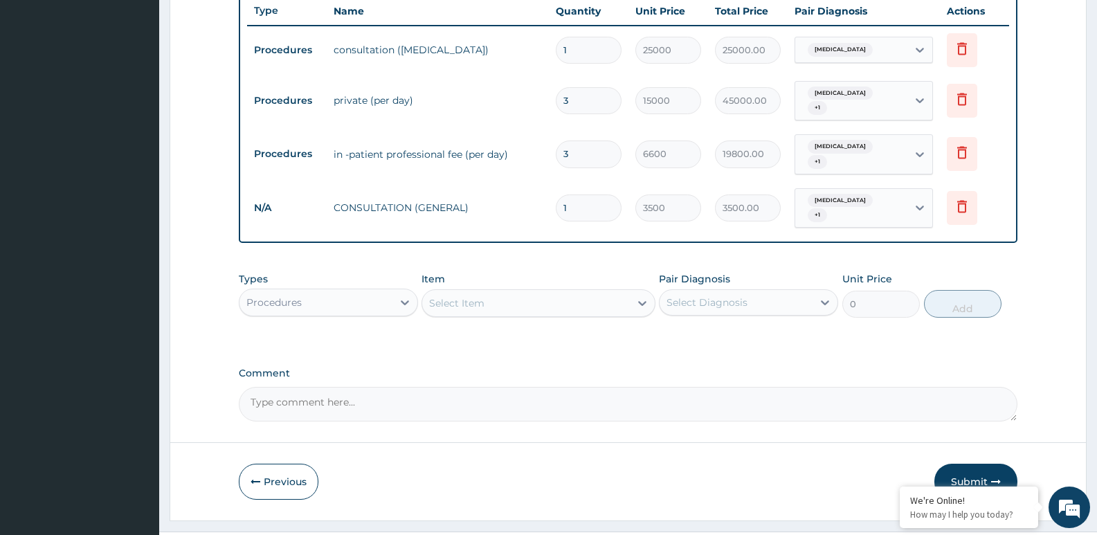
scroll to position [541, 0]
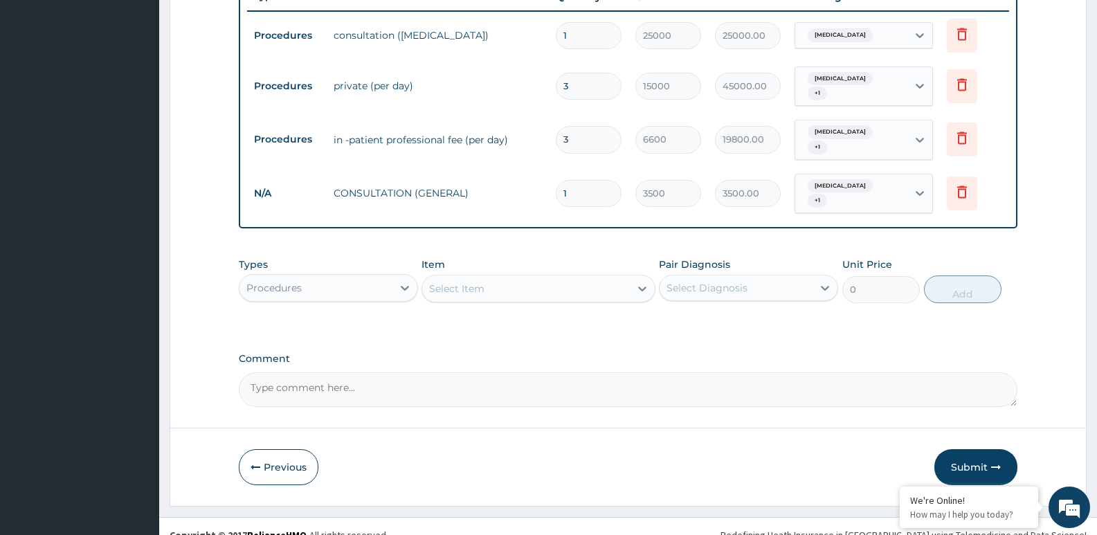
click at [381, 277] on div "Procedures" at bounding box center [316, 288] width 153 height 22
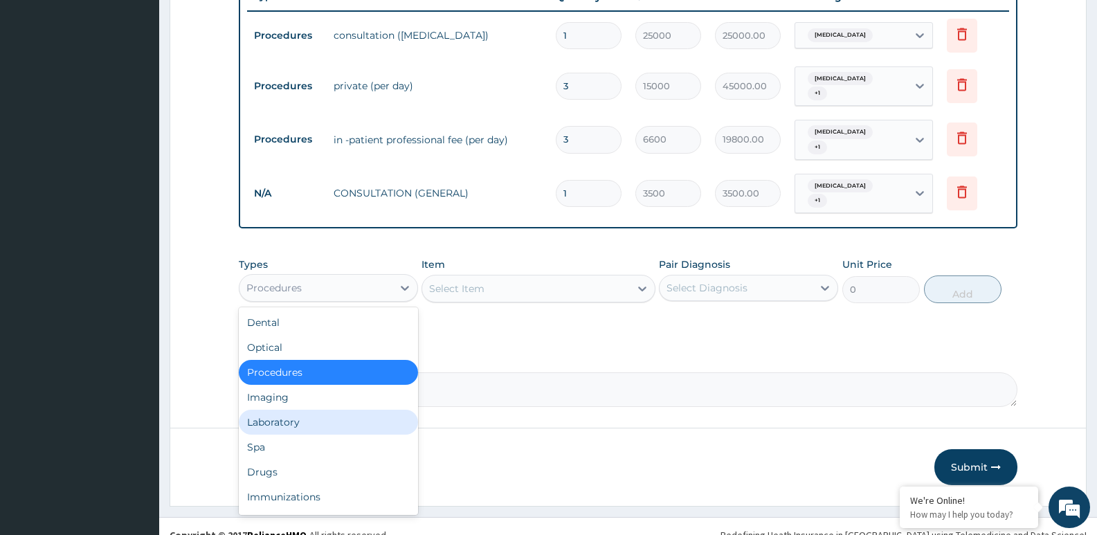
click at [306, 410] on div "Laboratory" at bounding box center [328, 422] width 179 height 25
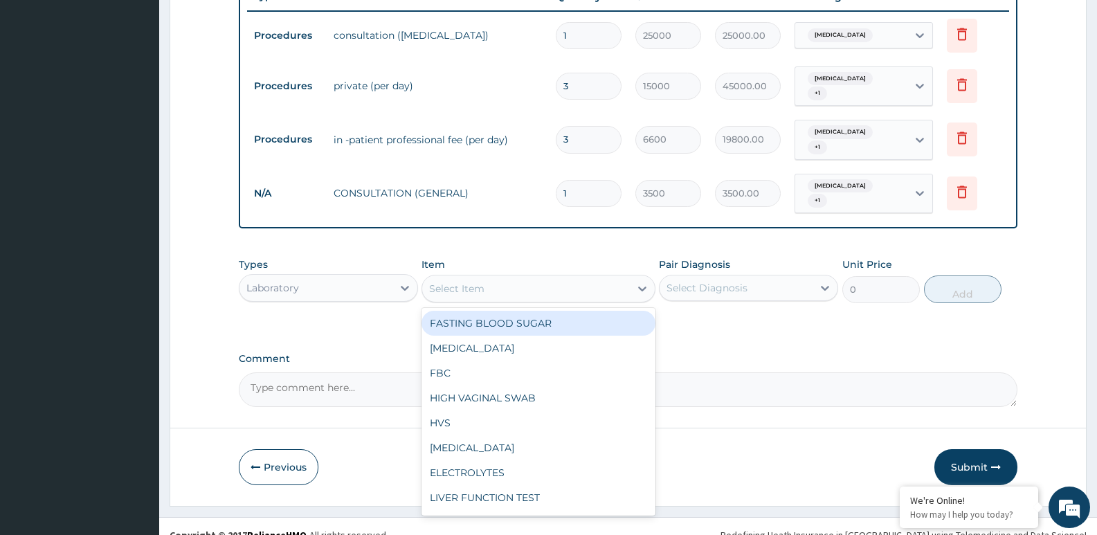
click at [539, 279] on div "Select Item" at bounding box center [525, 289] width 207 height 22
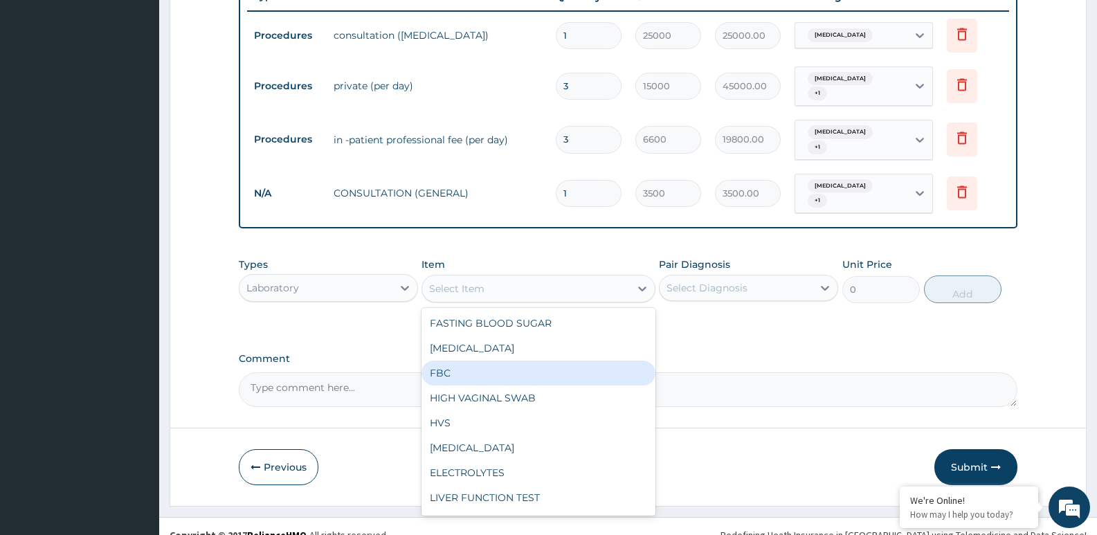
drag, startPoint x: 474, startPoint y: 355, endPoint x: 641, endPoint y: 315, distance: 171.6
click at [480, 361] on div "FBC" at bounding box center [538, 373] width 233 height 25
type input "2500"
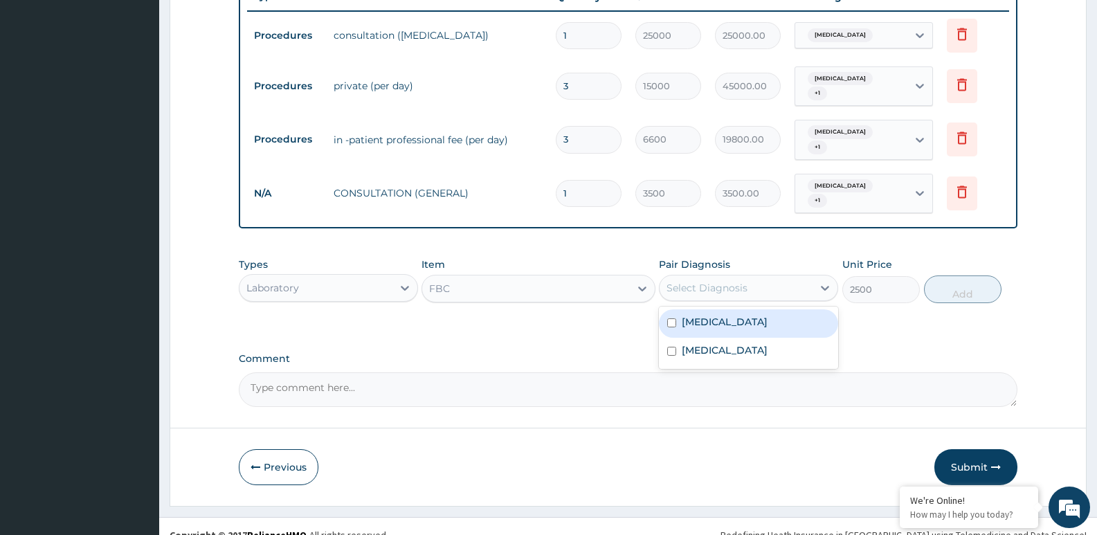
click at [698, 281] on div "Select Diagnosis" at bounding box center [707, 288] width 81 height 14
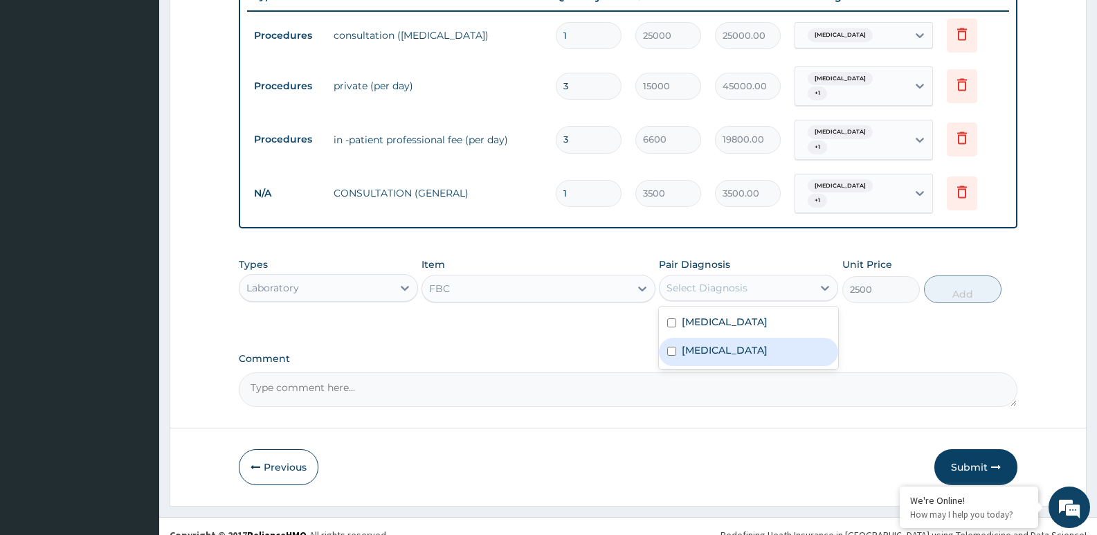
click at [705, 343] on label "[MEDICAL_DATA]" at bounding box center [725, 350] width 86 height 14
checkbox input "true"
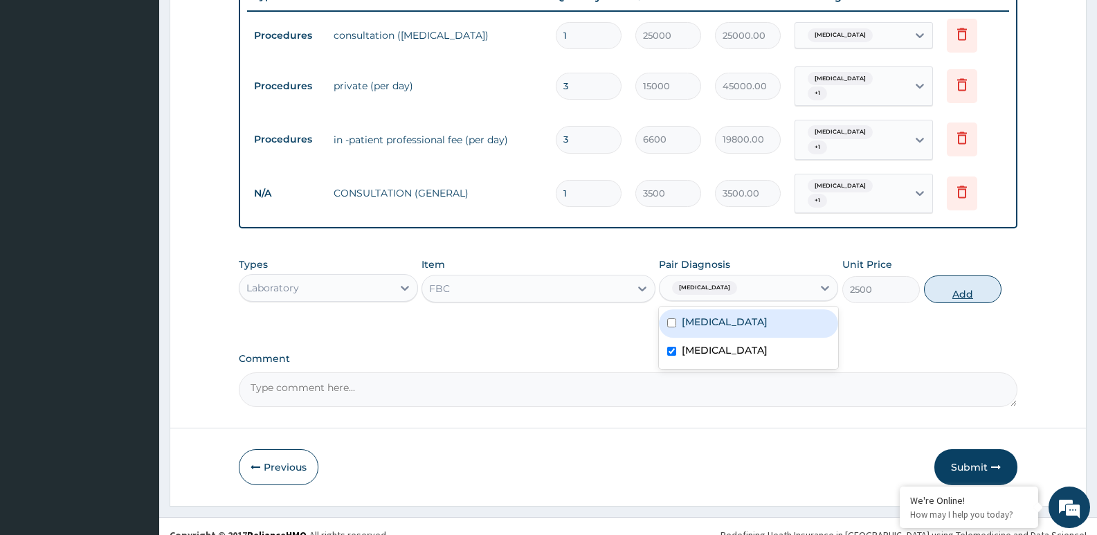
click at [964, 276] on button "Add" at bounding box center [963, 290] width 78 height 28
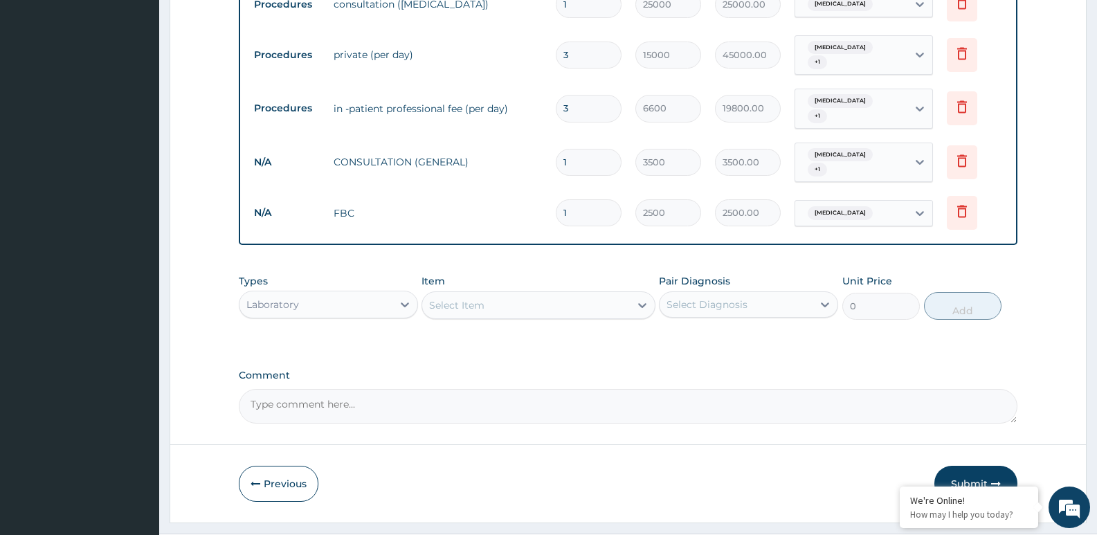
scroll to position [588, 0]
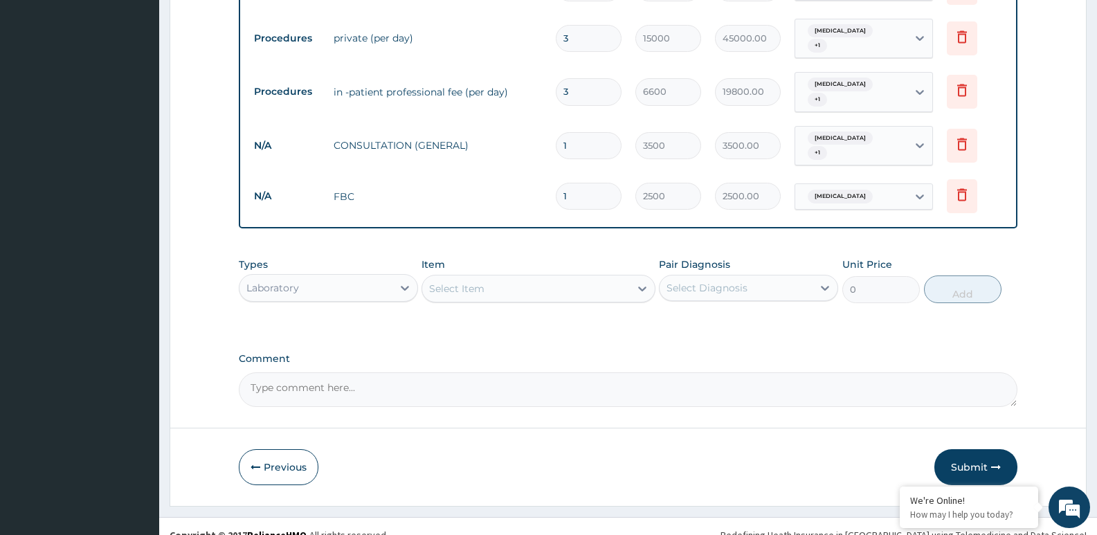
click at [579, 280] on div "Select Item" at bounding box center [525, 289] width 207 height 22
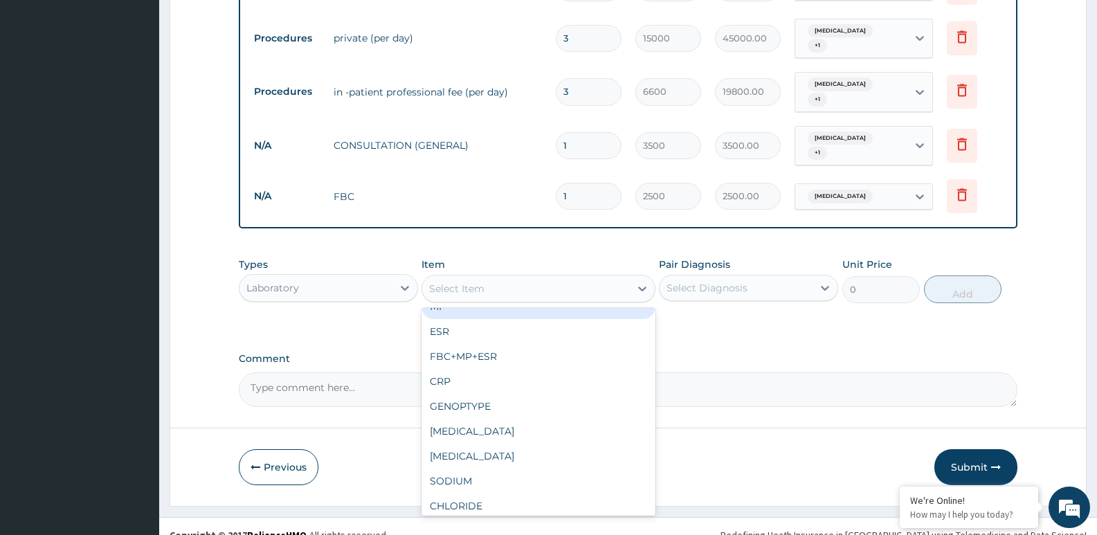
click at [539, 294] on div "MP" at bounding box center [538, 306] width 233 height 25
type input "1000"
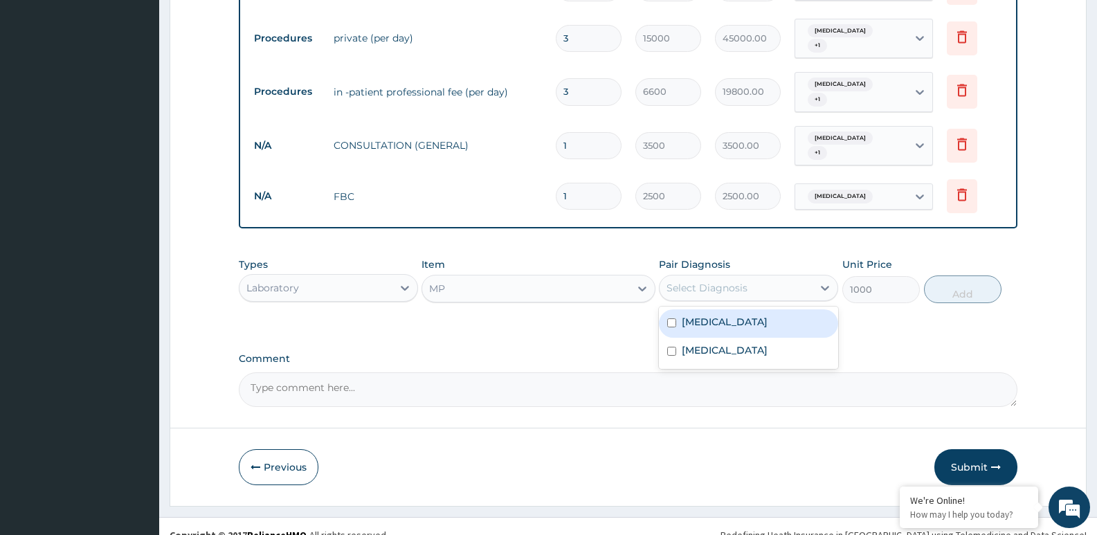
click at [741, 281] on div "Select Diagnosis" at bounding box center [707, 288] width 81 height 14
drag, startPoint x: 694, startPoint y: 303, endPoint x: 799, endPoint y: 303, distance: 105.2
click at [701, 315] on label "[MEDICAL_DATA]" at bounding box center [725, 322] width 86 height 14
checkbox input "true"
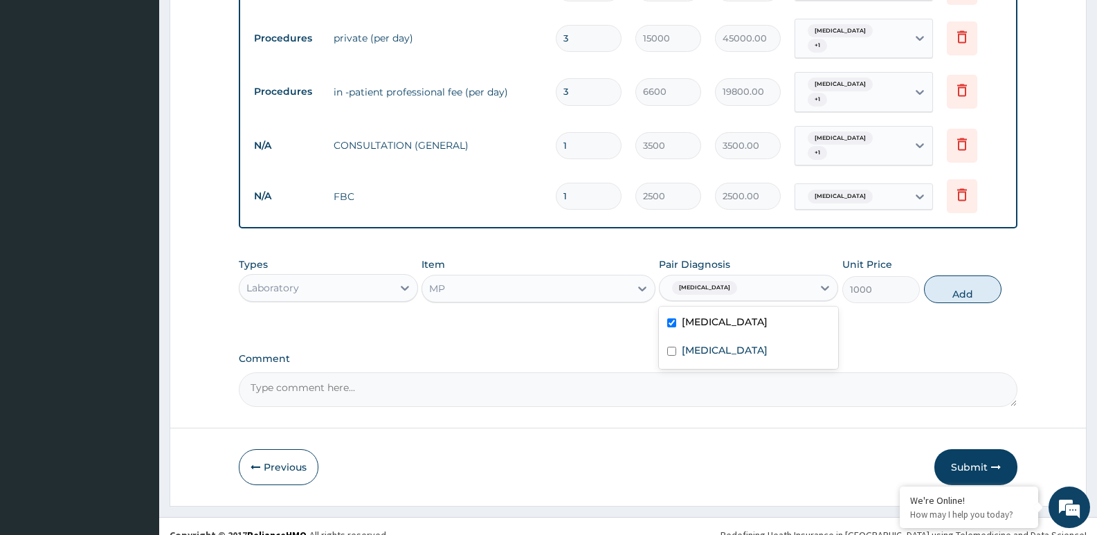
click at [975, 278] on button "Add" at bounding box center [963, 290] width 78 height 28
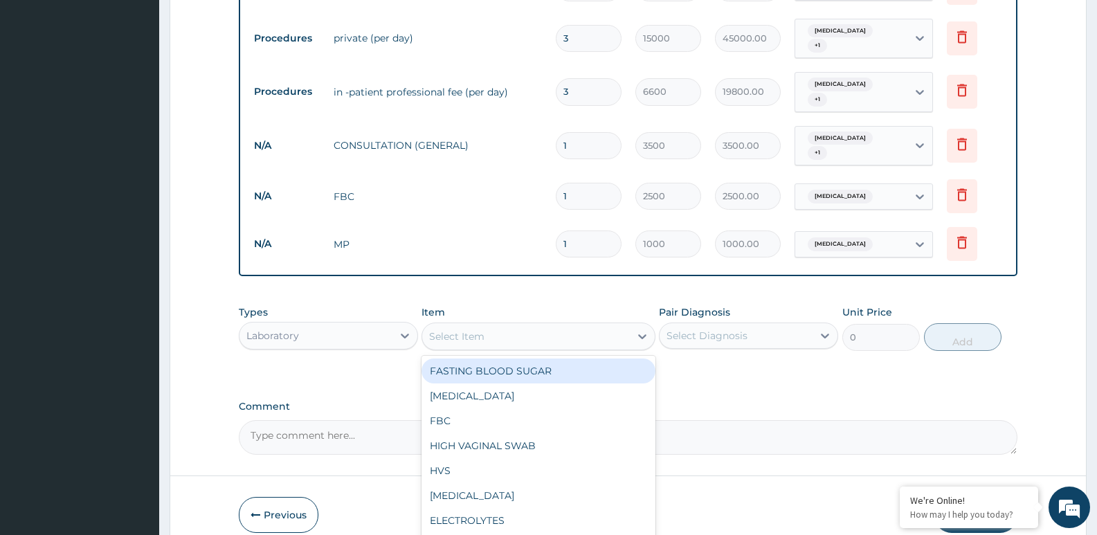
click at [584, 325] on div "Select Item" at bounding box center [525, 336] width 207 height 22
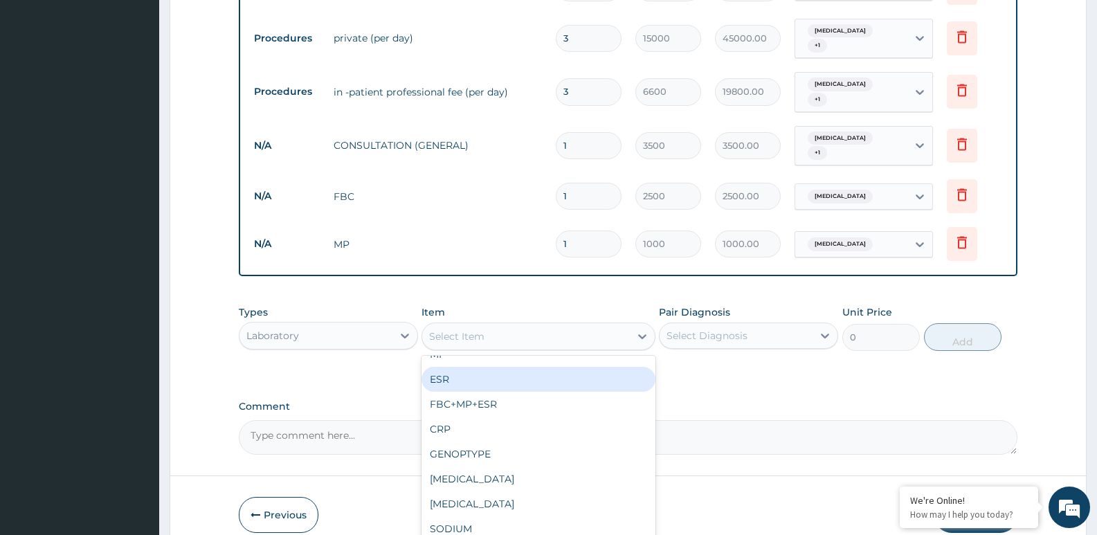
click at [525, 367] on div "ESR" at bounding box center [538, 379] width 233 height 25
type input "1500"
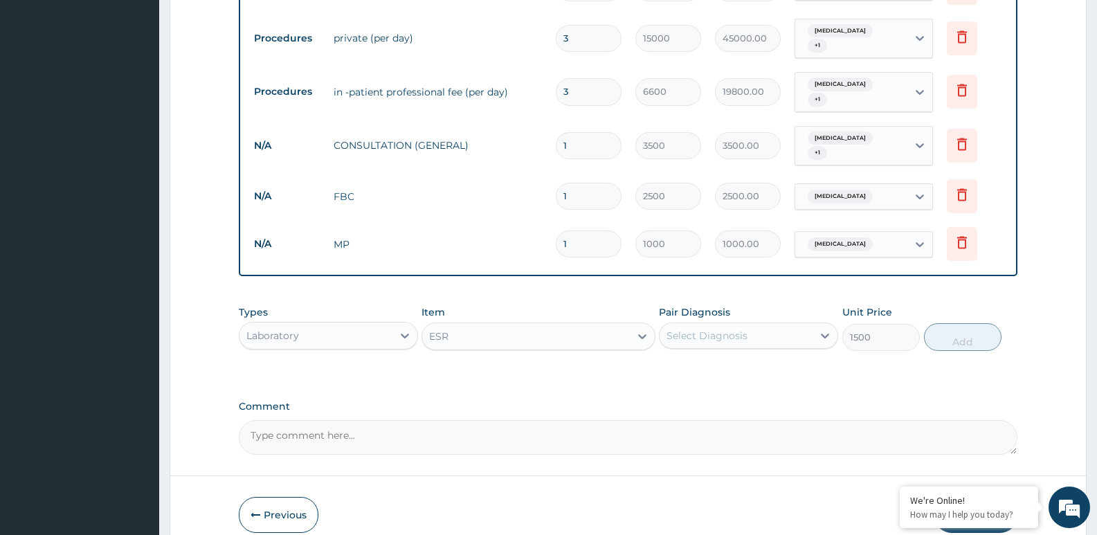
click at [741, 327] on div "Select Diagnosis" at bounding box center [736, 336] width 153 height 22
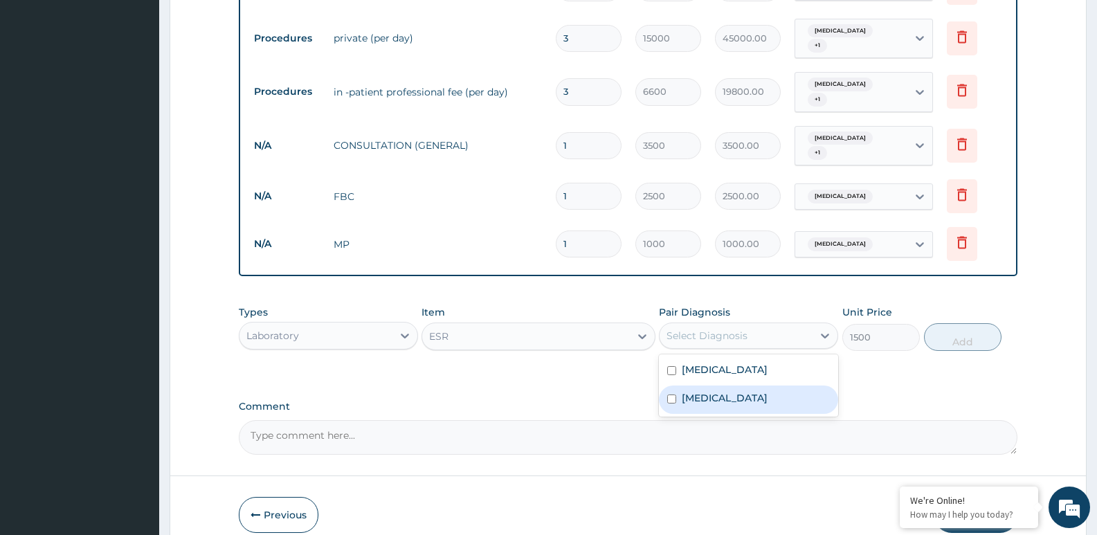
click at [717, 396] on div "[MEDICAL_DATA]" at bounding box center [748, 400] width 179 height 28
checkbox input "true"
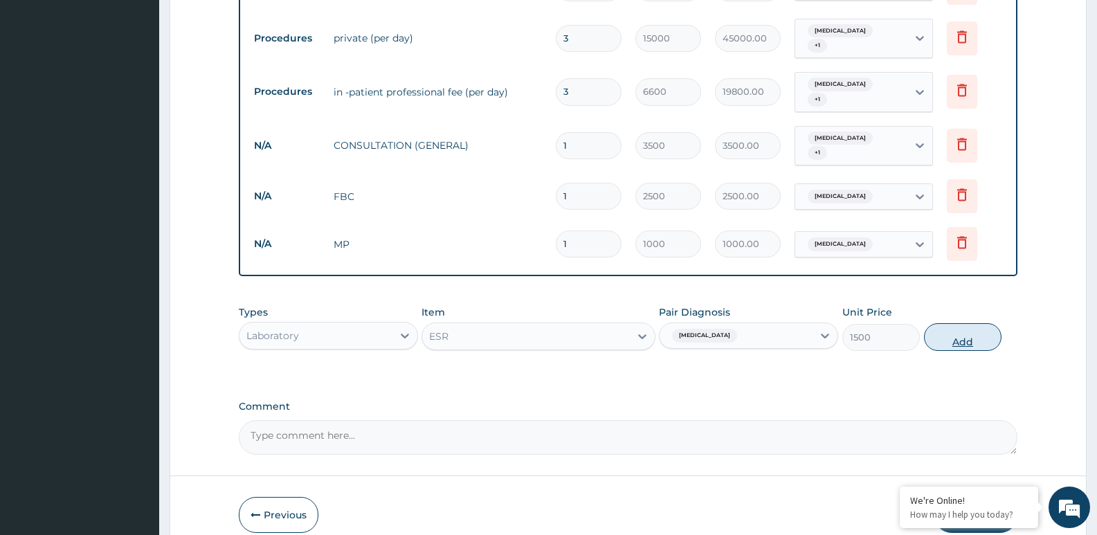
click at [963, 323] on button "Add" at bounding box center [963, 337] width 78 height 28
type input "0"
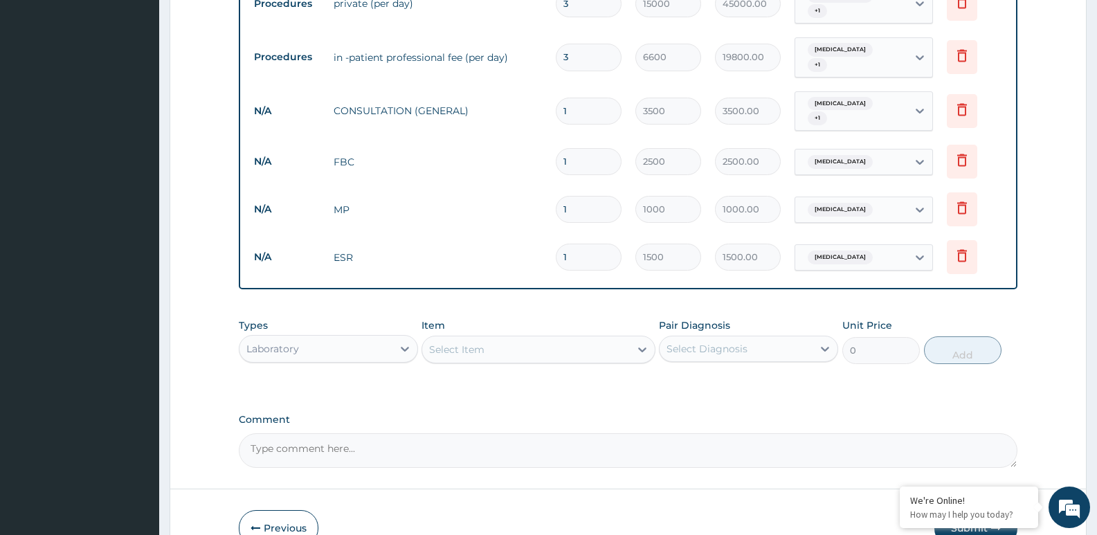
scroll to position [684, 0]
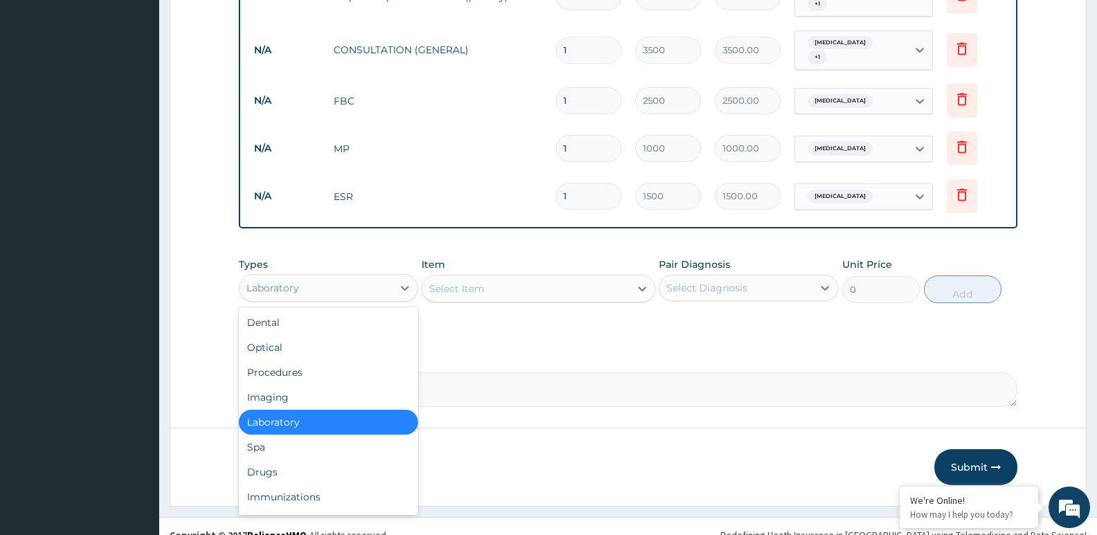
click at [390, 281] on div "Laboratory" at bounding box center [328, 288] width 179 height 28
click at [316, 460] on div "Drugs" at bounding box center [328, 472] width 179 height 25
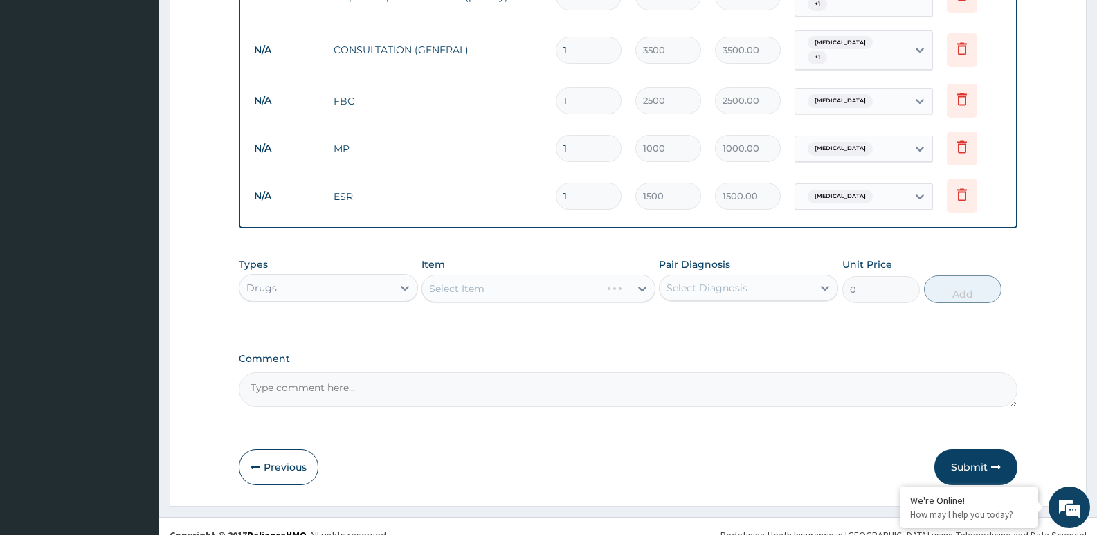
click at [532, 280] on div "Select Item" at bounding box center [538, 289] width 233 height 28
click at [543, 278] on div "Select Item" at bounding box center [525, 289] width 207 height 22
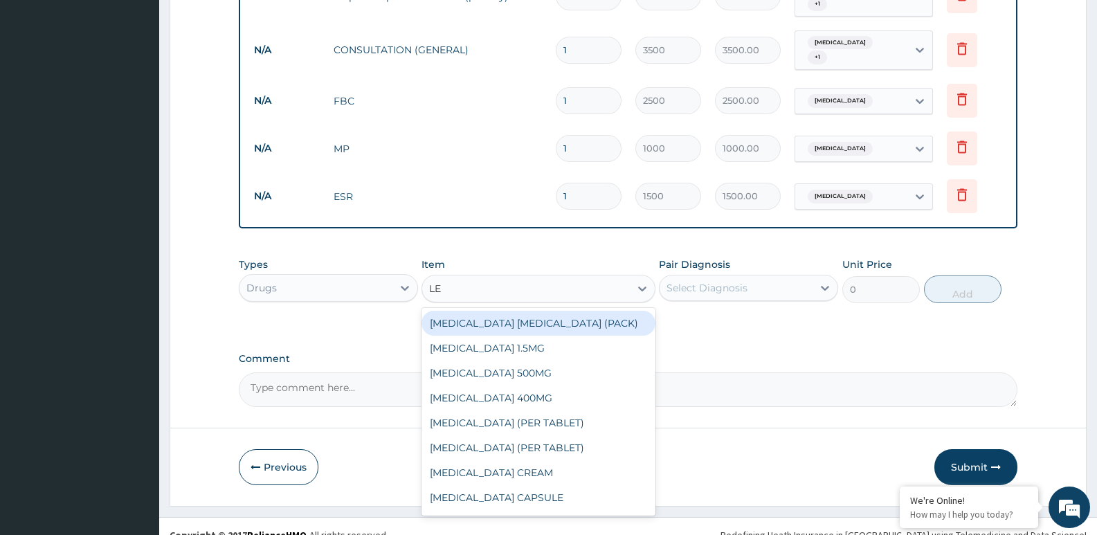
type input "LEV"
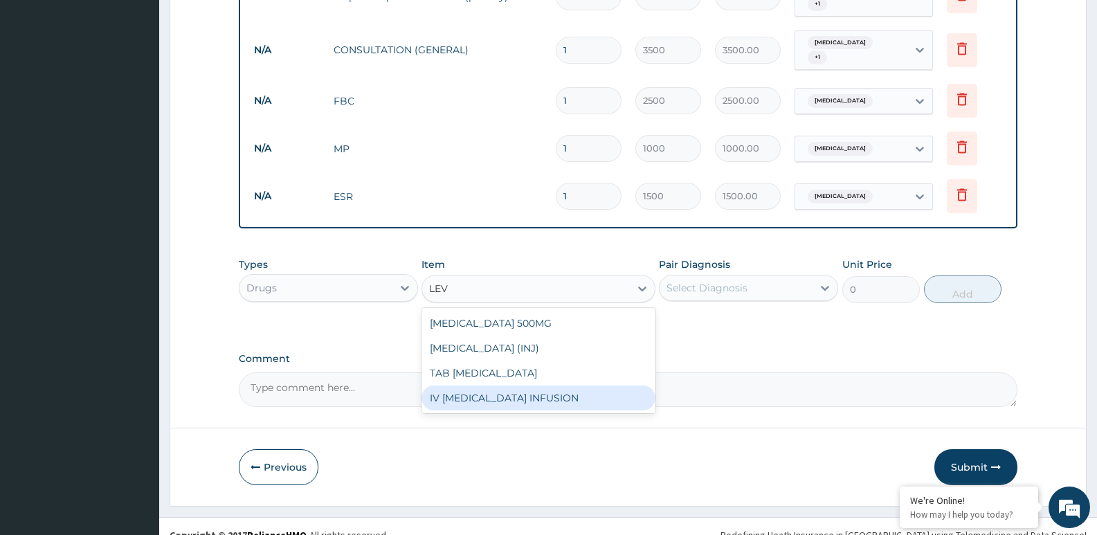
click at [532, 386] on div "IV [MEDICAL_DATA] INFUSION" at bounding box center [538, 398] width 233 height 25
type input "2500"
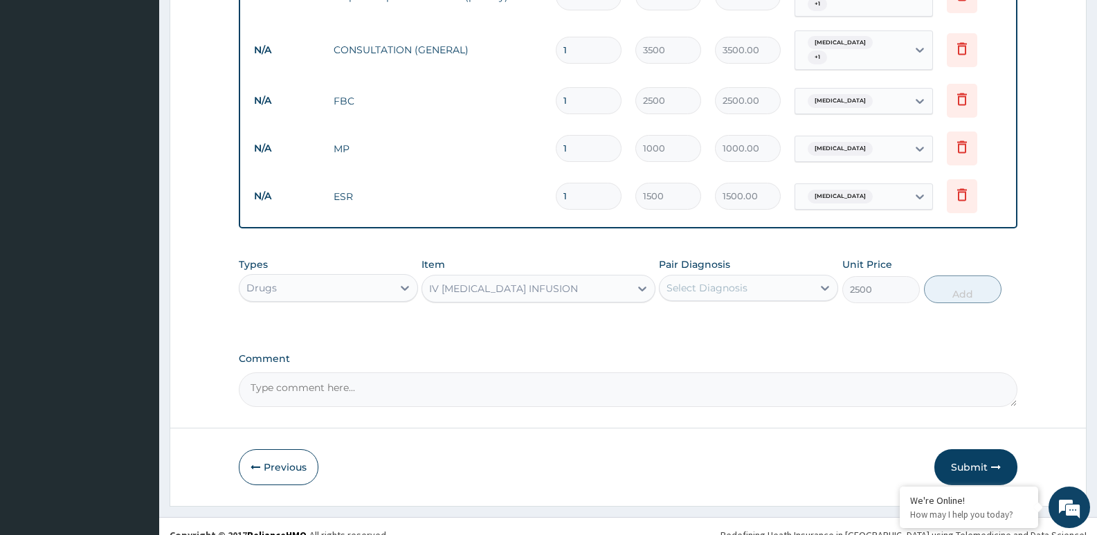
click at [686, 284] on div "Pair Diagnosis Select Diagnosis" at bounding box center [748, 281] width 179 height 46
click at [693, 281] on div "Select Diagnosis" at bounding box center [707, 288] width 81 height 14
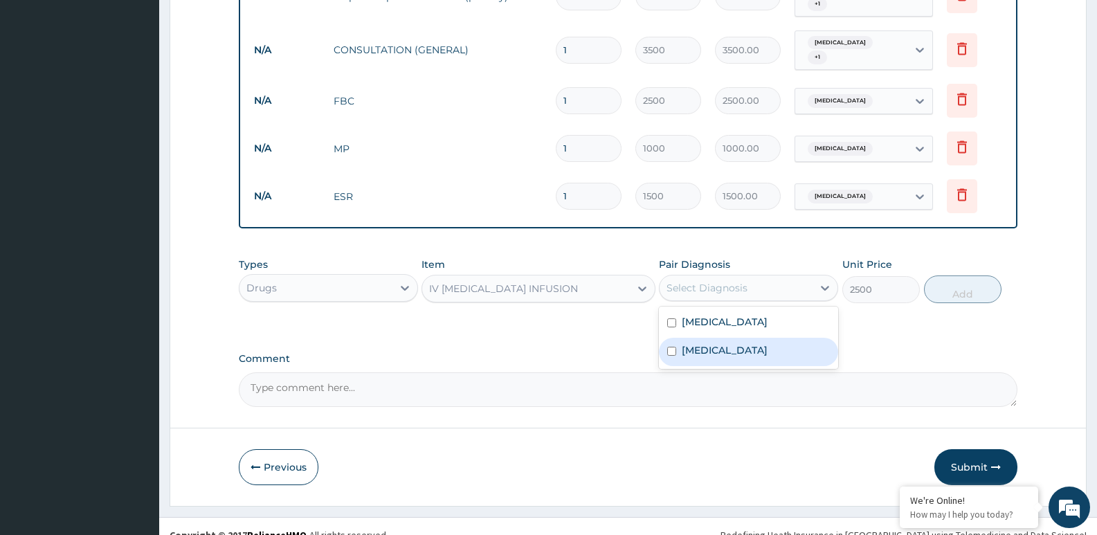
click at [691, 343] on label "[MEDICAL_DATA]" at bounding box center [725, 350] width 86 height 14
checkbox input "true"
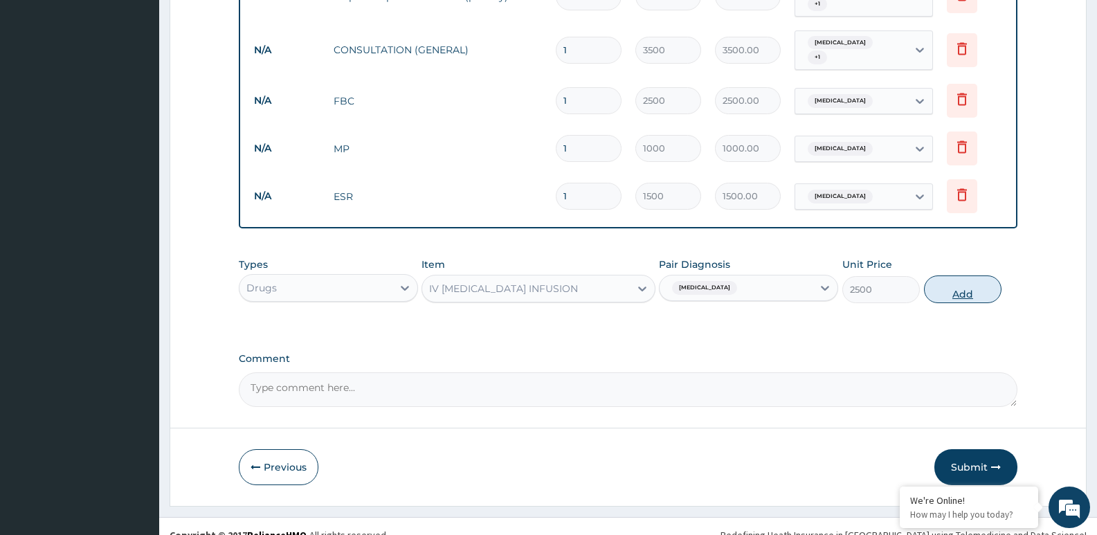
click at [992, 276] on button "Add" at bounding box center [963, 290] width 78 height 28
type input "0"
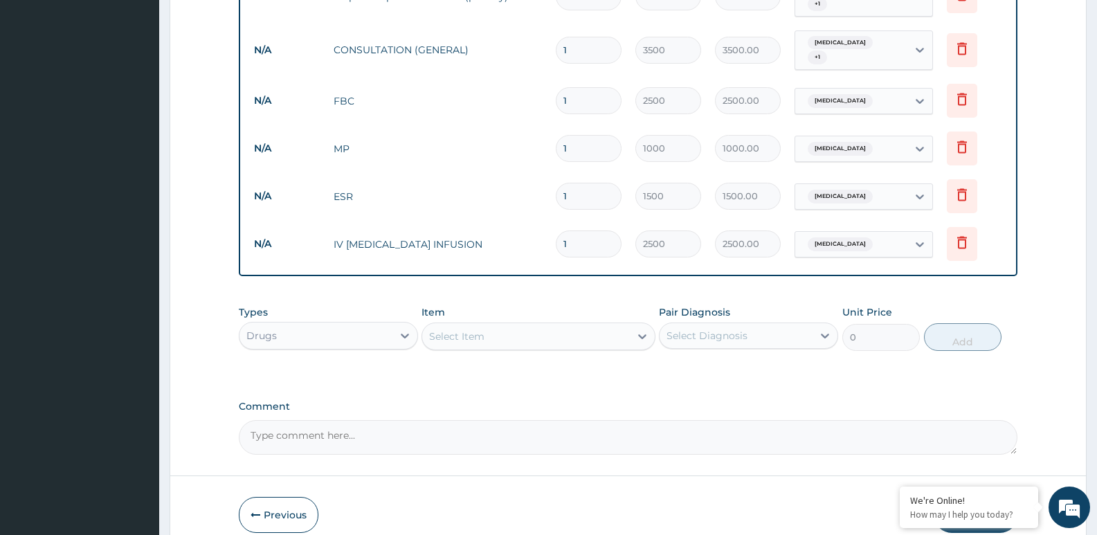
type input "0.00"
type input "7"
type input "17500.00"
type input "7"
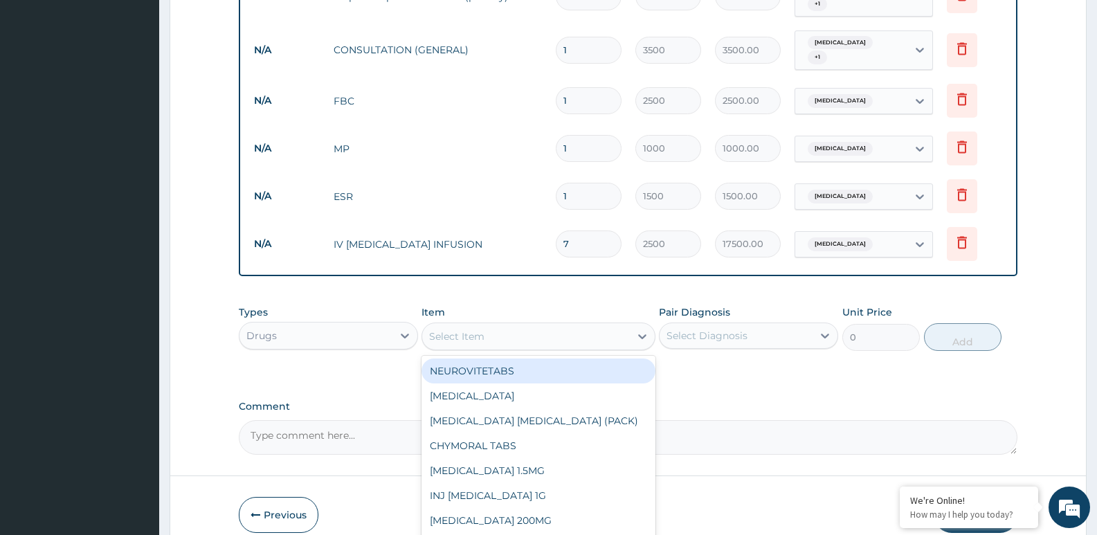
click at [484, 330] on div "Select Item" at bounding box center [456, 337] width 55 height 14
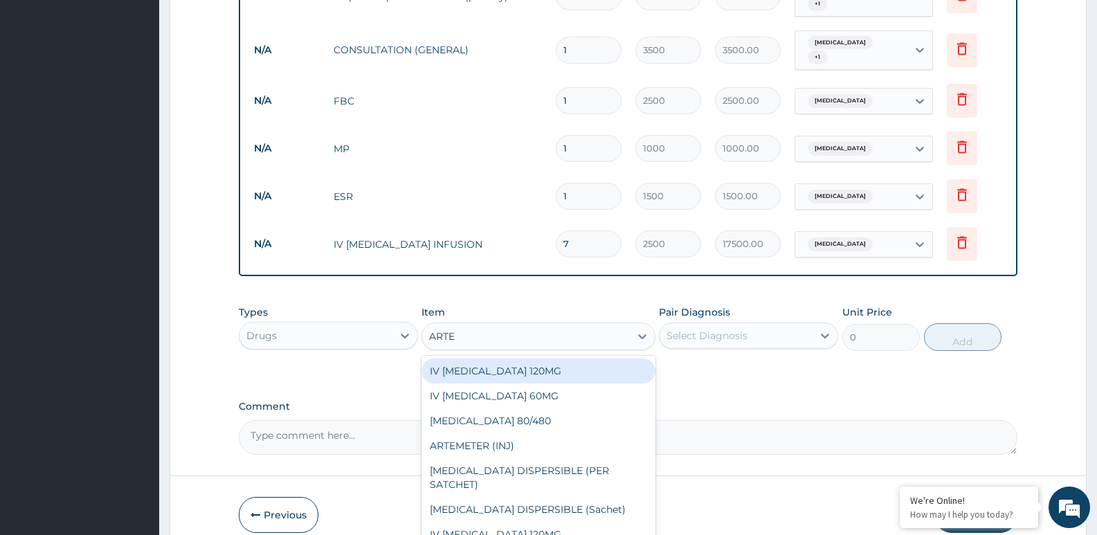
type input "ARTES"
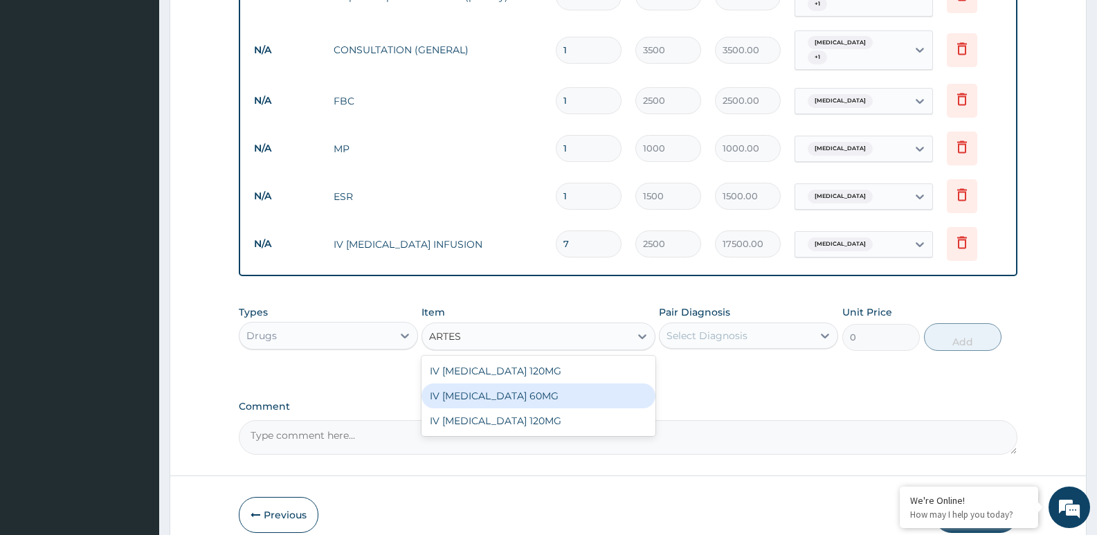
click at [604, 388] on div "IV [MEDICAL_DATA] 60MG" at bounding box center [538, 396] width 233 height 25
type input "1250"
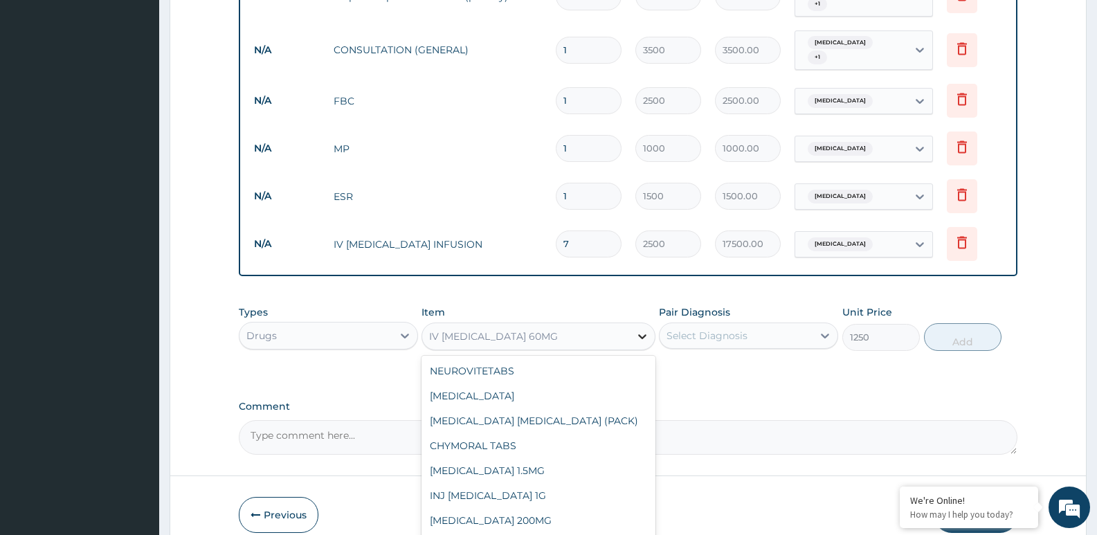
click at [640, 330] on icon at bounding box center [643, 337] width 14 height 14
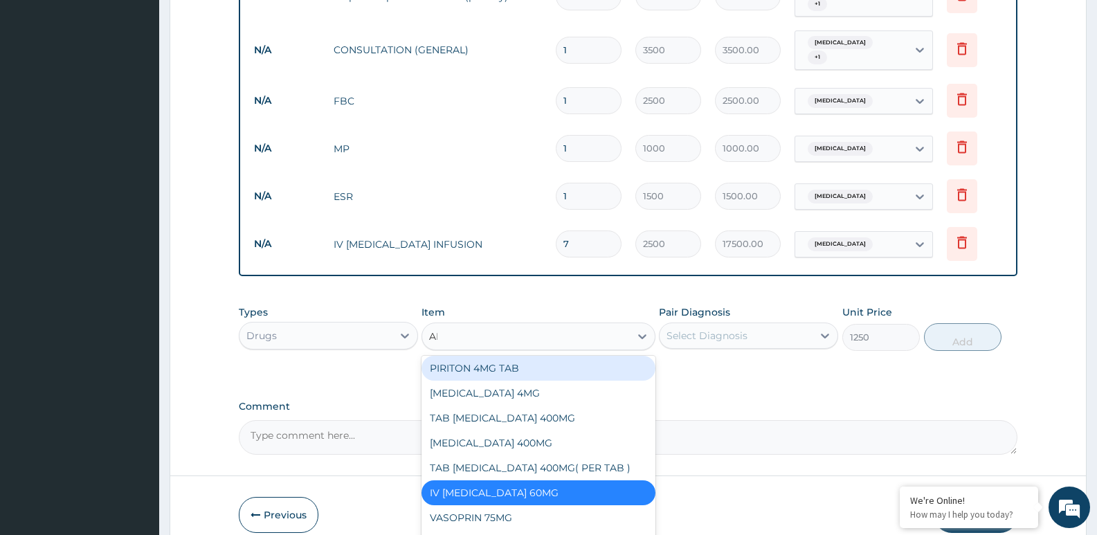
scroll to position [0, 0]
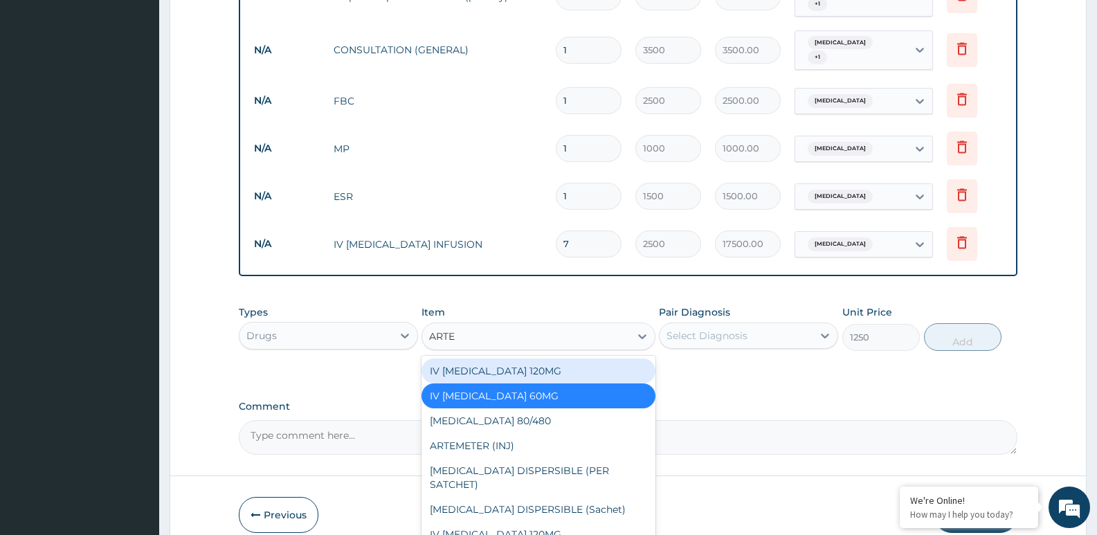
type input "ARTES"
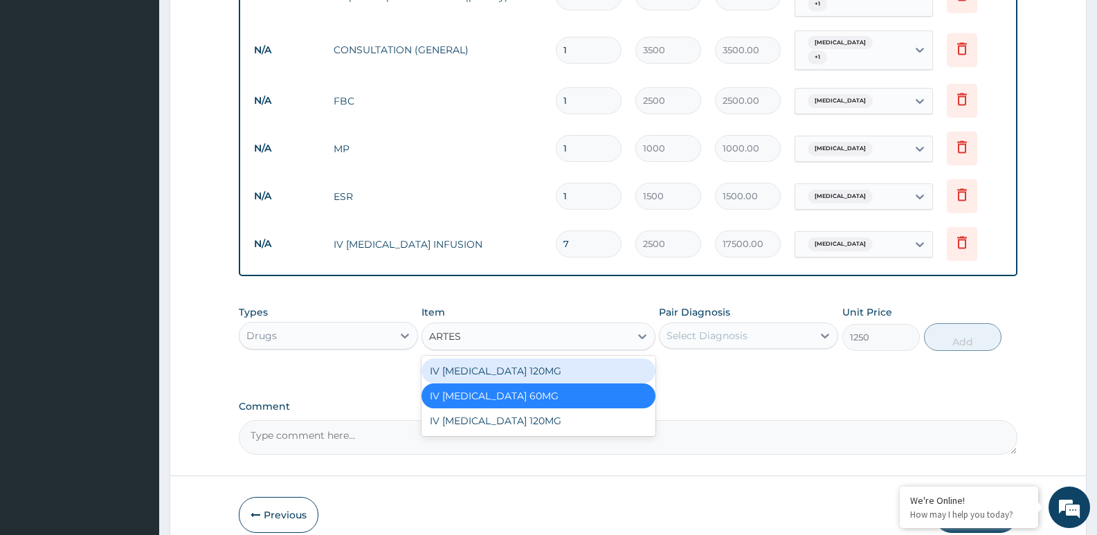
click at [605, 359] on div "IV [MEDICAL_DATA] 120MG" at bounding box center [538, 371] width 233 height 25
type input "2400"
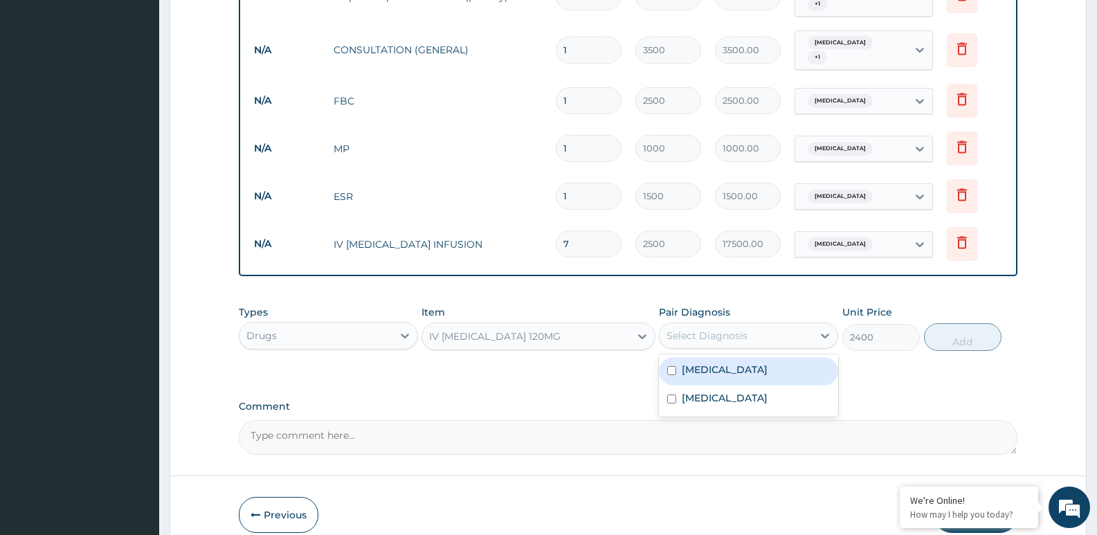
drag, startPoint x: 765, startPoint y: 322, endPoint x: 744, endPoint y: 381, distance: 63.1
click at [765, 325] on div "Select Diagnosis" at bounding box center [736, 336] width 153 height 22
click at [735, 363] on div "[MEDICAL_DATA]" at bounding box center [748, 371] width 179 height 28
checkbox input "true"
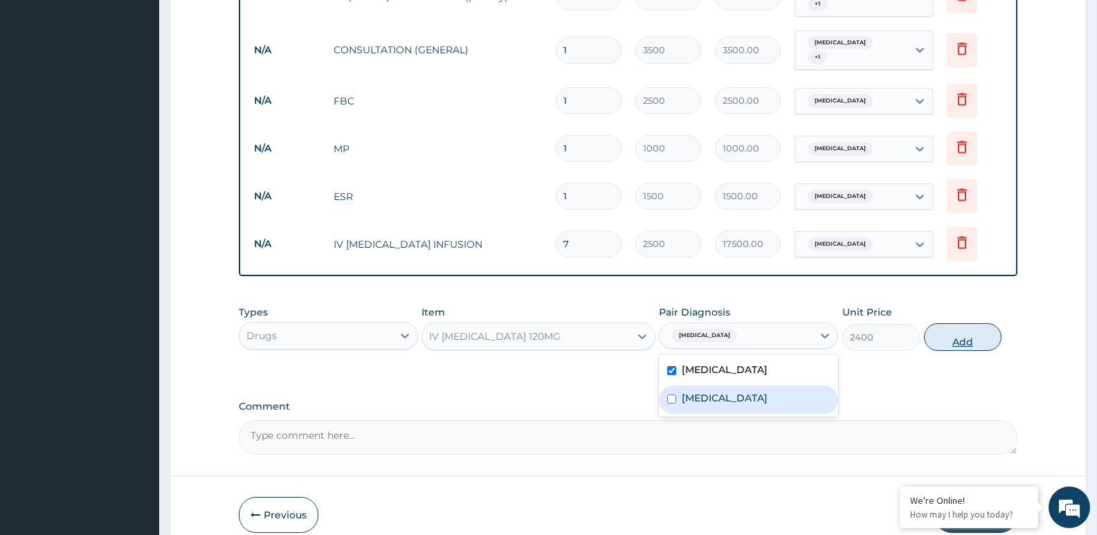
click at [957, 323] on button "Add" at bounding box center [963, 337] width 78 height 28
type input "0"
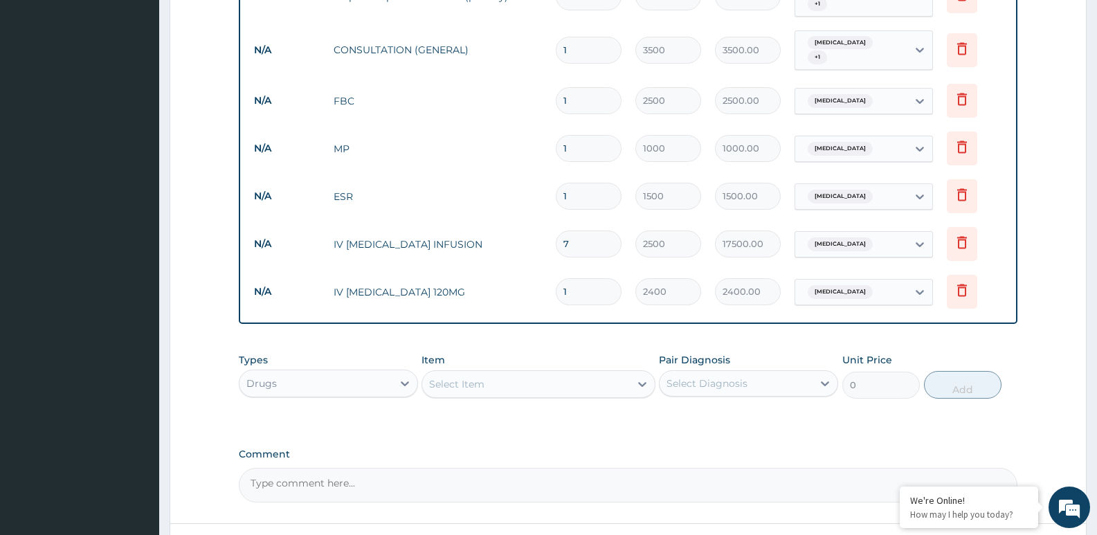
type input "0.00"
type input "3"
type input "7200.00"
type input "3"
click at [953, 275] on icon at bounding box center [962, 292] width 30 height 34
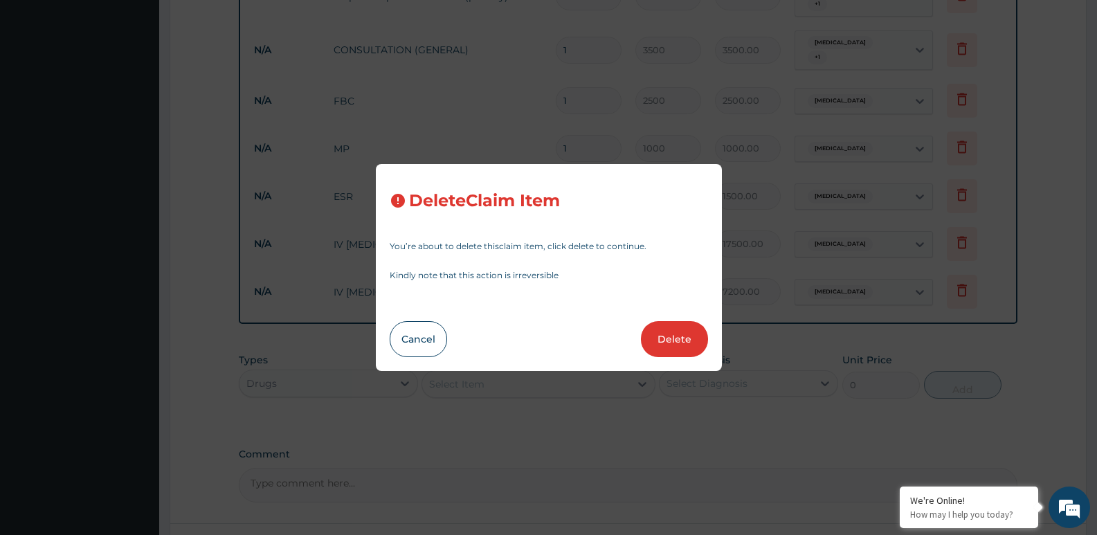
click at [669, 343] on button "Delete" at bounding box center [674, 339] width 67 height 36
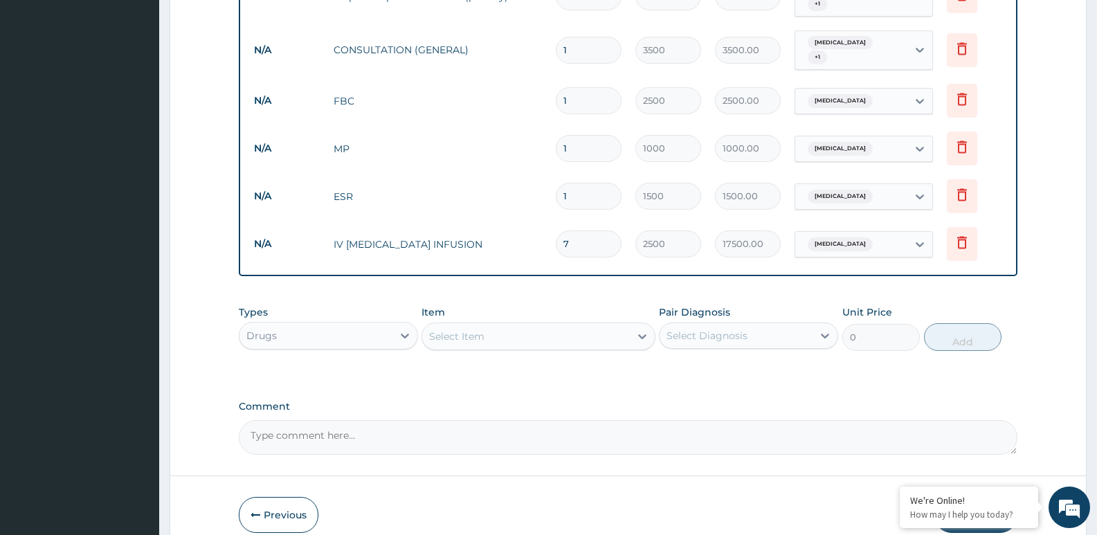
click at [604, 325] on div "Select Item" at bounding box center [525, 336] width 207 height 22
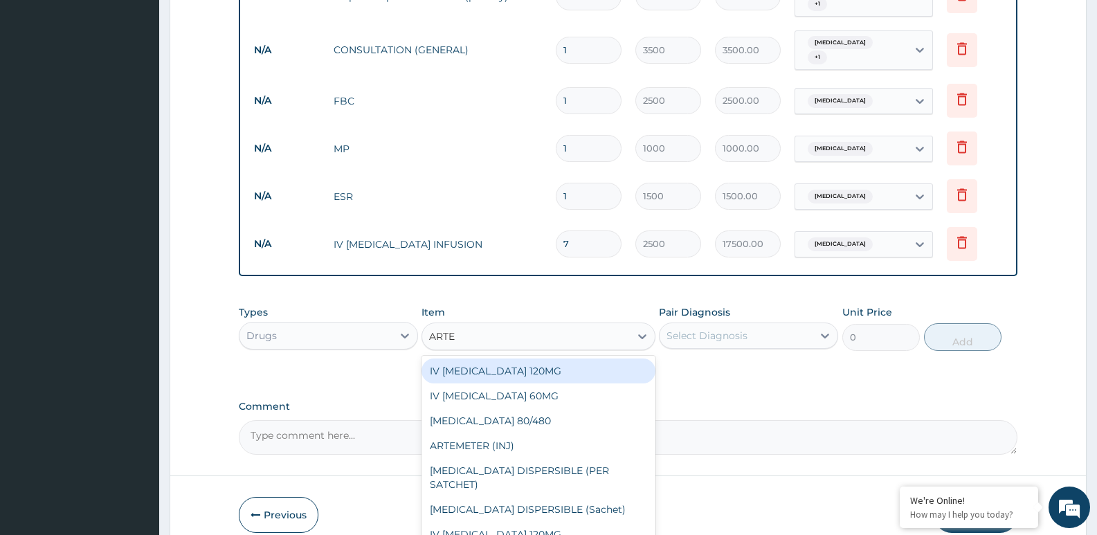
type input "ARTES"
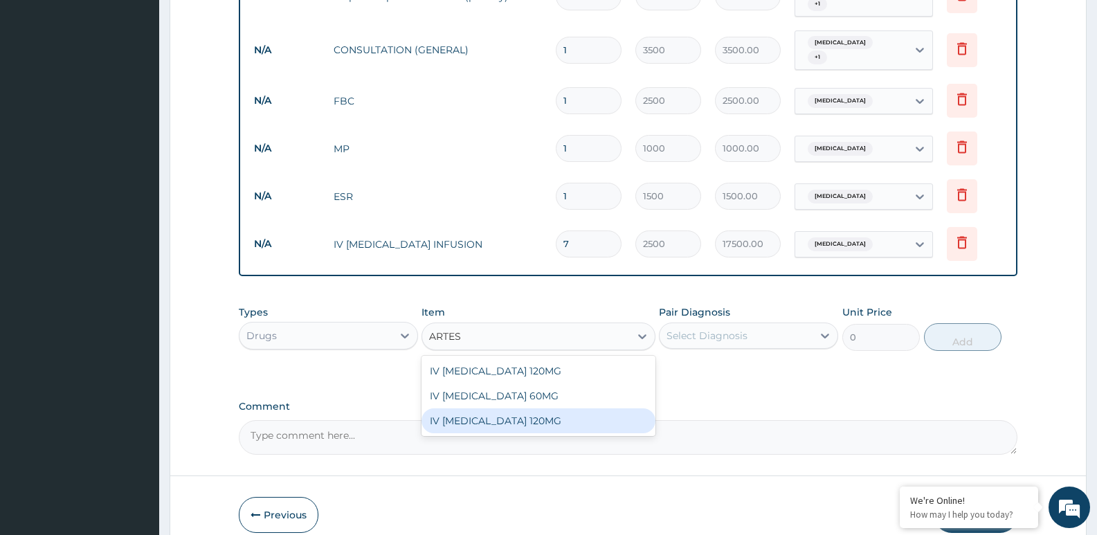
click at [518, 408] on div "IV [MEDICAL_DATA] 120MG" at bounding box center [538, 420] width 233 height 25
type input "4000"
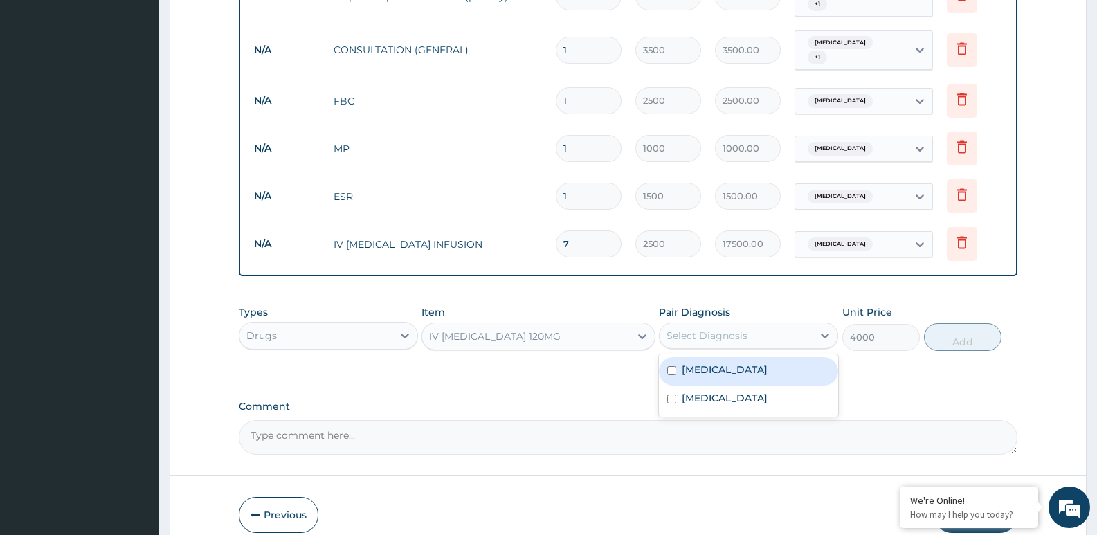
click at [717, 329] on div "Select Diagnosis" at bounding box center [707, 336] width 81 height 14
drag, startPoint x: 708, startPoint y: 354, endPoint x: 838, endPoint y: 360, distance: 129.6
click at [711, 363] on label "[MEDICAL_DATA]" at bounding box center [725, 370] width 86 height 14
checkbox input "true"
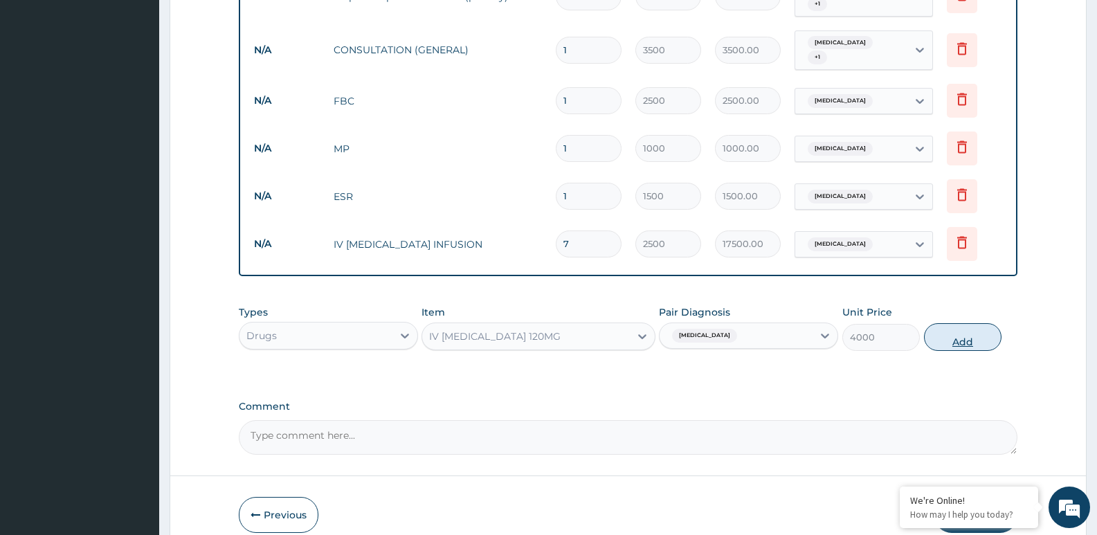
click at [963, 325] on button "Add" at bounding box center [963, 337] width 78 height 28
type input "0"
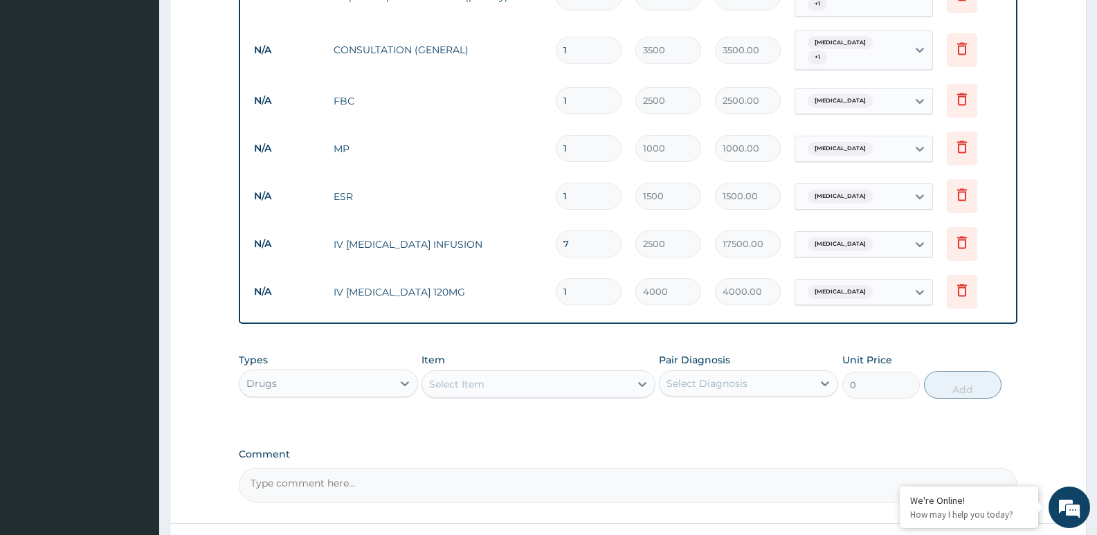
type input "0.00"
type input "3"
type input "12000.00"
type input "3"
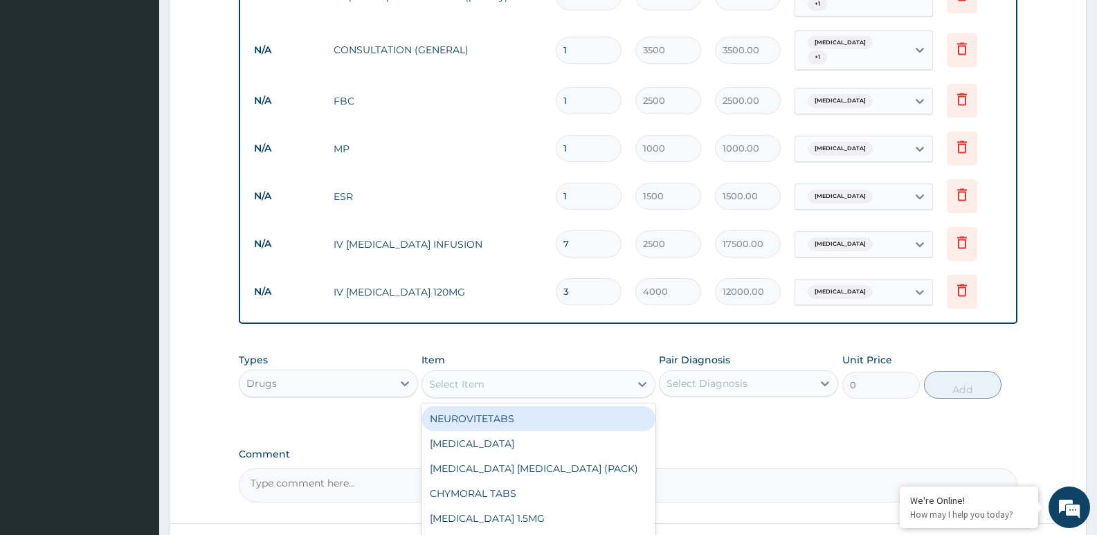
click at [524, 373] on div "Select Item" at bounding box center [525, 384] width 207 height 22
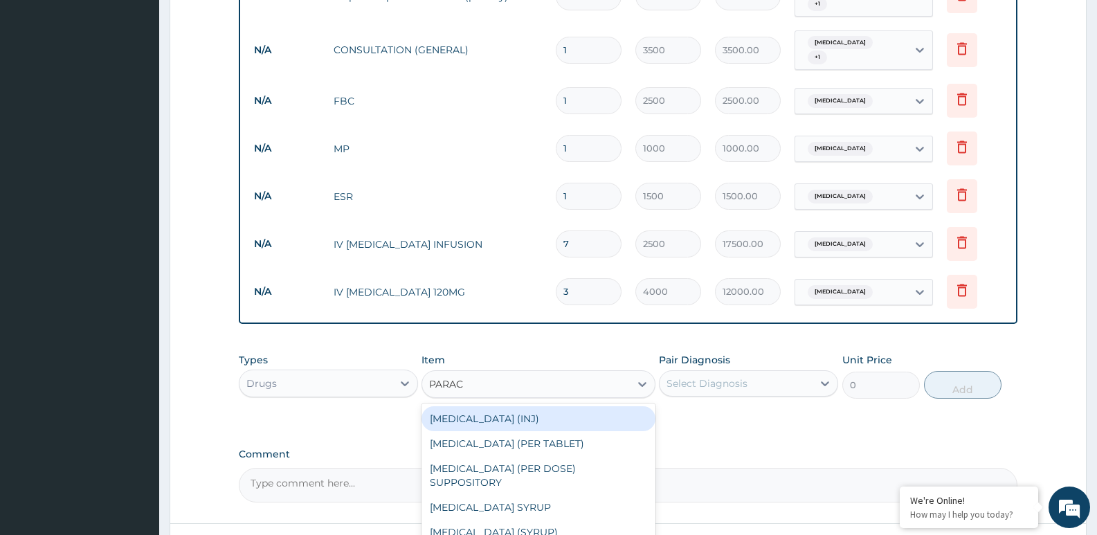
type input "PARACE"
click at [525, 406] on div "[MEDICAL_DATA] (INJ)" at bounding box center [538, 418] width 233 height 25
type input "375"
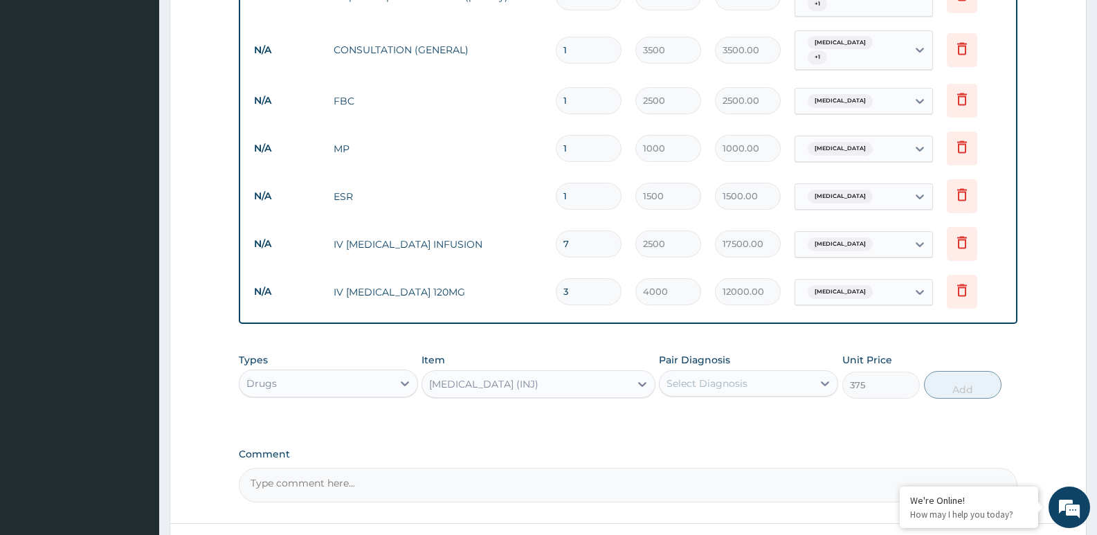
click at [771, 376] on div "Select Diagnosis" at bounding box center [736, 383] width 153 height 22
click at [743, 433] on div "[MEDICAL_DATA]" at bounding box center [748, 447] width 179 height 28
click at [746, 433] on div "[MEDICAL_DATA]" at bounding box center [748, 447] width 179 height 28
checkbox input "true"
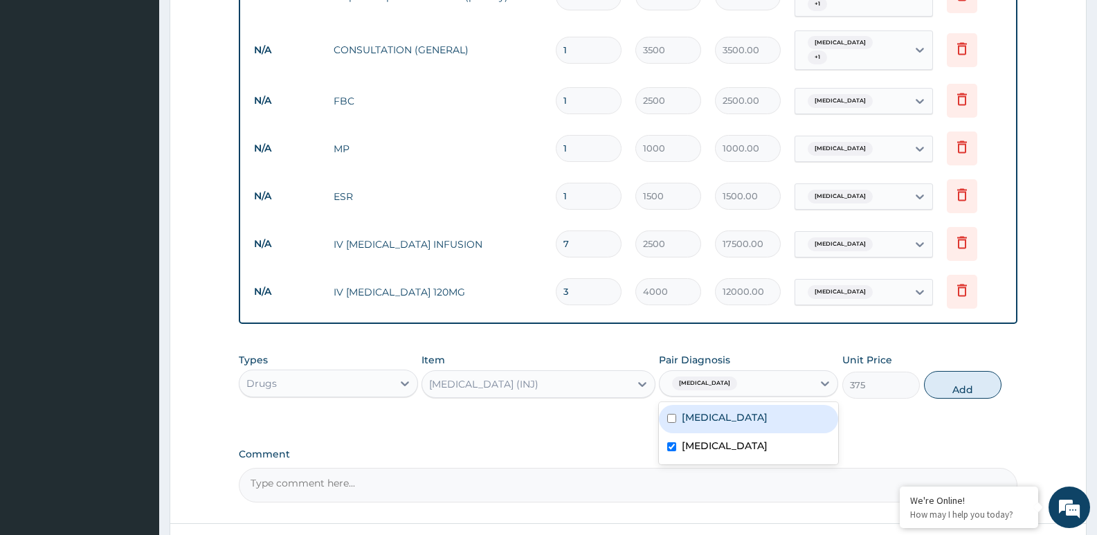
click at [755, 405] on div "[MEDICAL_DATA]" at bounding box center [748, 419] width 179 height 28
checkbox input "true"
click at [986, 375] on button "Add" at bounding box center [963, 385] width 78 height 28
type input "0"
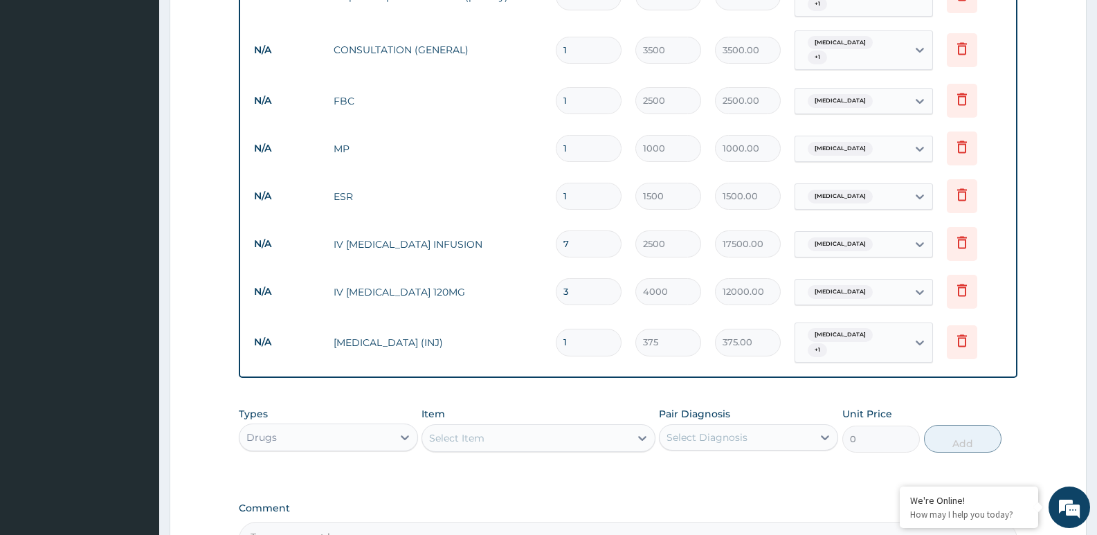
type input "0.00"
type input "4"
type input "1500.00"
type input "4"
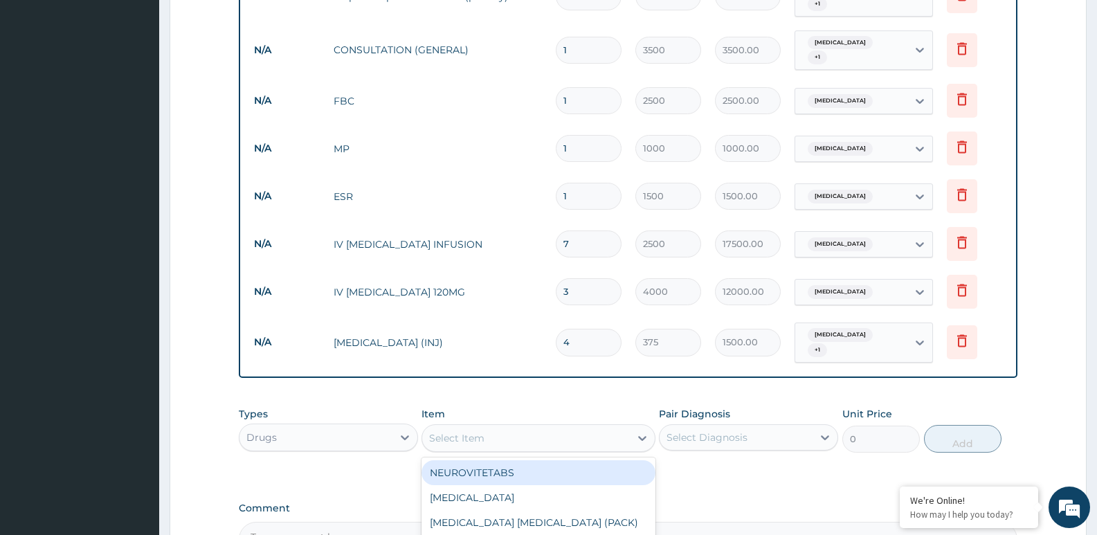
click at [600, 427] on div "Select Item" at bounding box center [525, 438] width 207 height 22
type input "COART"
click at [557, 460] on div "[MEDICAL_DATA] 80/480" at bounding box center [538, 472] width 233 height 25
type input "1200"
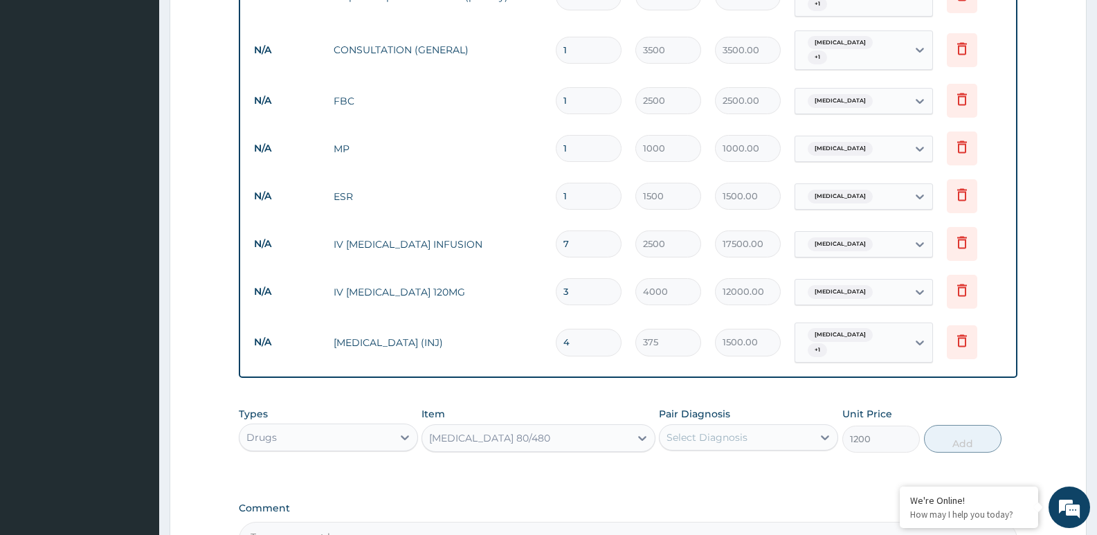
click at [717, 431] on div "Select Diagnosis" at bounding box center [707, 438] width 81 height 14
drag, startPoint x: 708, startPoint y: 460, endPoint x: 1103, endPoint y: 448, distance: 394.8
click at [777, 467] on div "[MEDICAL_DATA] [MEDICAL_DATA]" at bounding box center [748, 487] width 179 height 62
drag, startPoint x: 735, startPoint y: 440, endPoint x: 911, endPoint y: 424, distance: 176.6
click at [738, 459] on div "[MEDICAL_DATA]" at bounding box center [748, 473] width 179 height 28
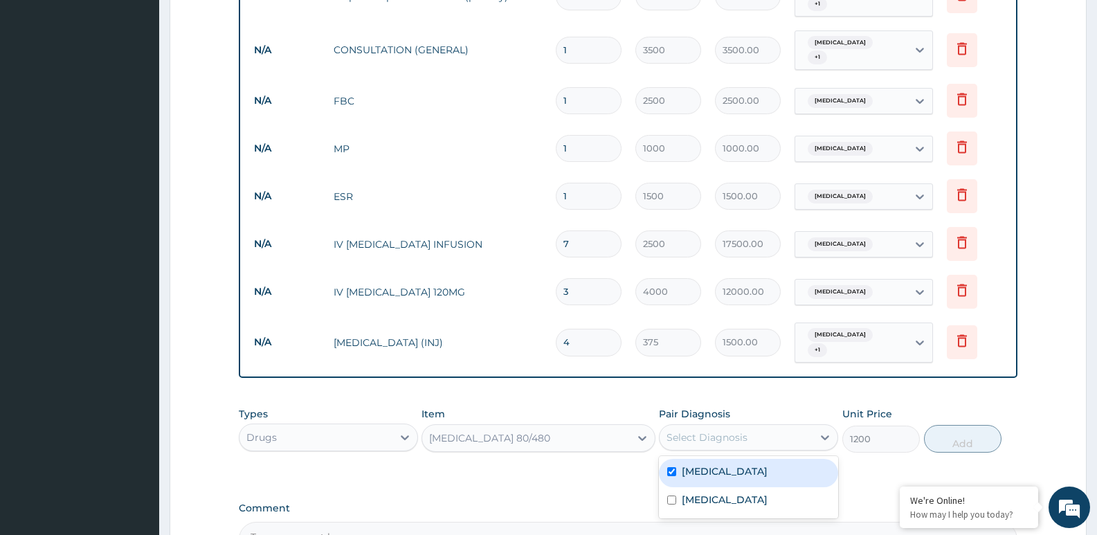
checkbox input "true"
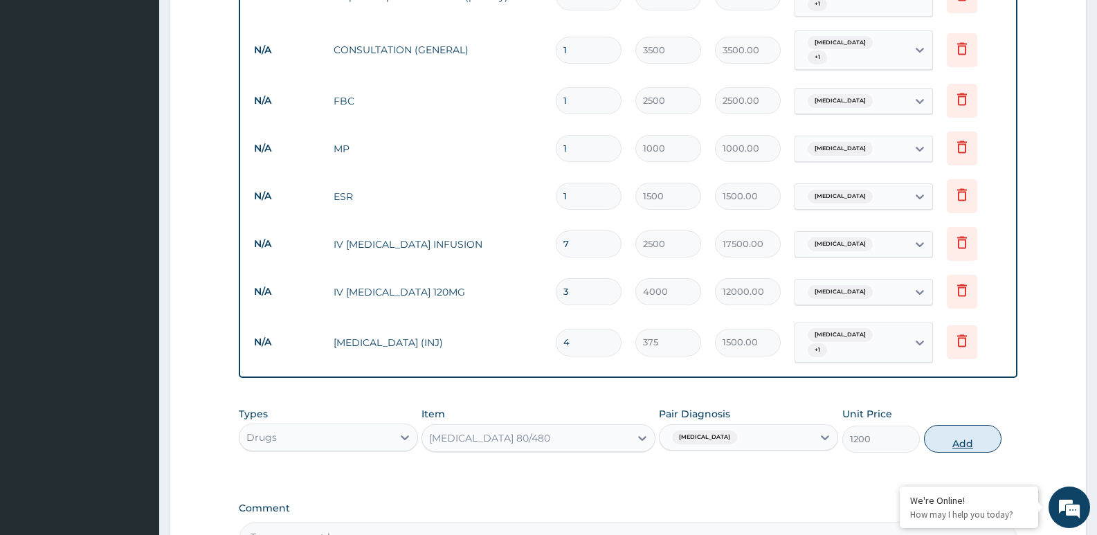
click at [987, 425] on button "Add" at bounding box center [963, 439] width 78 height 28
type input "0"
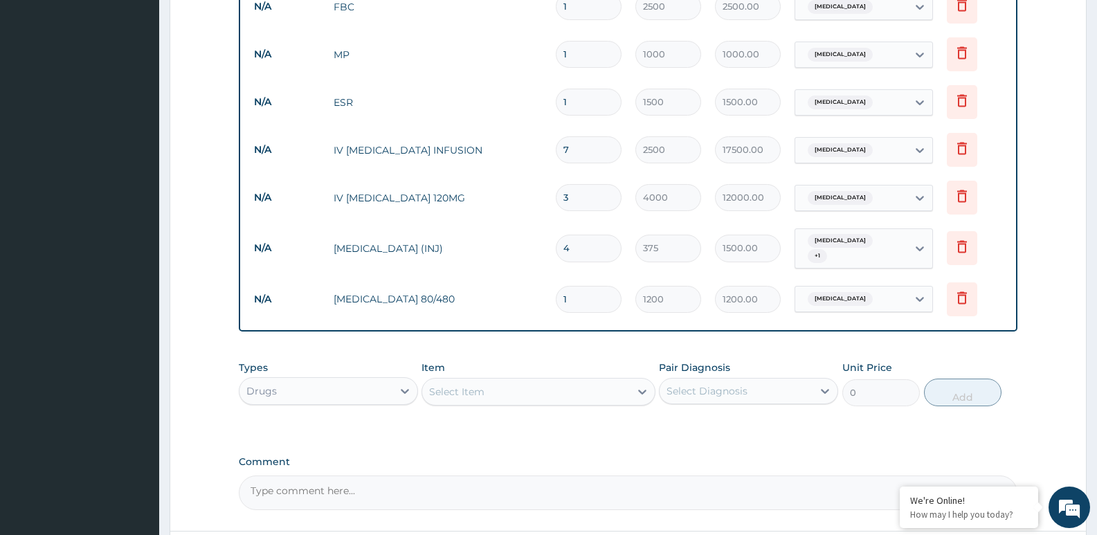
scroll to position [875, 0]
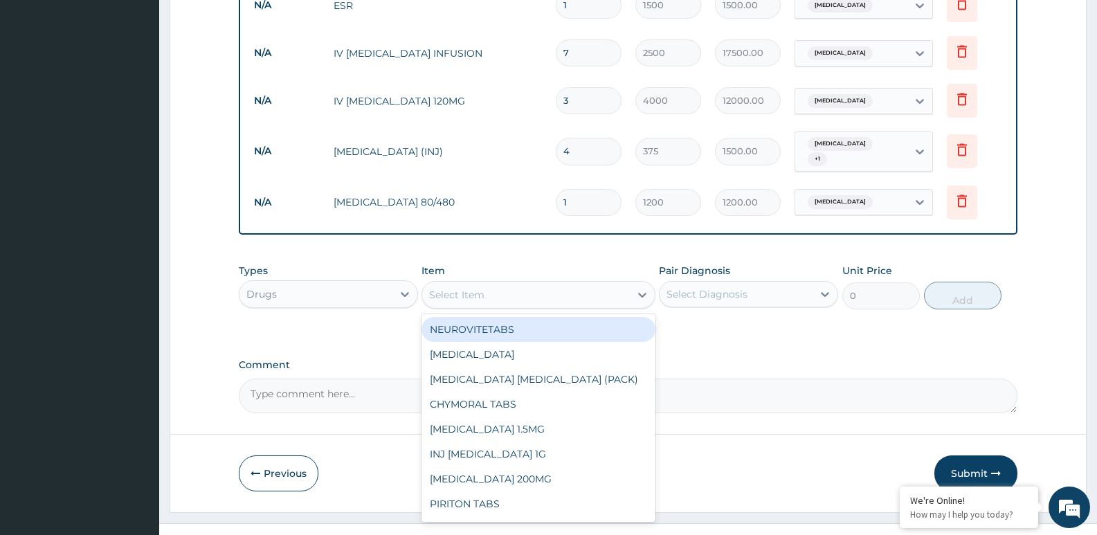
click at [476, 281] on div "Select Item" at bounding box center [538, 295] width 233 height 28
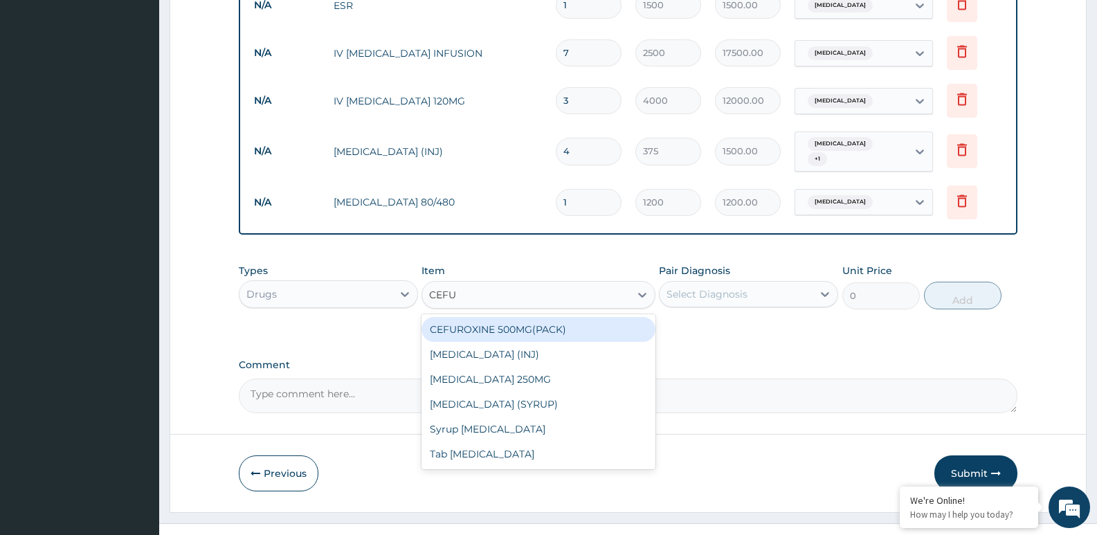
type input "CEFUR"
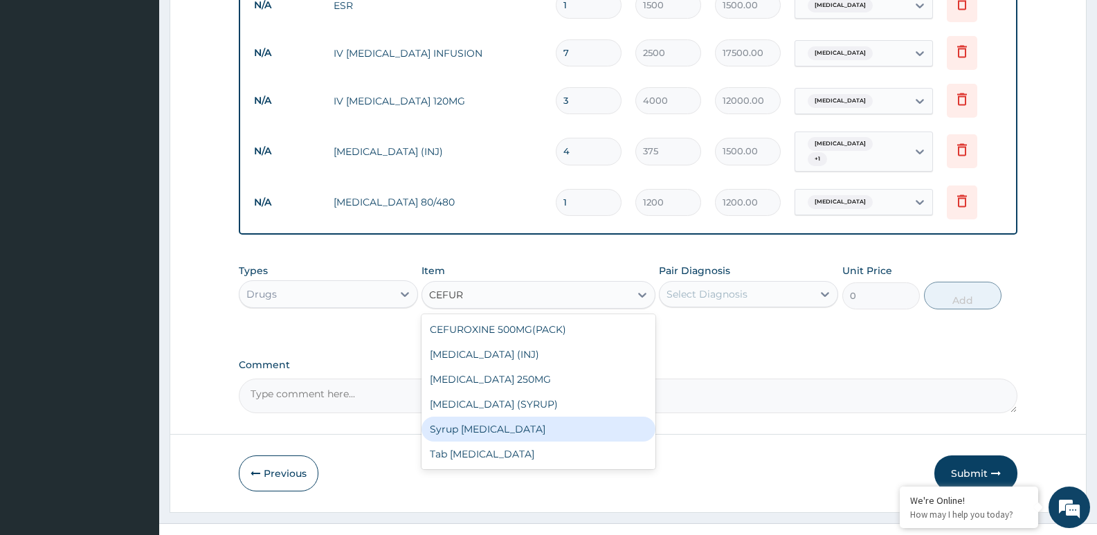
click at [507, 417] on div "Syrup [MEDICAL_DATA]" at bounding box center [538, 429] width 233 height 25
type input "5000"
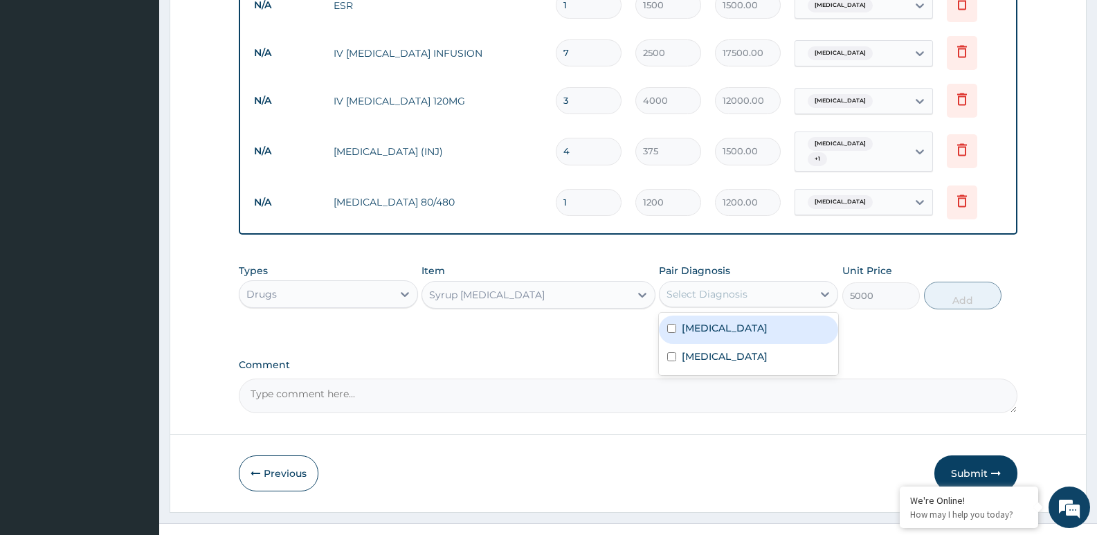
drag, startPoint x: 767, startPoint y: 276, endPoint x: 748, endPoint y: 319, distance: 47.1
click at [766, 283] on div "Select Diagnosis" at bounding box center [736, 294] width 153 height 22
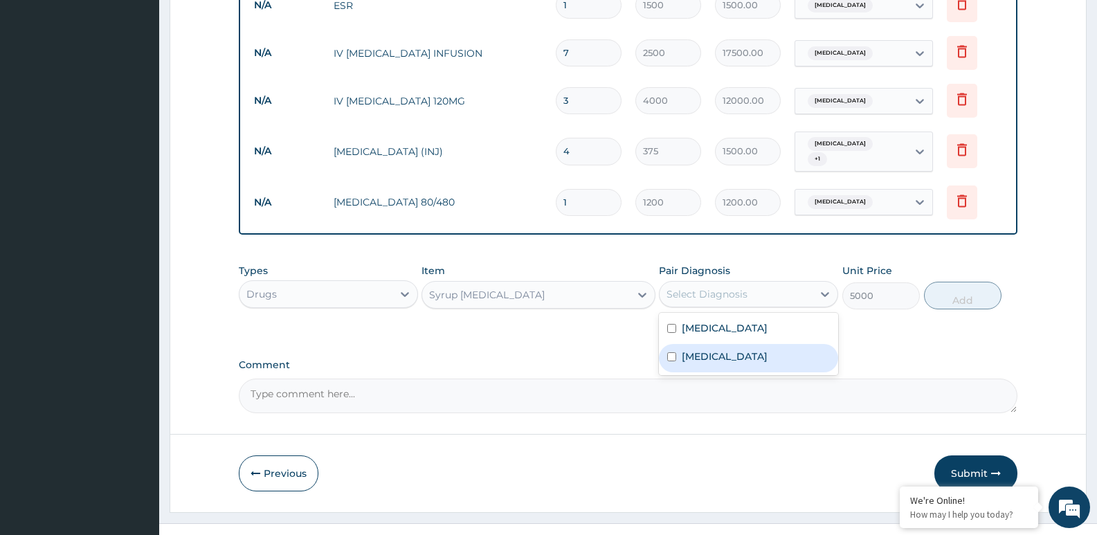
click at [742, 344] on div "[MEDICAL_DATA]" at bounding box center [748, 358] width 179 height 28
checkbox input "true"
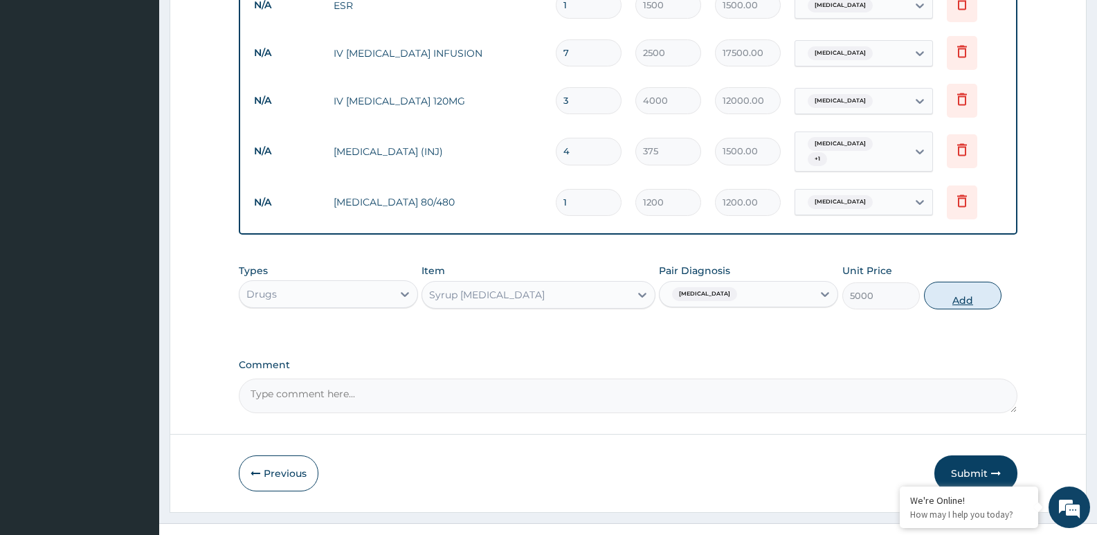
click at [980, 282] on button "Add" at bounding box center [963, 296] width 78 height 28
type input "0"
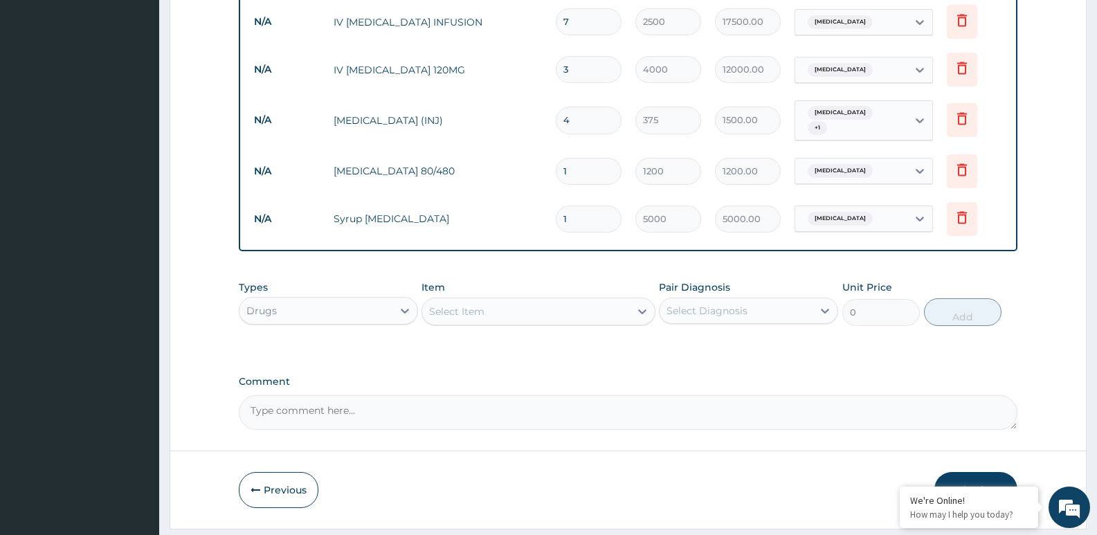
scroll to position [923, 0]
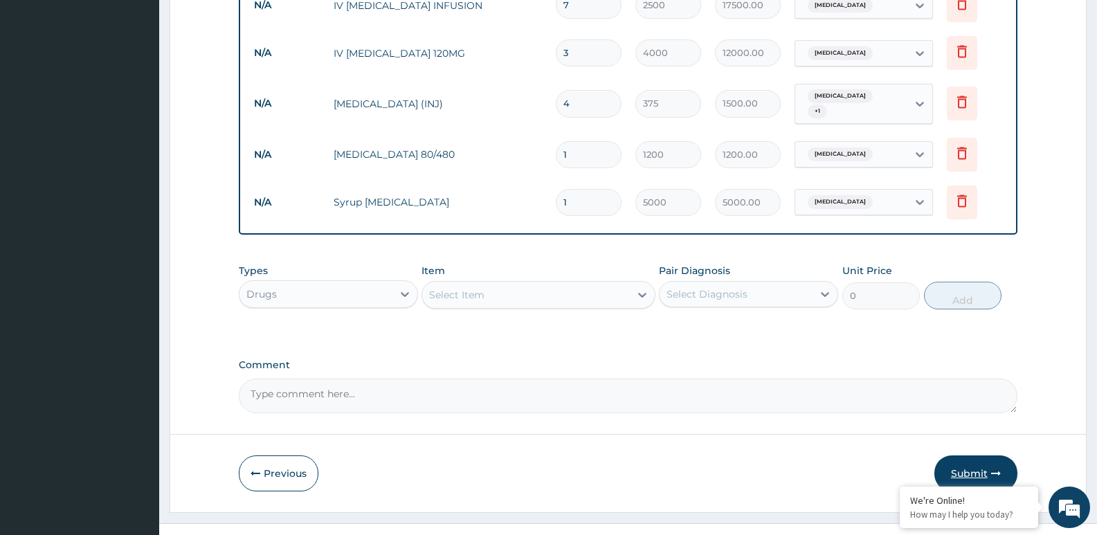
click at [971, 456] on button "Submit" at bounding box center [976, 474] width 83 height 36
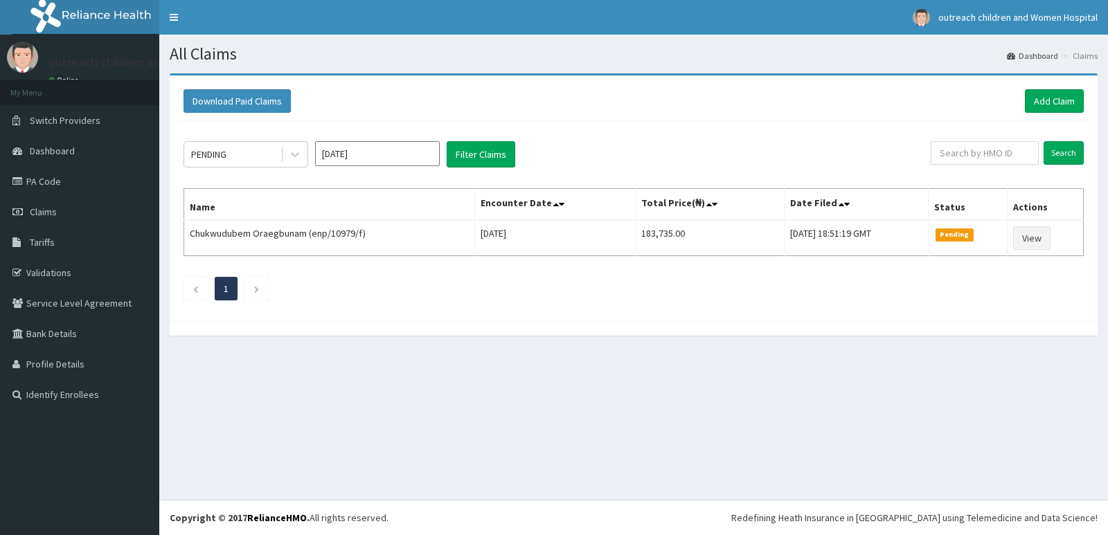
drag, startPoint x: 309, startPoint y: 147, endPoint x: 311, endPoint y: 177, distance: 29.8
click at [309, 149] on div "PENDING Aug 2025 Filter Claims" at bounding box center [556, 154] width 747 height 26
click at [305, 159] on div at bounding box center [294, 154] width 25 height 25
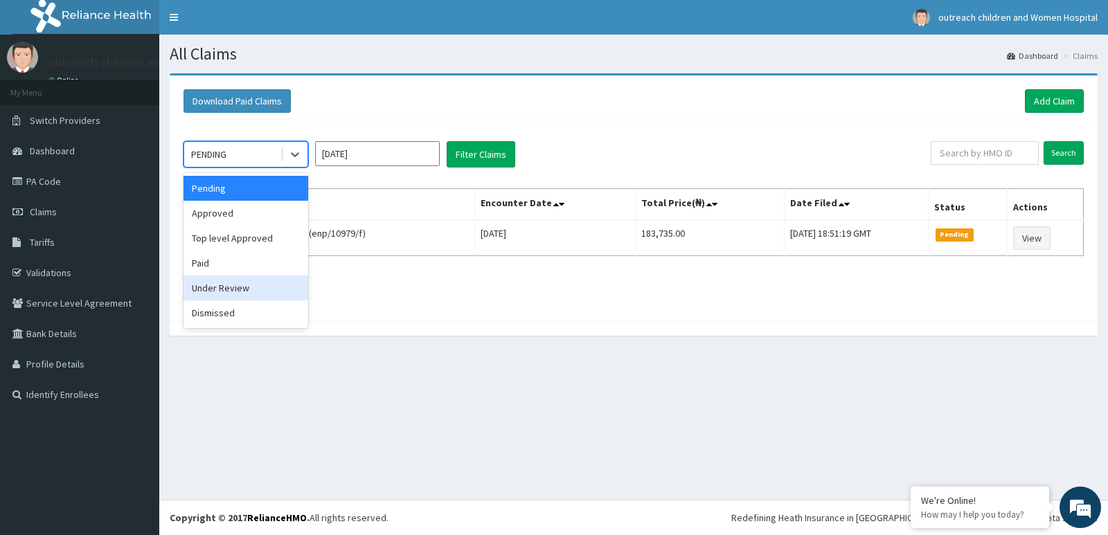
click at [231, 284] on div "Under Review" at bounding box center [245, 288] width 125 height 25
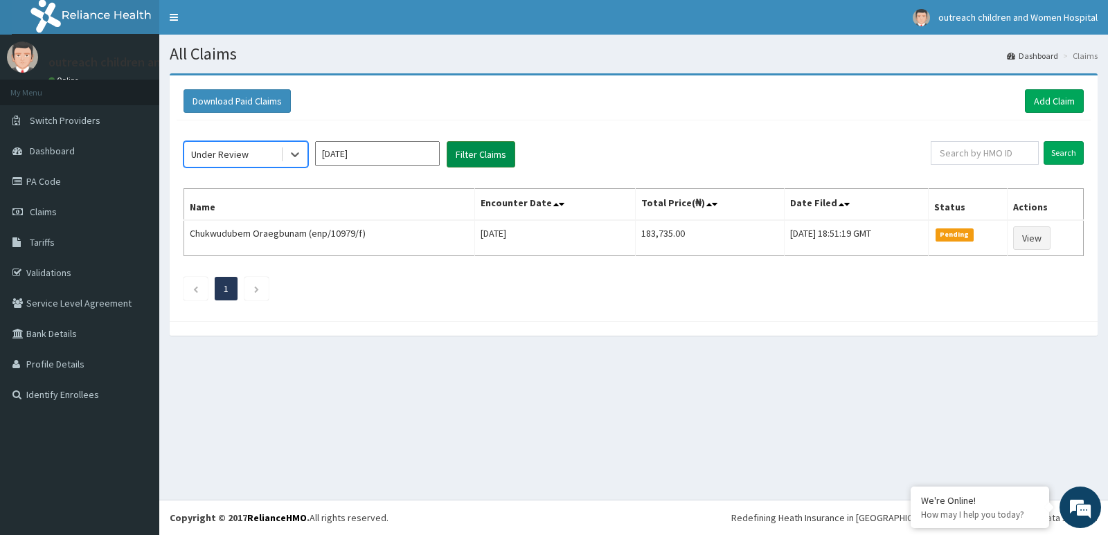
click at [495, 159] on button "Filter Claims" at bounding box center [481, 154] width 69 height 26
